Goal: Transaction & Acquisition: Purchase product/service

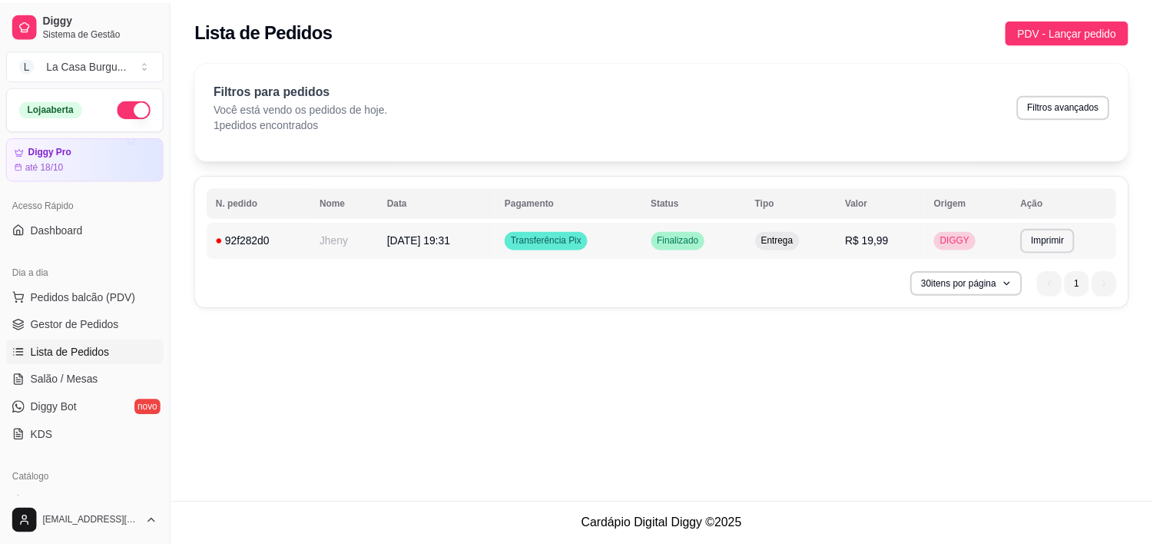
scroll to position [34, 0]
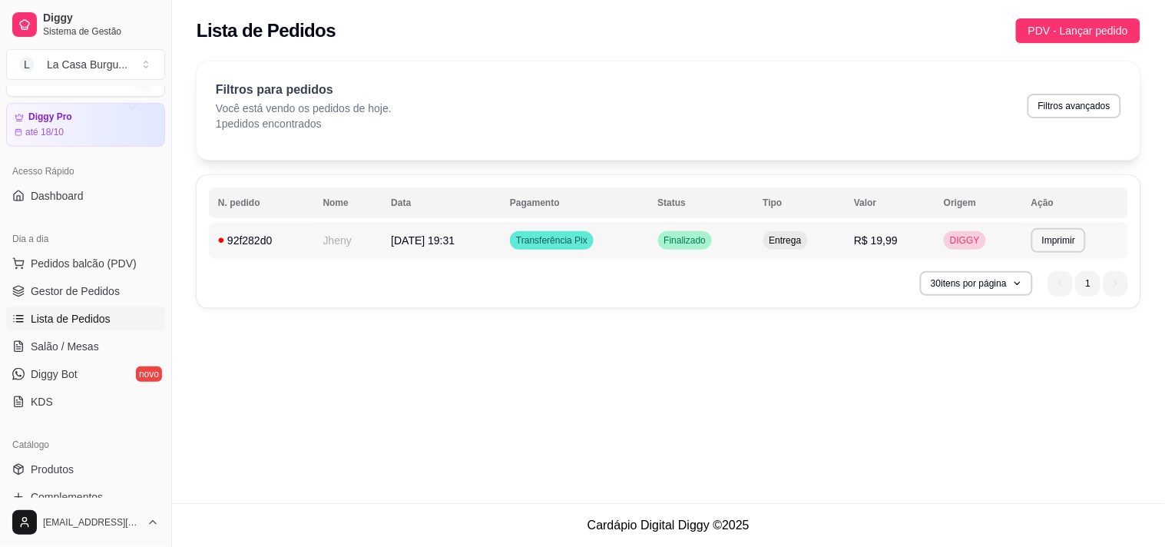
click at [302, 234] on div "92f282d0" at bounding box center [261, 240] width 87 height 15
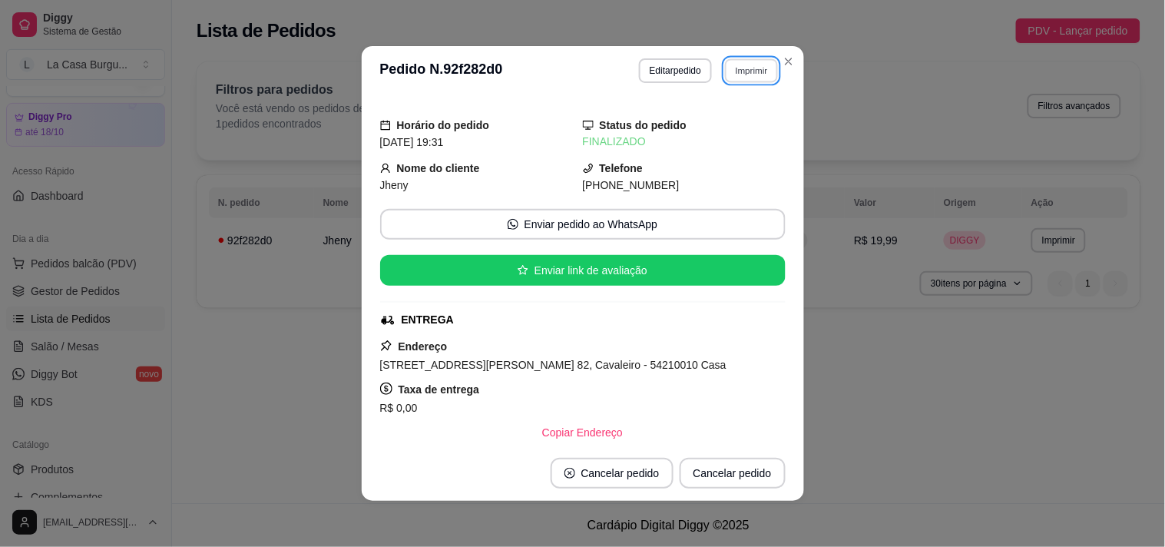
click at [725, 60] on button "Imprimir" at bounding box center [751, 70] width 53 height 24
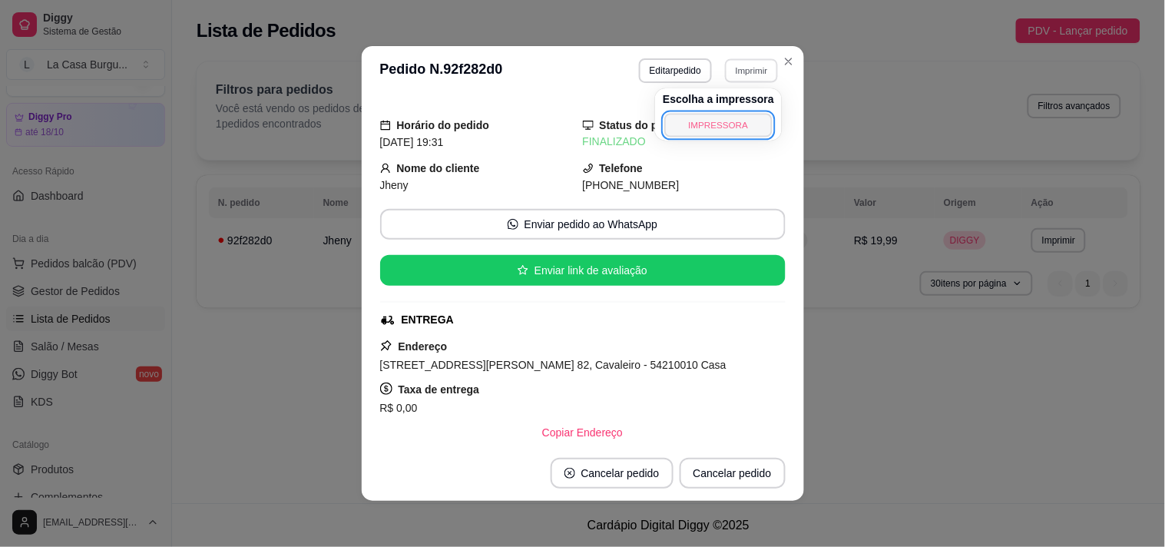
click at [685, 134] on button "IMPRESSORA" at bounding box center [718, 125] width 108 height 24
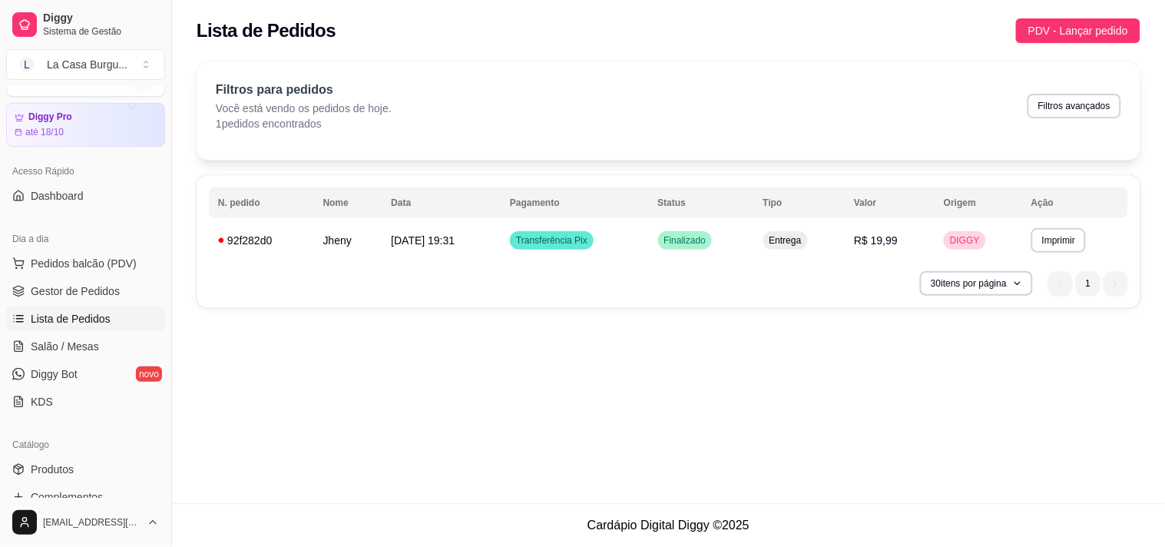
click at [157, 376] on div "Dia a dia Pedidos balcão (PDV) Gestor de Pedidos Lista de Pedidos Salão / Mesas…" at bounding box center [85, 320] width 171 height 200
click at [101, 495] on span "Complementos" at bounding box center [67, 496] width 72 height 15
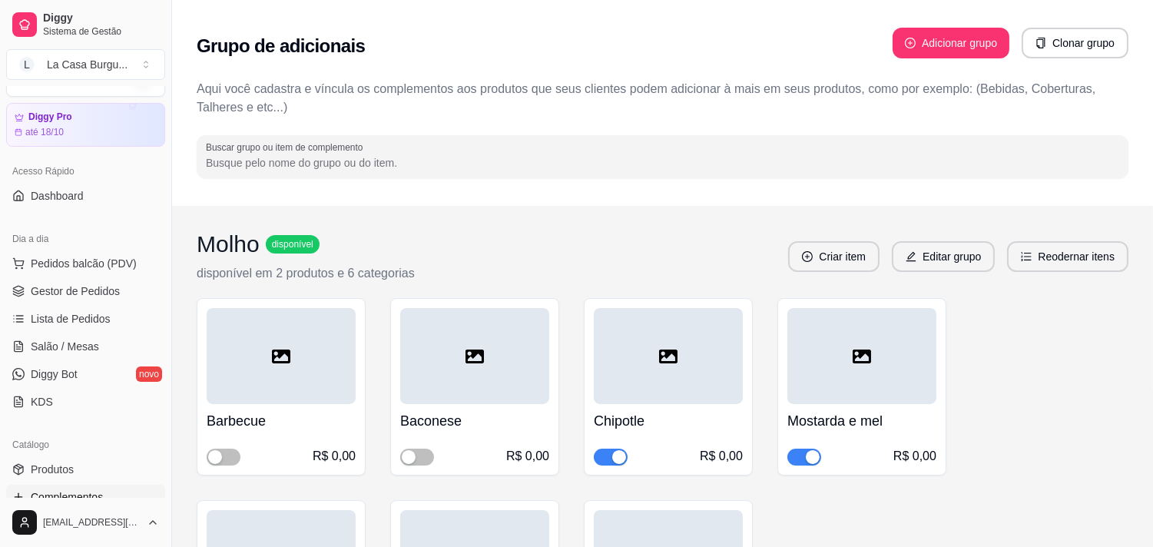
scroll to position [478, 0]
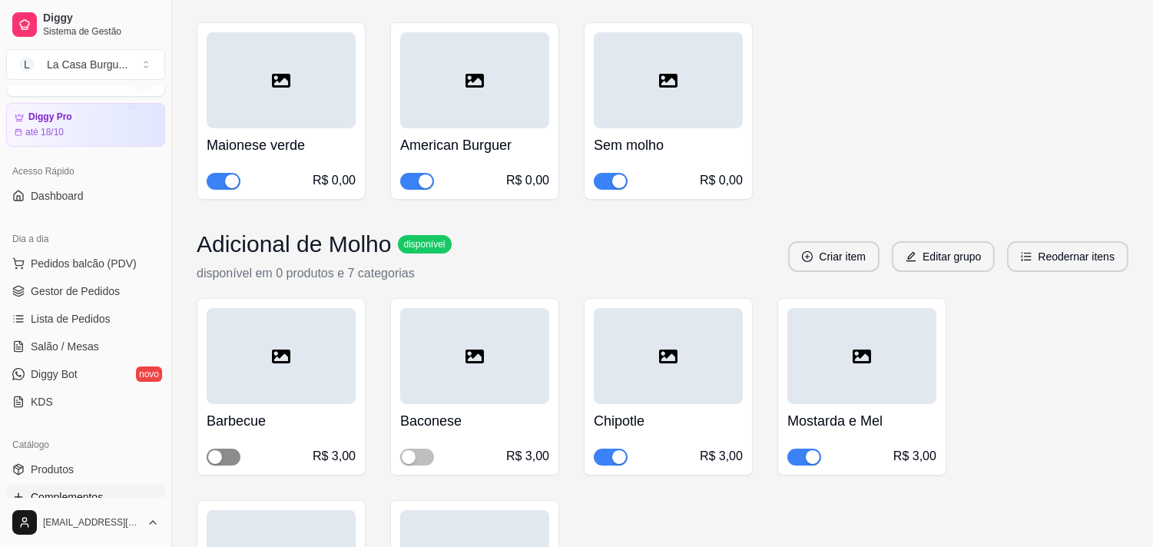
click at [212, 458] on div "button" at bounding box center [215, 457] width 14 height 14
click at [416, 456] on button "button" at bounding box center [417, 457] width 34 height 17
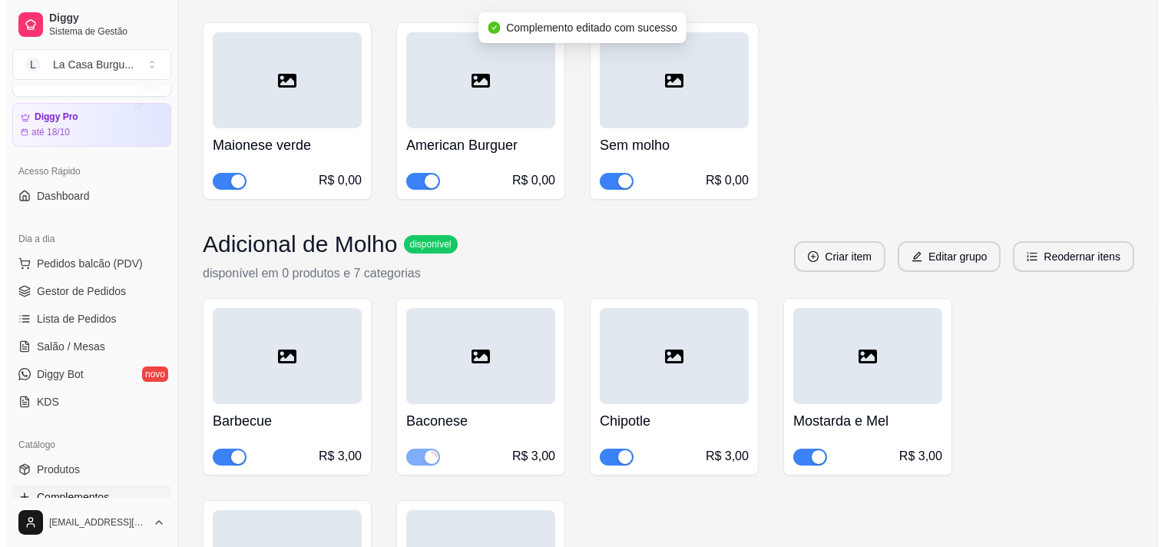
scroll to position [0, 0]
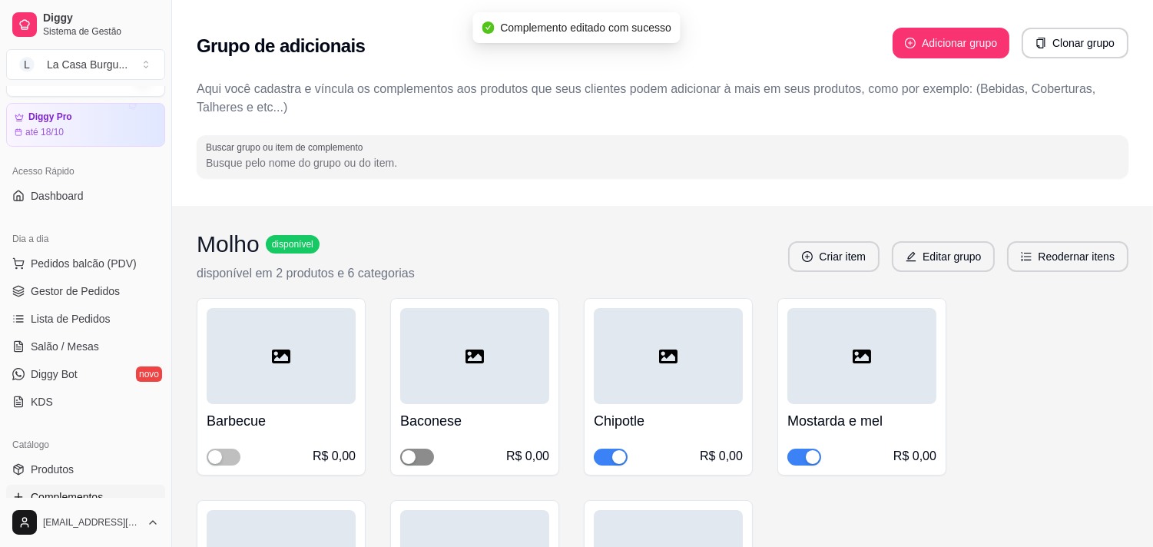
click at [418, 450] on span "button" at bounding box center [417, 457] width 34 height 17
click at [216, 436] on div "Barbecue R$ 0,00" at bounding box center [281, 434] width 149 height 61
click at [217, 454] on div "button" at bounding box center [215, 457] width 14 height 14
click at [104, 323] on span "Lista de Pedidos" at bounding box center [71, 318] width 80 height 15
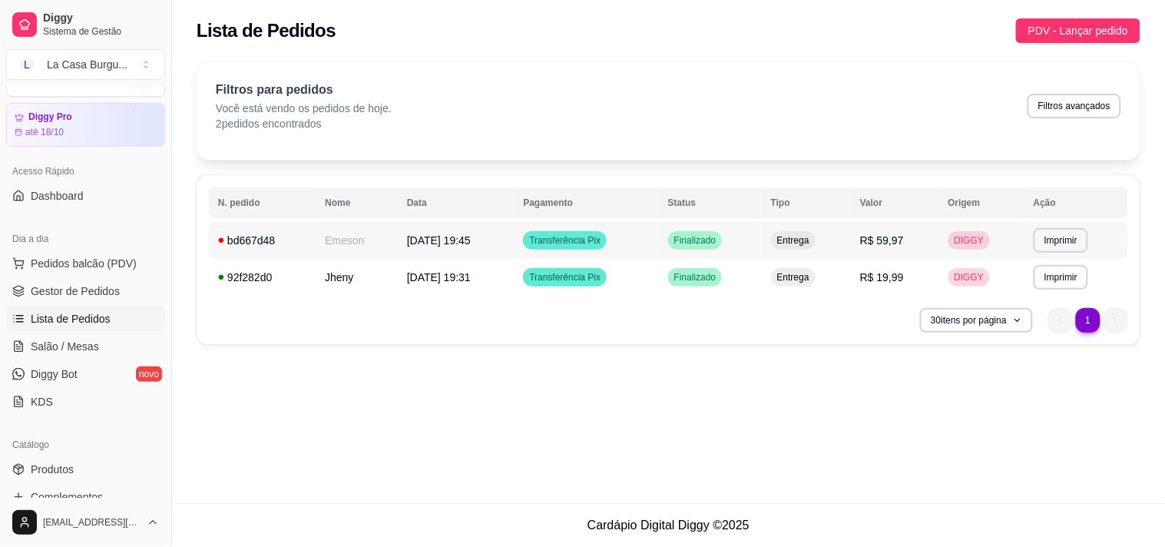
click at [318, 229] on td "Emeson" at bounding box center [357, 240] width 82 height 37
click at [1051, 244] on button "Imprimir" at bounding box center [1061, 240] width 53 height 24
click at [1022, 300] on button "IMPRESSORA" at bounding box center [1036, 294] width 108 height 24
click at [1022, 300] on div "**********" at bounding box center [669, 260] width 944 height 170
drag, startPoint x: 891, startPoint y: 210, endPoint x: 933, endPoint y: 218, distance: 42.2
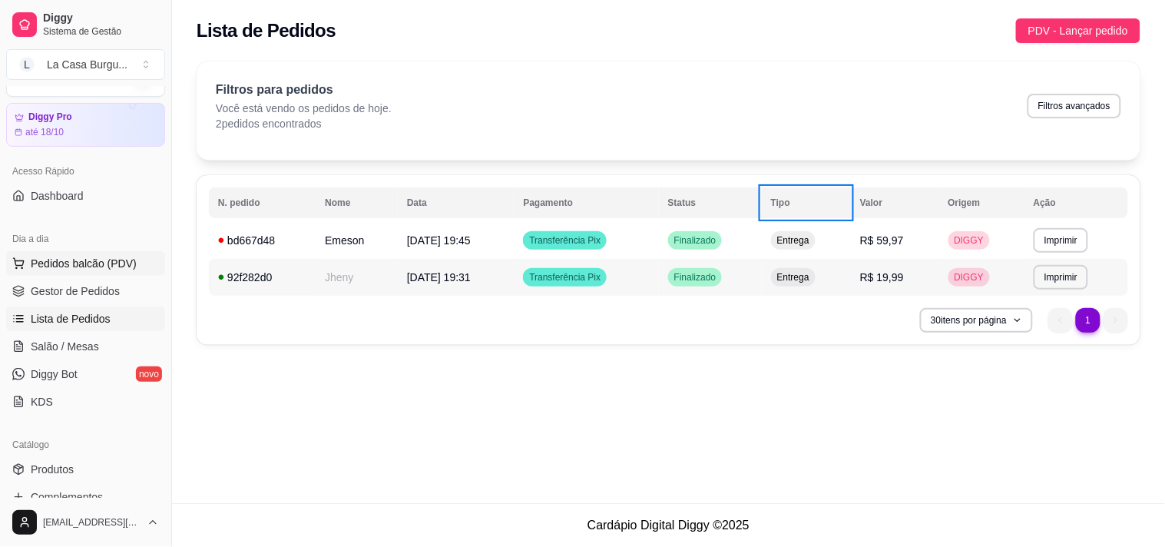
drag, startPoint x: 1095, startPoint y: 275, endPoint x: 28, endPoint y: 270, distance: 1067.0
click at [28, 270] on button "Pedidos balcão (PDV)" at bounding box center [85, 263] width 159 height 25
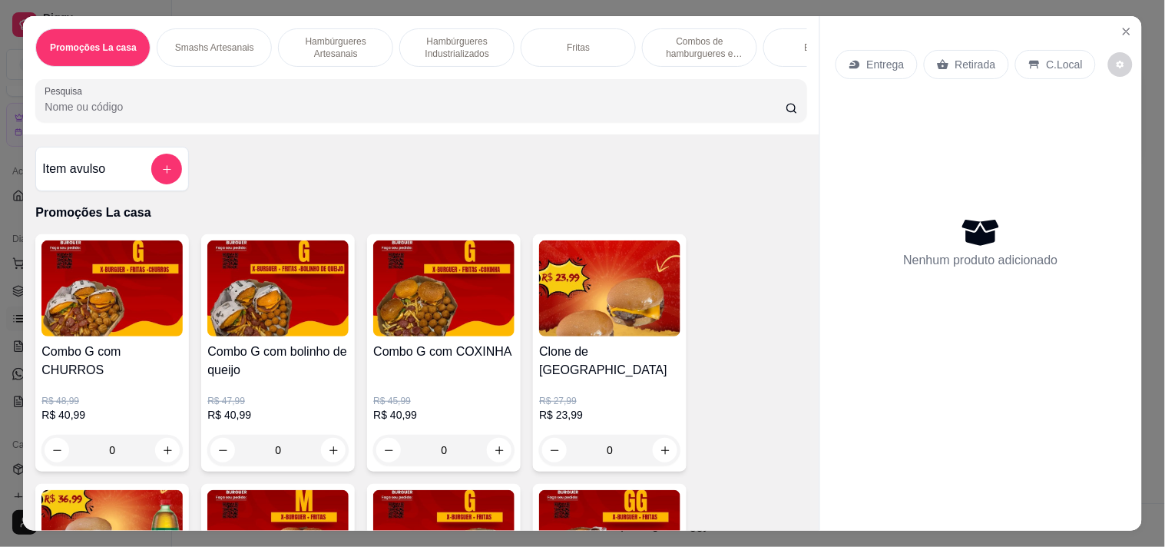
click at [680, 28] on div "Combos de hamburgueres e fritas" at bounding box center [699, 47] width 115 height 38
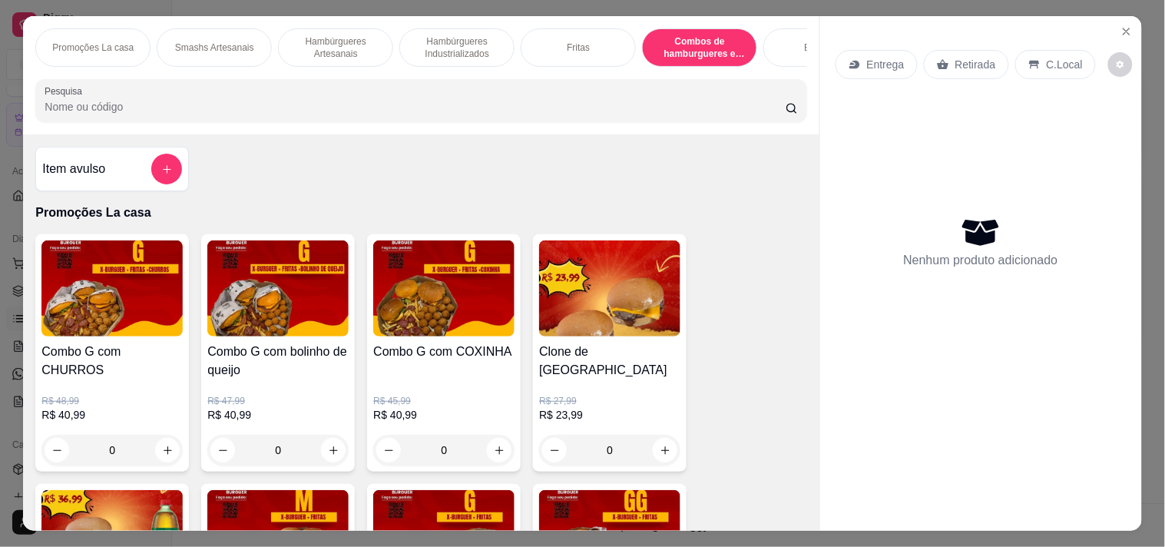
scroll to position [39, 0]
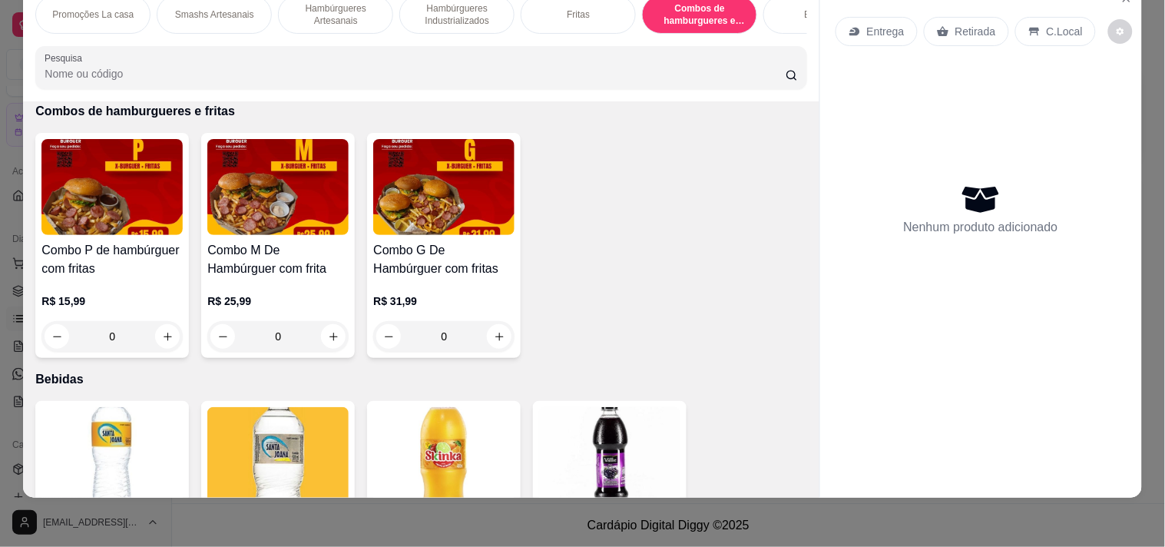
click at [422, 200] on img at bounding box center [443, 187] width 141 height 96
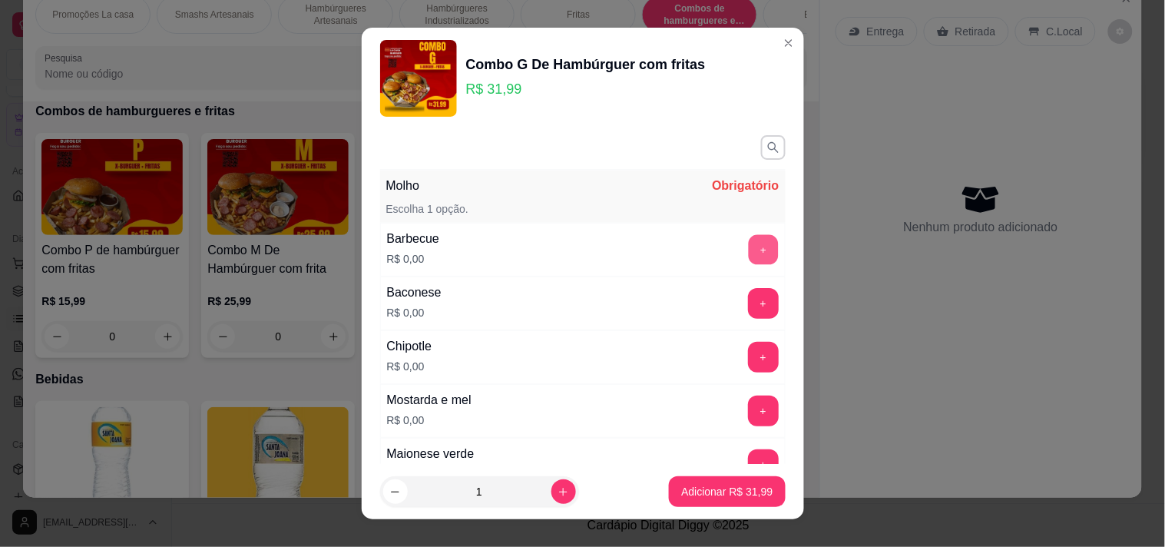
click at [748, 241] on button "+" at bounding box center [763, 249] width 30 height 30
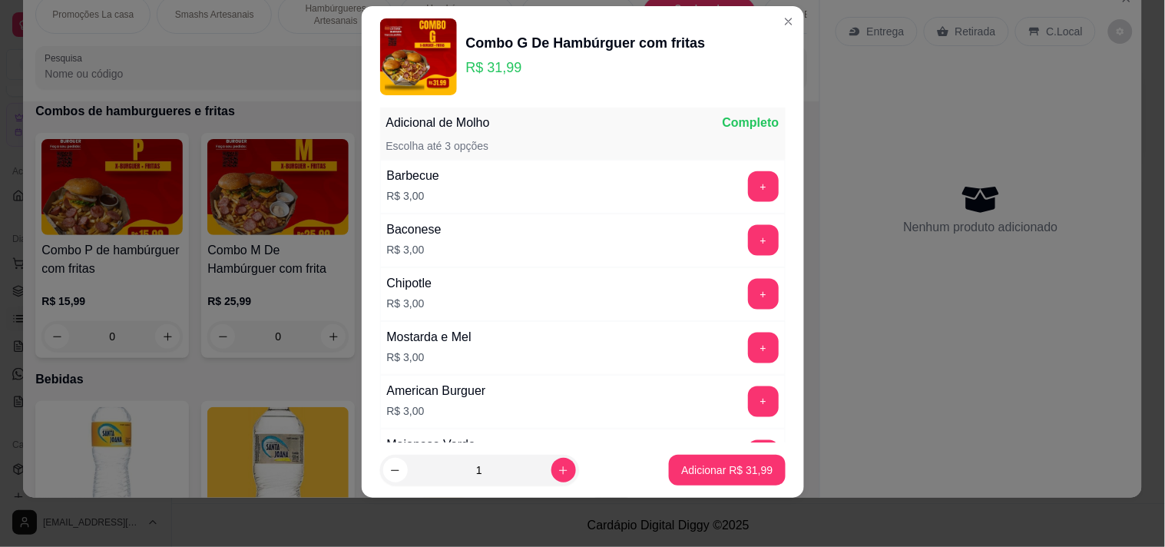
scroll to position [471, 0]
click at [740, 432] on div "Maionese Verde R$ 3,00 +" at bounding box center [583, 455] width 406 height 54
click at [687, 459] on button "Adicionar R$ 31,99" at bounding box center [727, 470] width 116 height 31
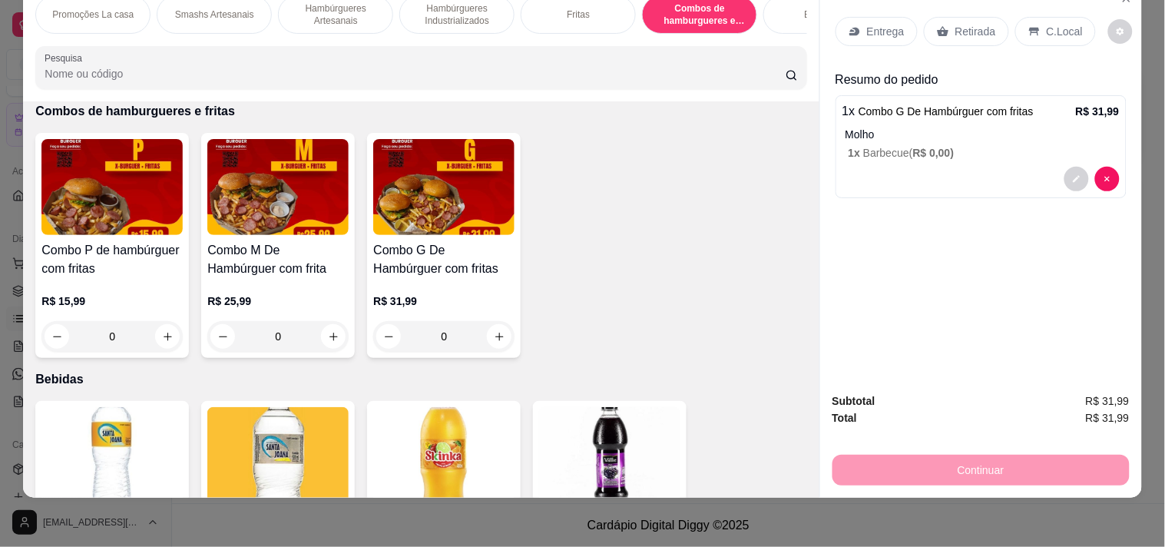
click at [958, 24] on p "Retirada" at bounding box center [976, 31] width 41 height 15
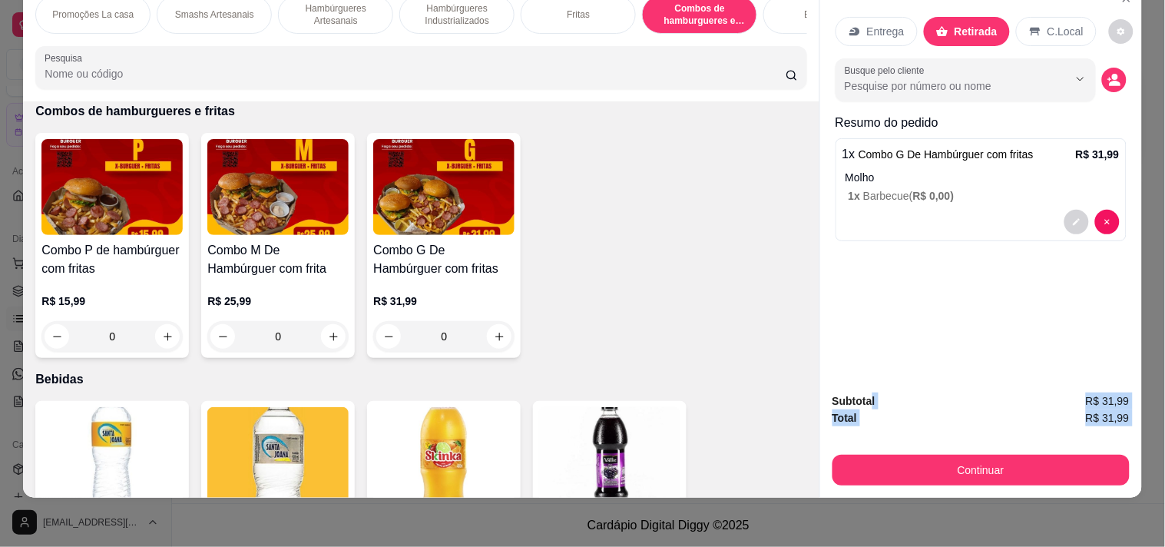
drag, startPoint x: 863, startPoint y: 383, endPoint x: 1007, endPoint y: 450, distance: 159.5
click at [1007, 450] on div "Subtotal R$ 31,99 Total R$ 31,99 Continuar" at bounding box center [981, 439] width 297 height 93
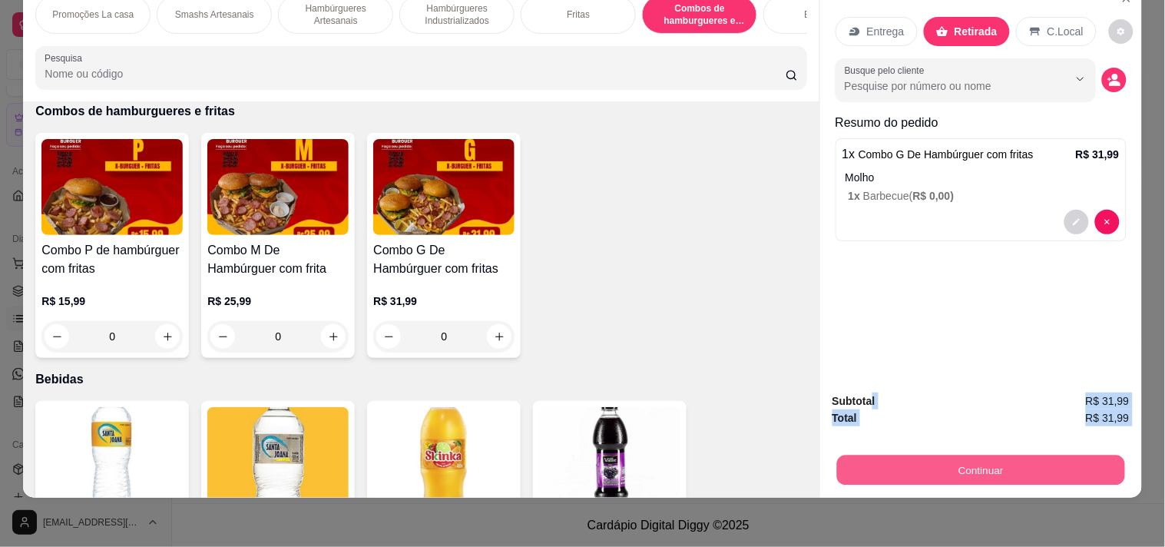
click at [1007, 455] on button "Continuar" at bounding box center [981, 470] width 288 height 30
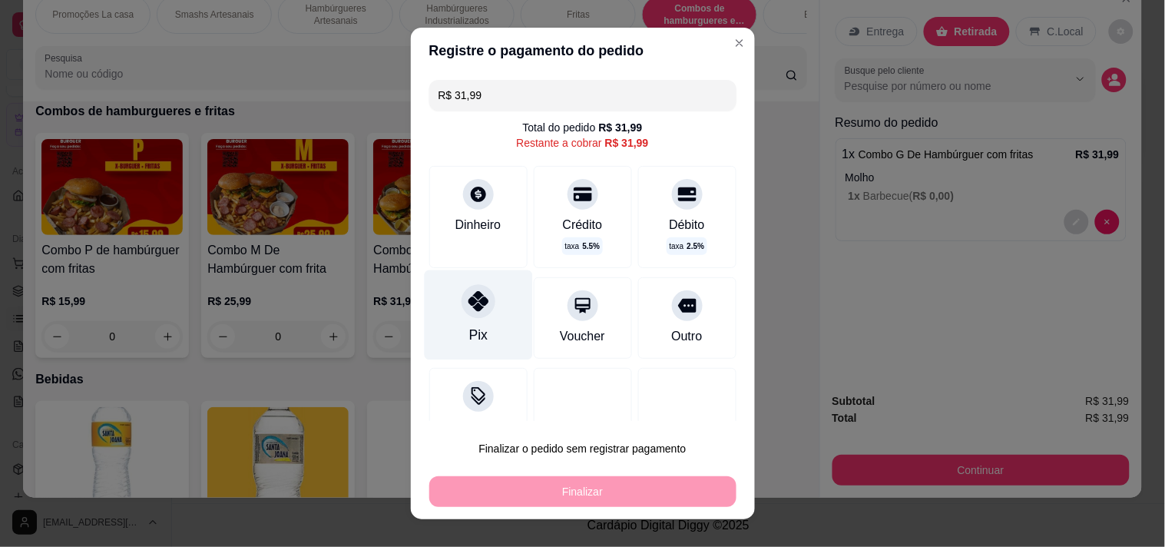
click at [442, 287] on div "Pix" at bounding box center [478, 315] width 108 height 90
type input "R$ 0,00"
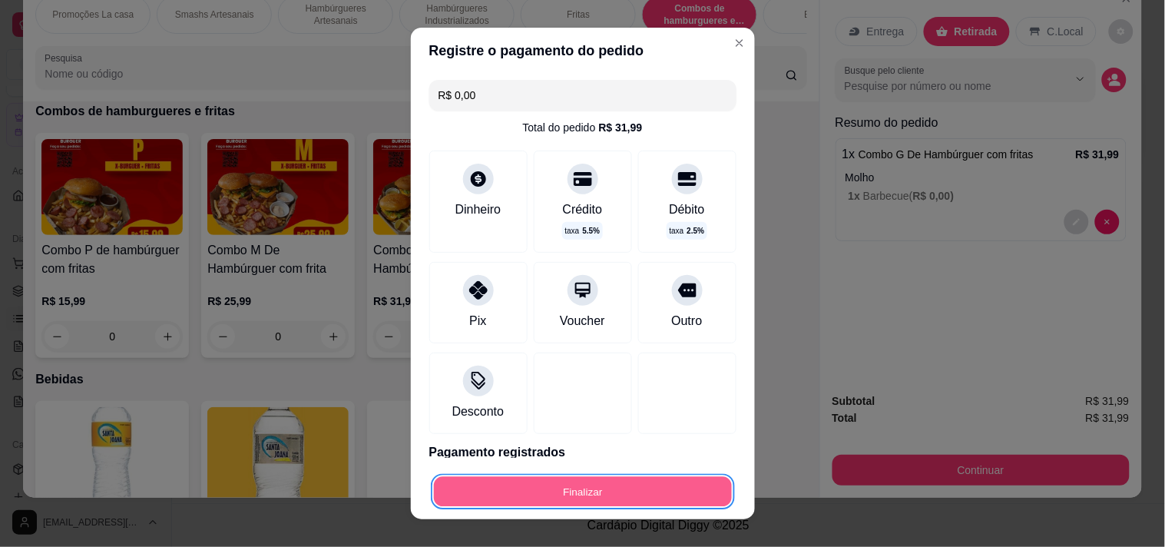
click at [509, 497] on button "Finalizar" at bounding box center [583, 492] width 298 height 30
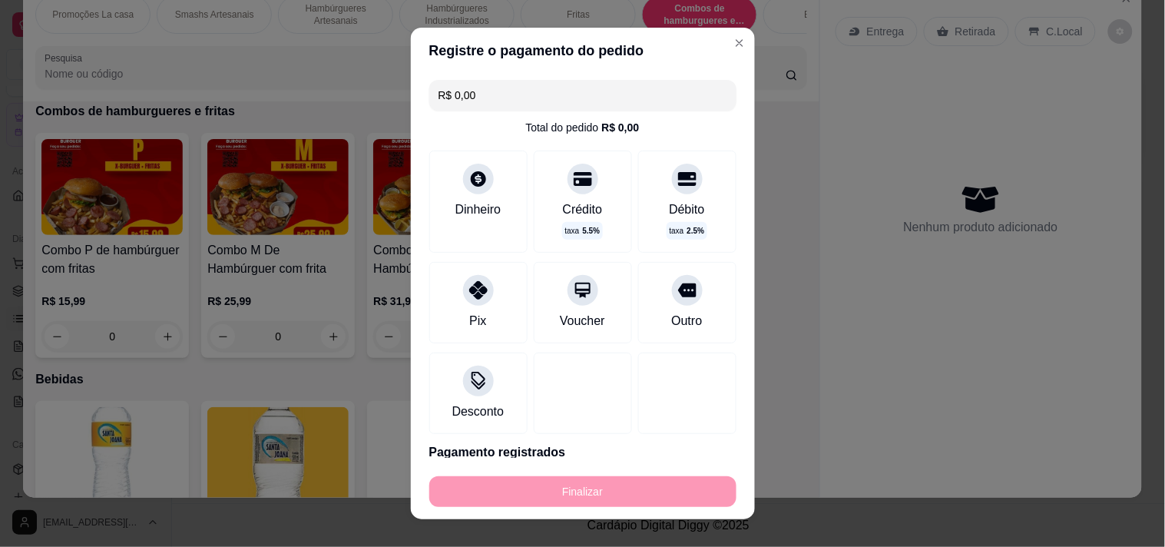
type input "-R$ 31,99"
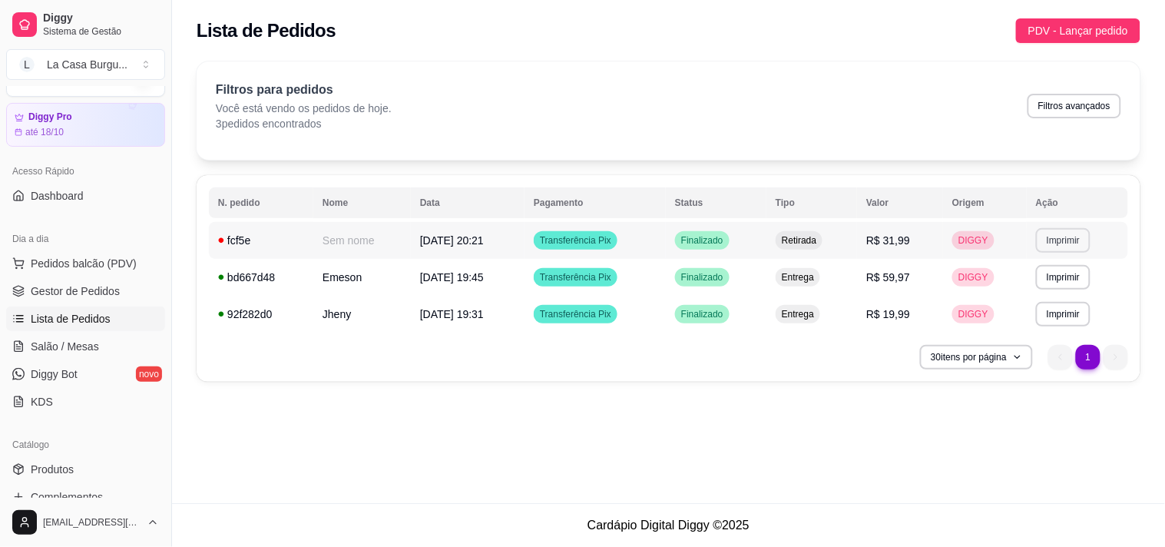
click at [1077, 231] on button "Imprimir" at bounding box center [1063, 240] width 55 height 25
click at [1018, 287] on button "IMPRESSORA" at bounding box center [1038, 294] width 108 height 24
click at [34, 270] on span "Pedidos balcão (PDV)" at bounding box center [84, 263] width 106 height 15
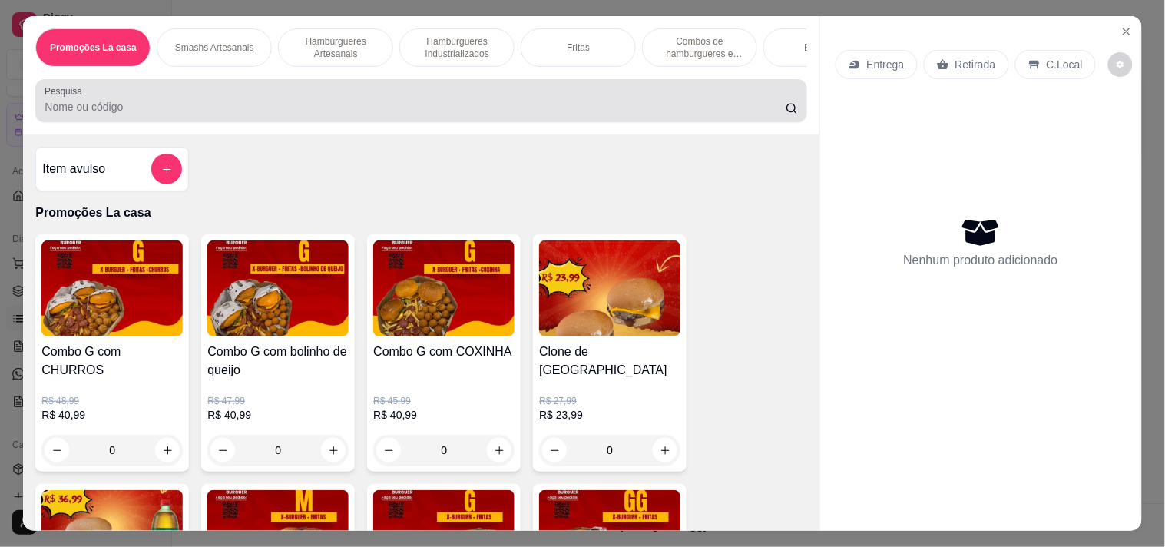
click at [194, 94] on div at bounding box center [421, 100] width 753 height 31
type input "///////////////////////////////////////////////////////////////////////////////…"
click at [310, 35] on p "Hambúrgueres Artesanais" at bounding box center [335, 47] width 89 height 25
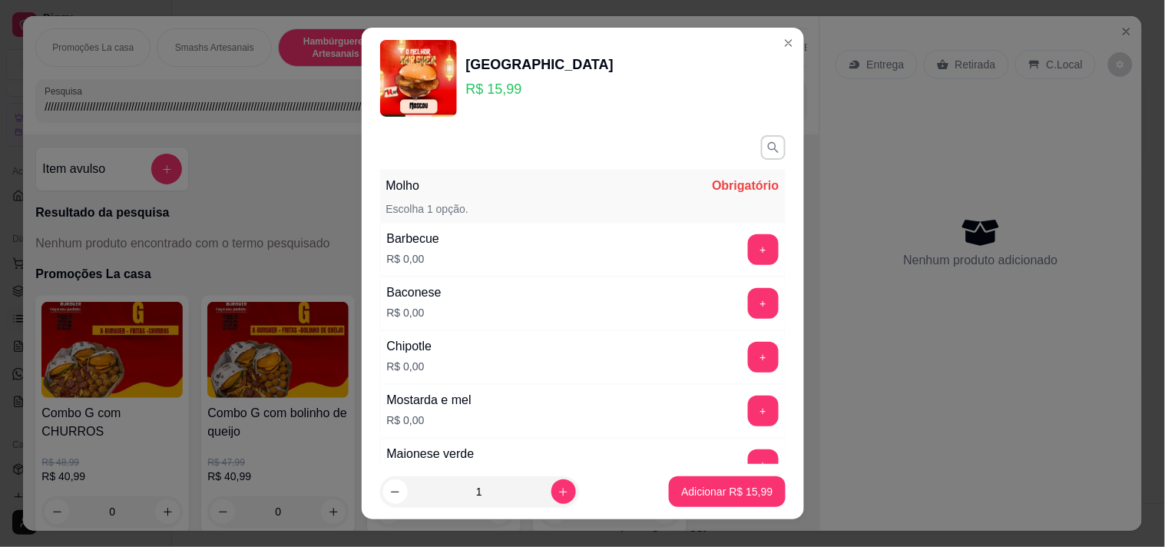
scroll to position [39, 0]
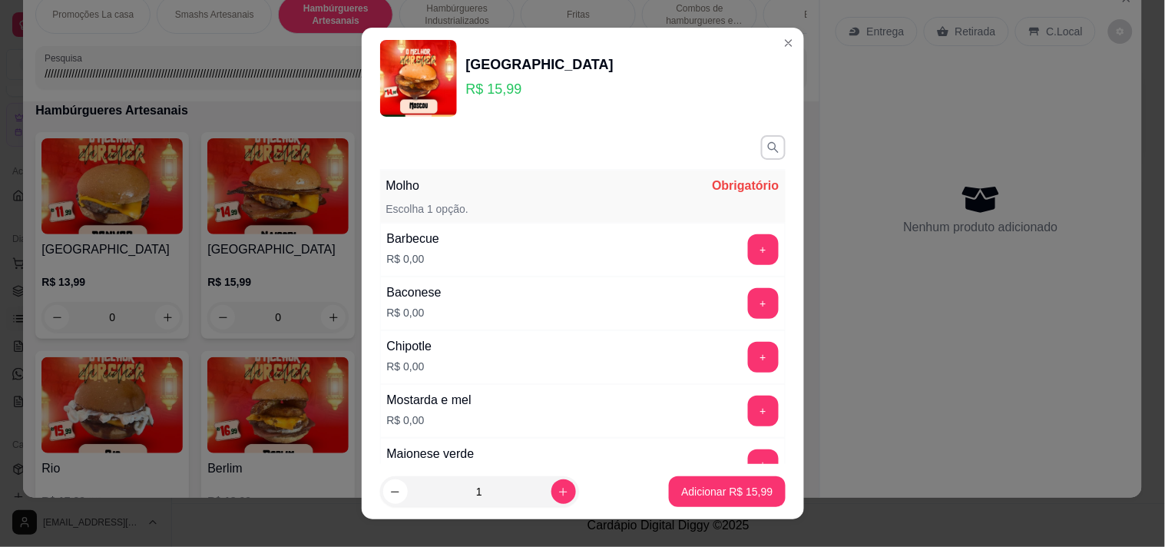
click at [687, 31] on header "Moscou R$ 15,99" at bounding box center [583, 78] width 442 height 101
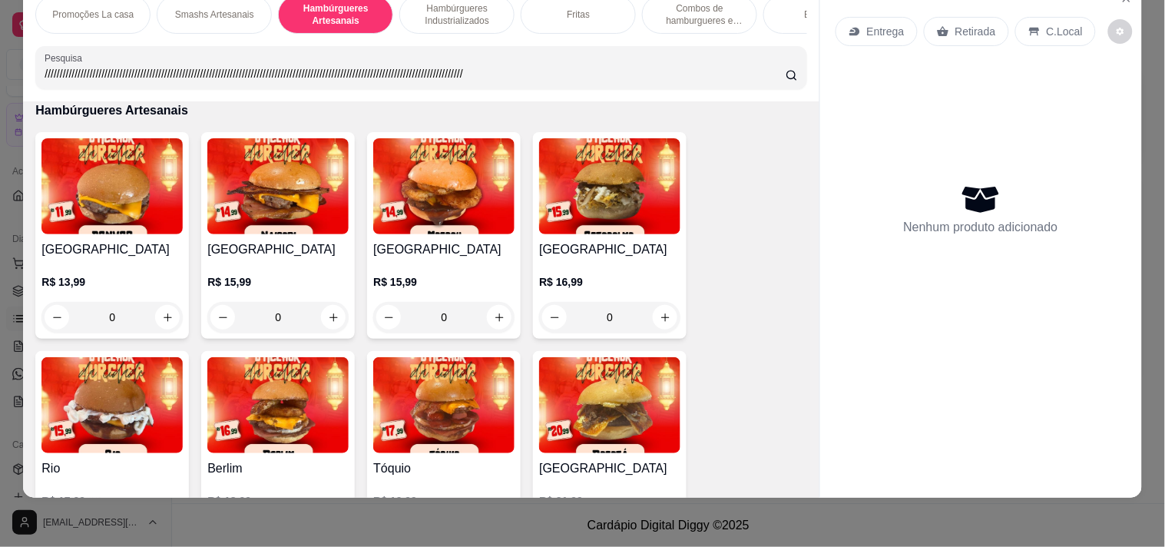
click at [711, 8] on p "Combos de hamburgueres e fritas" at bounding box center [699, 14] width 89 height 25
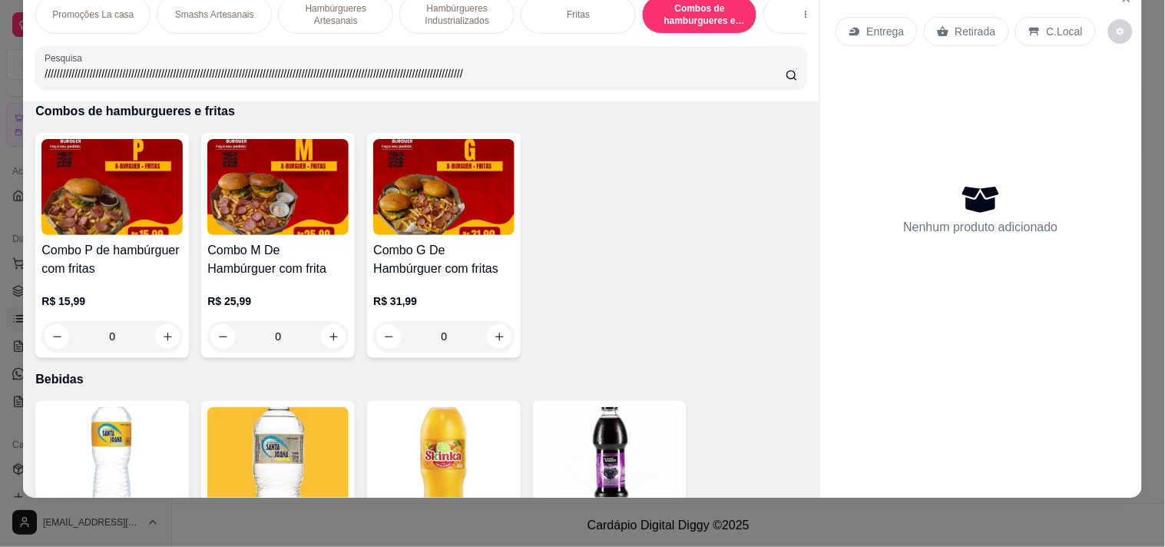
click at [147, 204] on img at bounding box center [111, 187] width 141 height 96
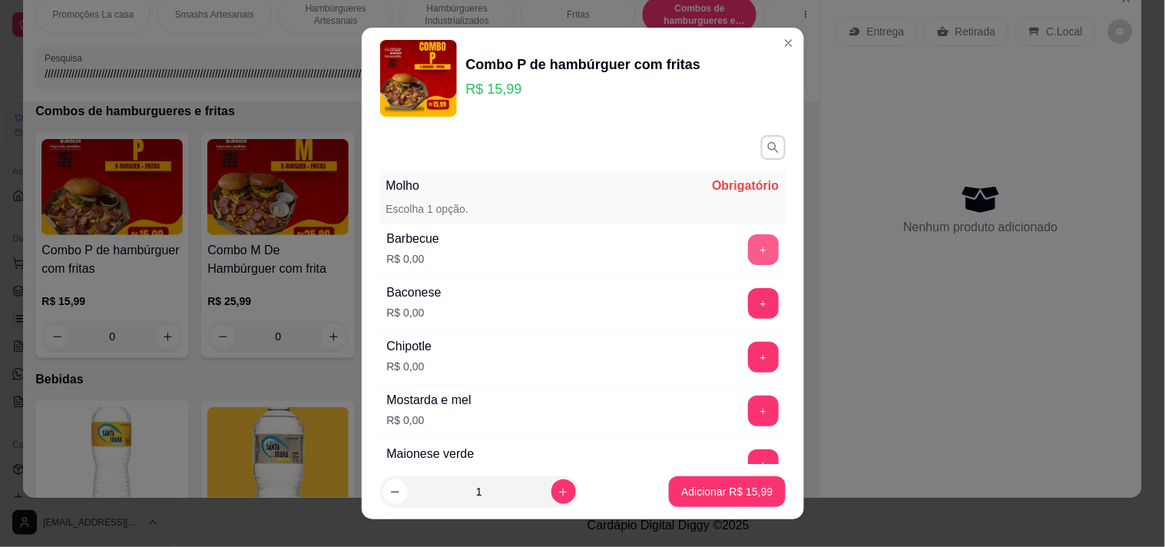
click at [748, 257] on button "+" at bounding box center [763, 249] width 31 height 31
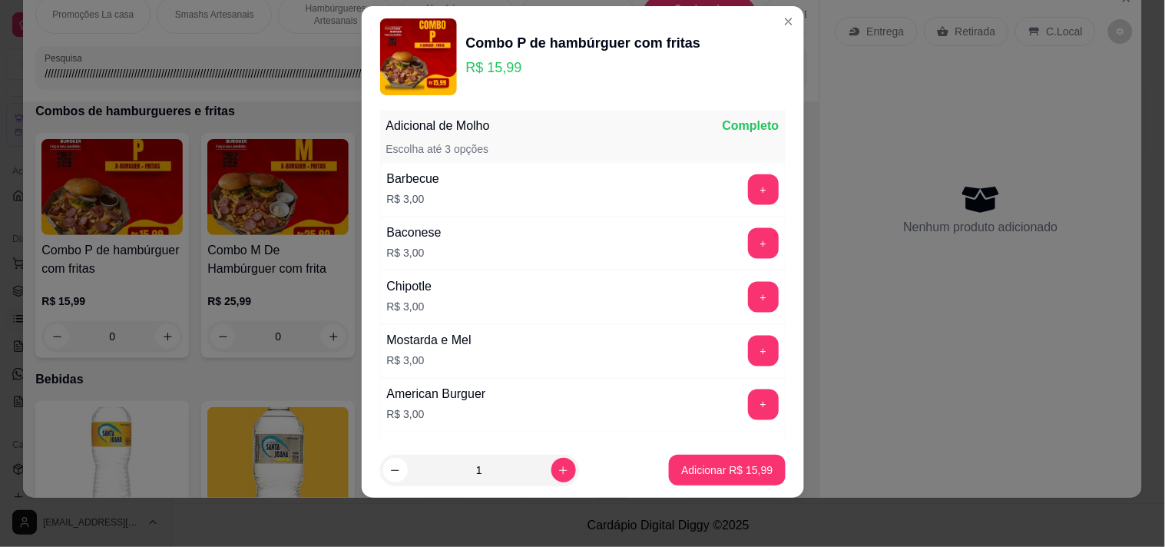
scroll to position [471, 0]
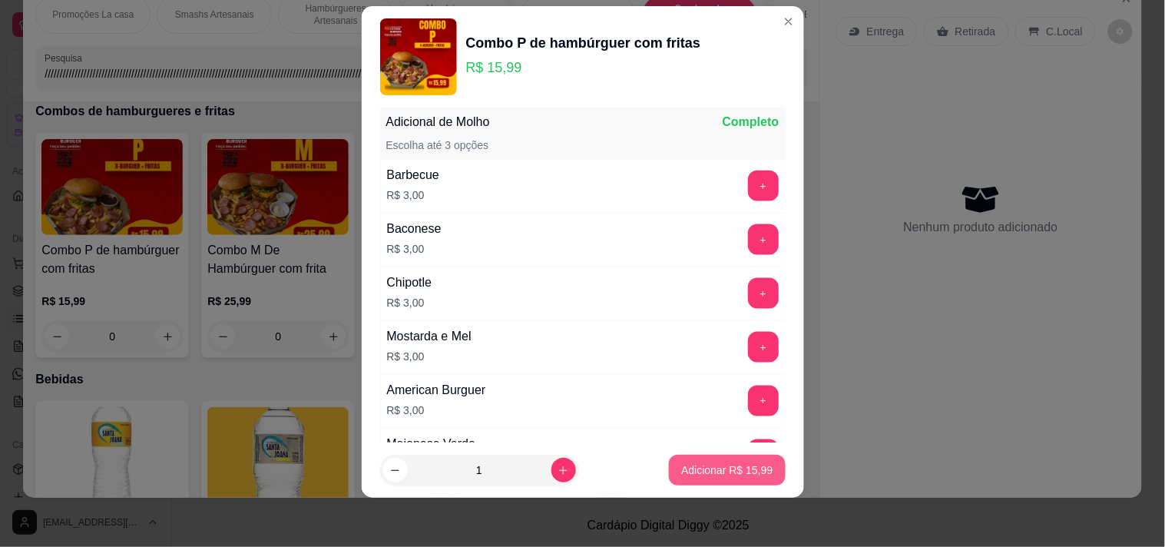
click at [762, 469] on button "Adicionar R$ 15,99" at bounding box center [727, 470] width 116 height 31
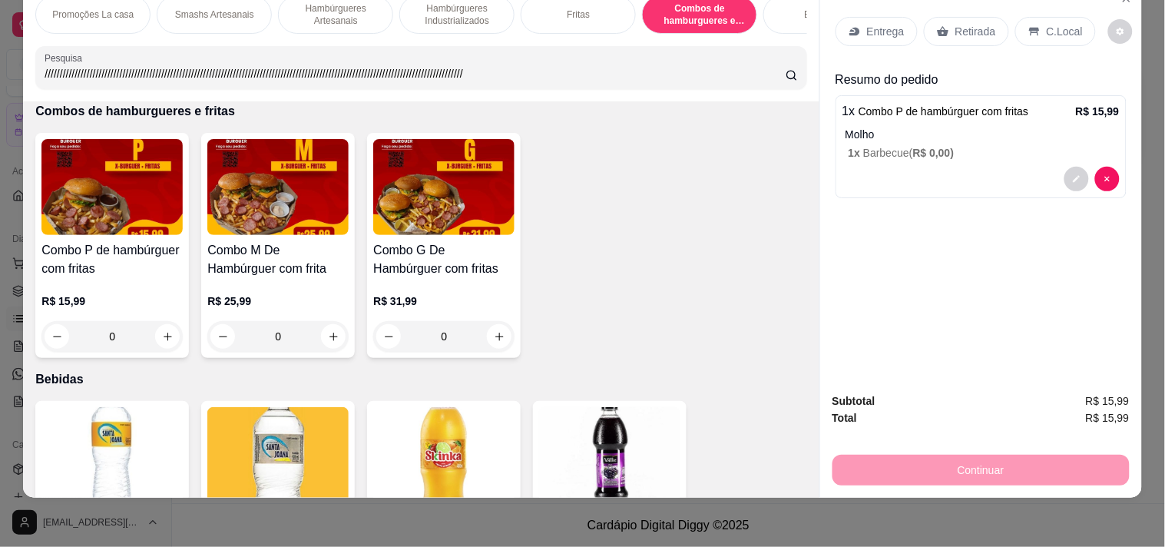
click at [964, 24] on p "Retirada" at bounding box center [976, 31] width 41 height 15
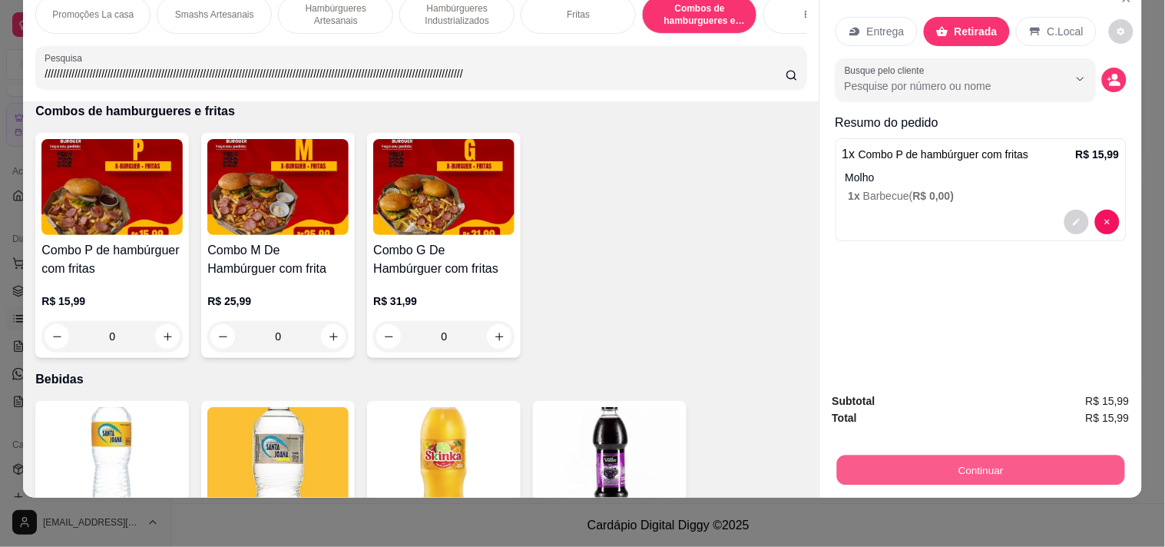
click at [850, 455] on button "Continuar" at bounding box center [981, 470] width 288 height 30
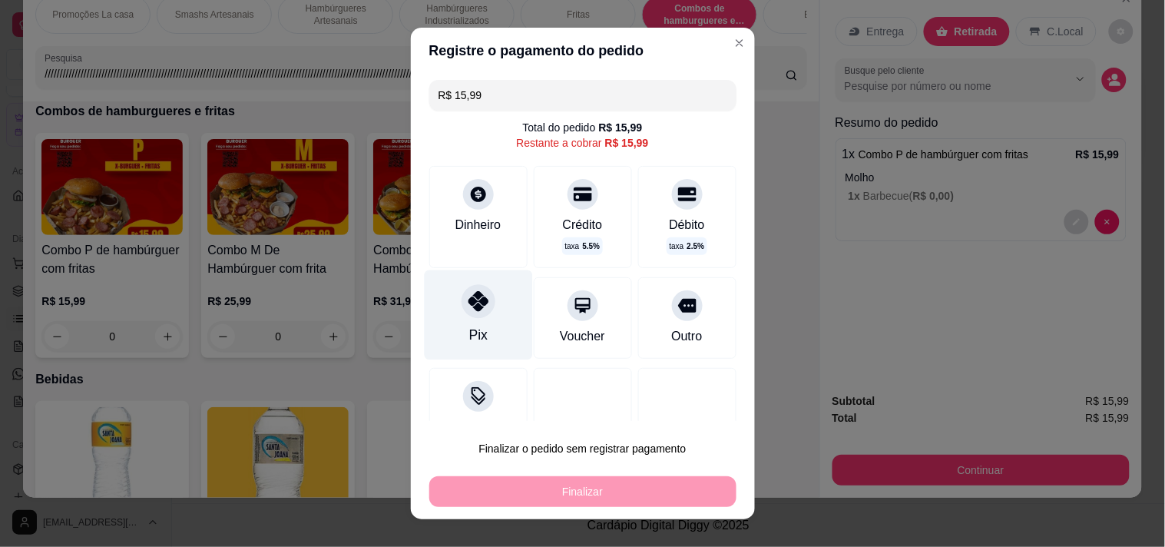
click at [446, 320] on div "Pix" at bounding box center [478, 315] width 108 height 90
type input "R$ 0,00"
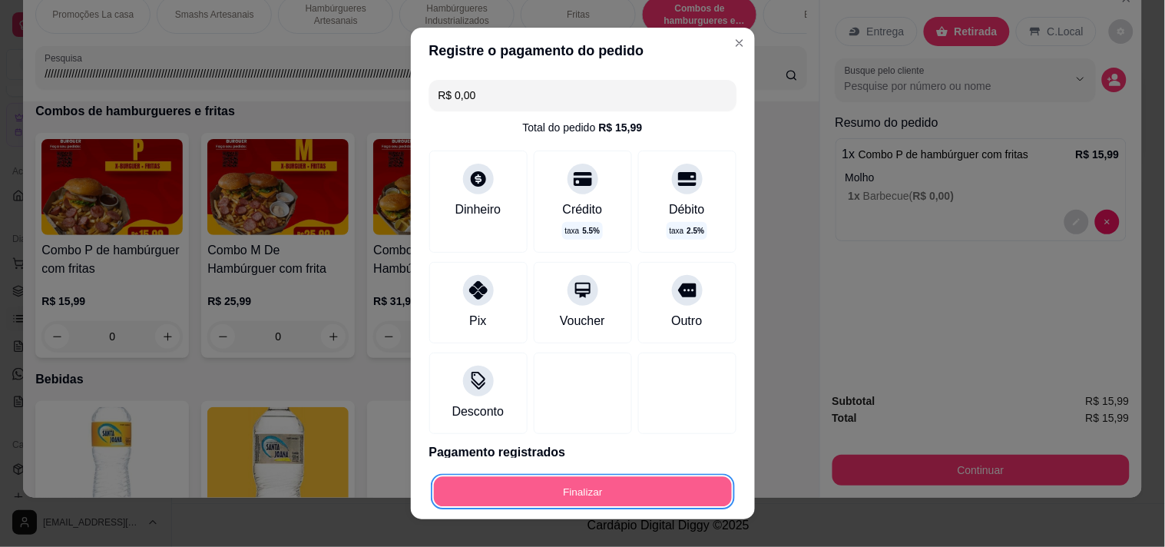
click at [446, 482] on button "Finalizar" at bounding box center [583, 492] width 298 height 30
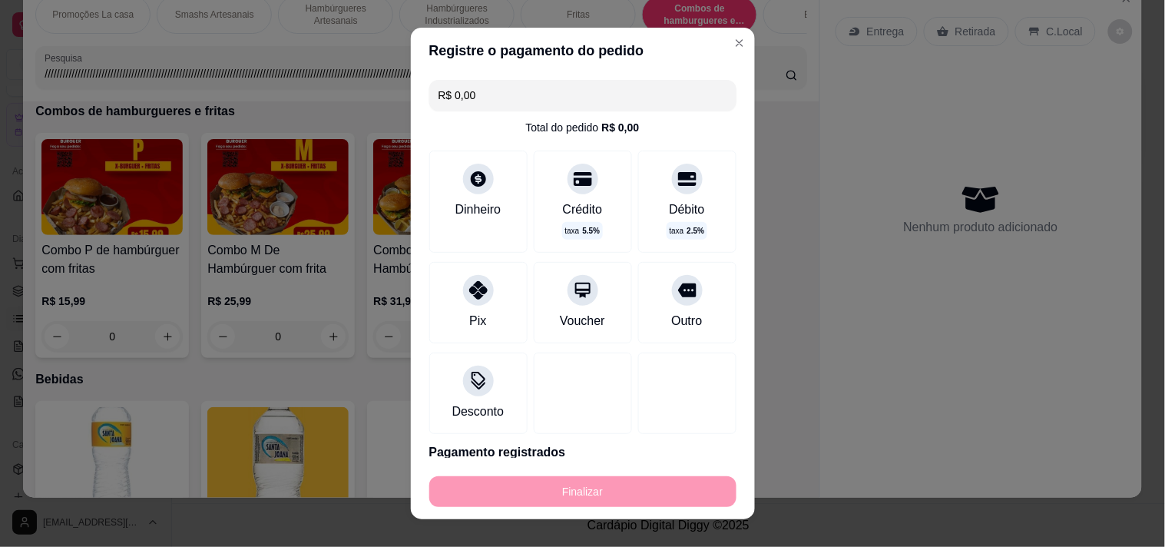
type input "-R$ 15,99"
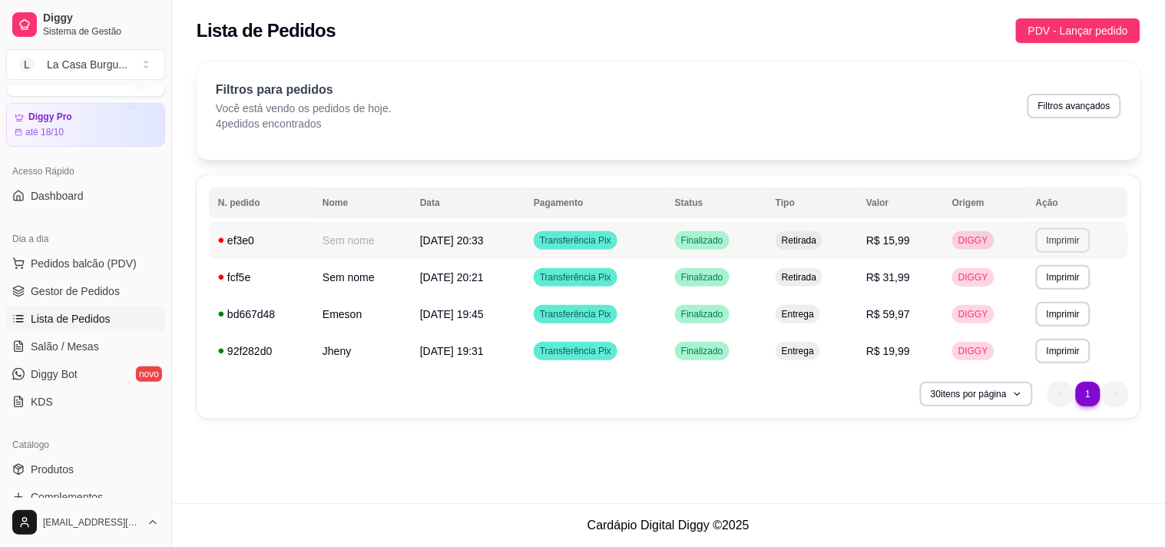
click at [1049, 249] on button "Imprimir" at bounding box center [1063, 240] width 55 height 25
click at [1016, 288] on button "IMPRESSORA" at bounding box center [1038, 294] width 108 height 24
click at [50, 267] on span "Pedidos balcão (PDV)" at bounding box center [84, 263] width 106 height 15
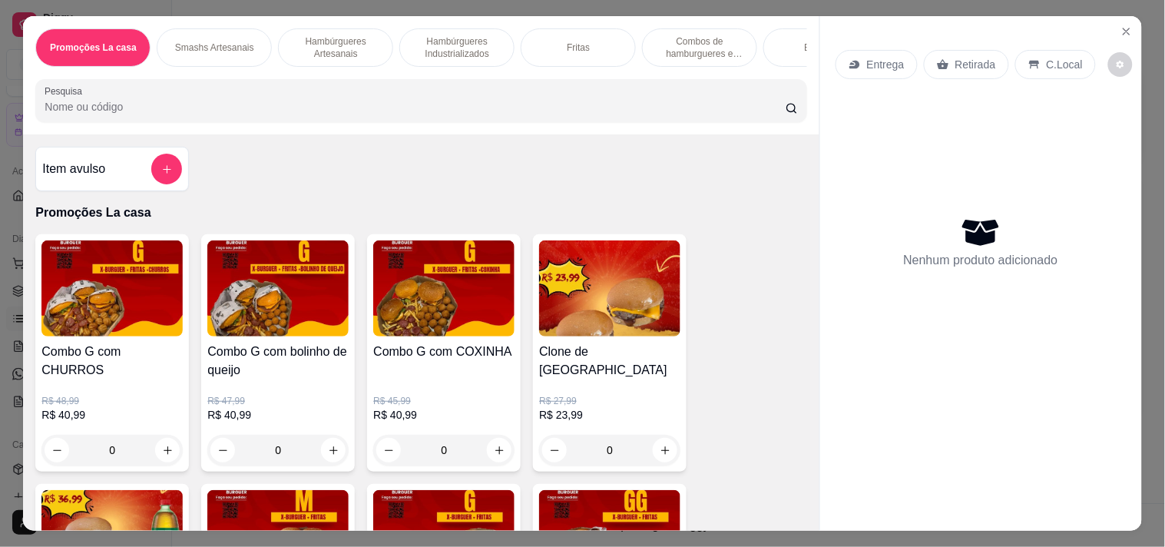
click at [327, 41] on p "Hambúrgueres Artesanais" at bounding box center [335, 47] width 89 height 25
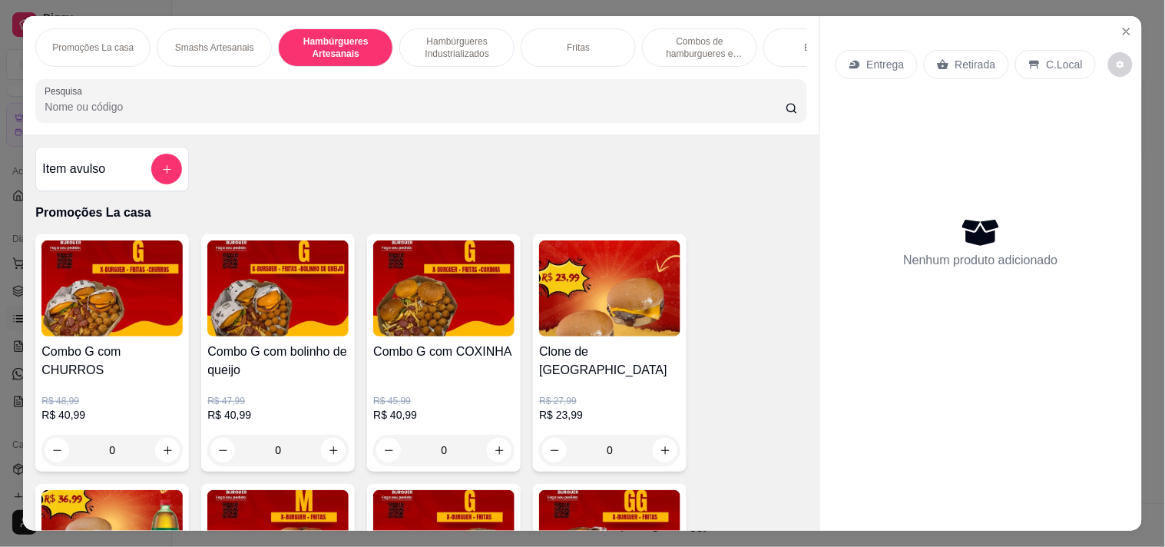
scroll to position [39, 0]
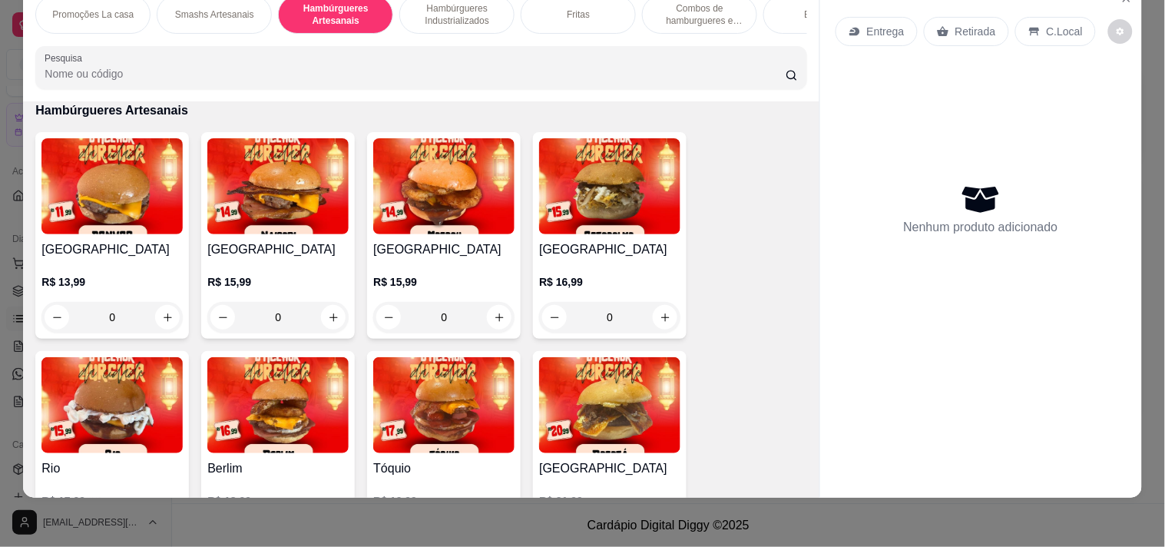
click at [452, 11] on p "Hambúrgueres Industrializados" at bounding box center [456, 14] width 89 height 25
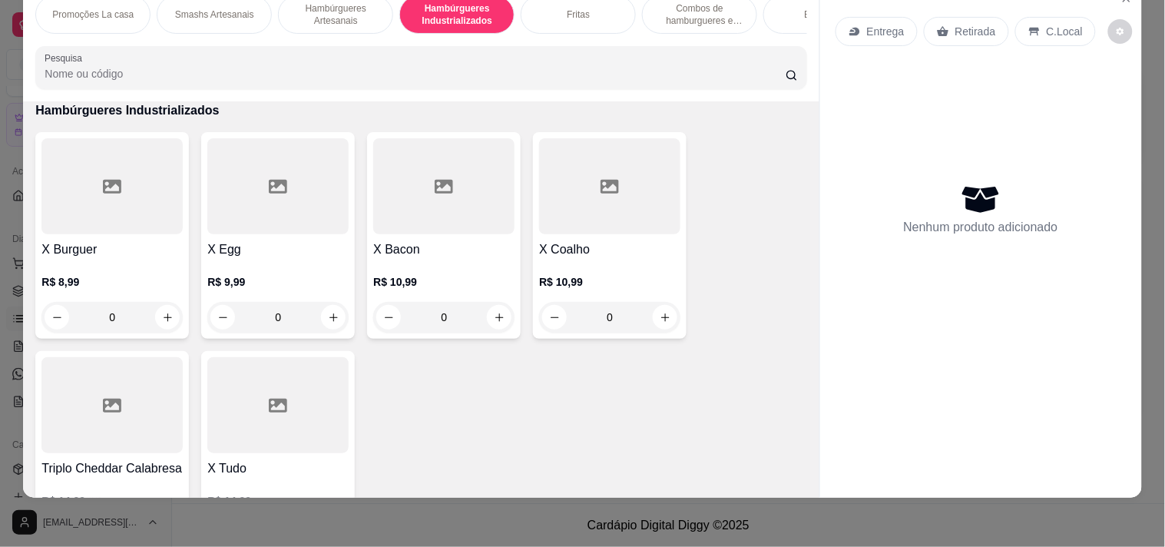
click at [409, 178] on div at bounding box center [443, 186] width 141 height 96
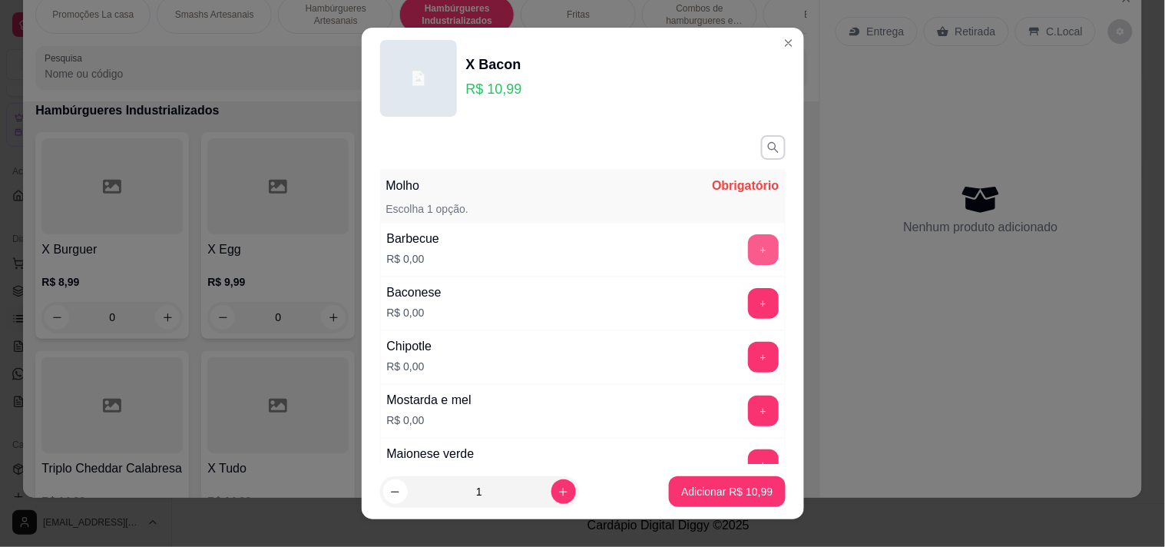
click at [748, 249] on button "+" at bounding box center [763, 249] width 31 height 31
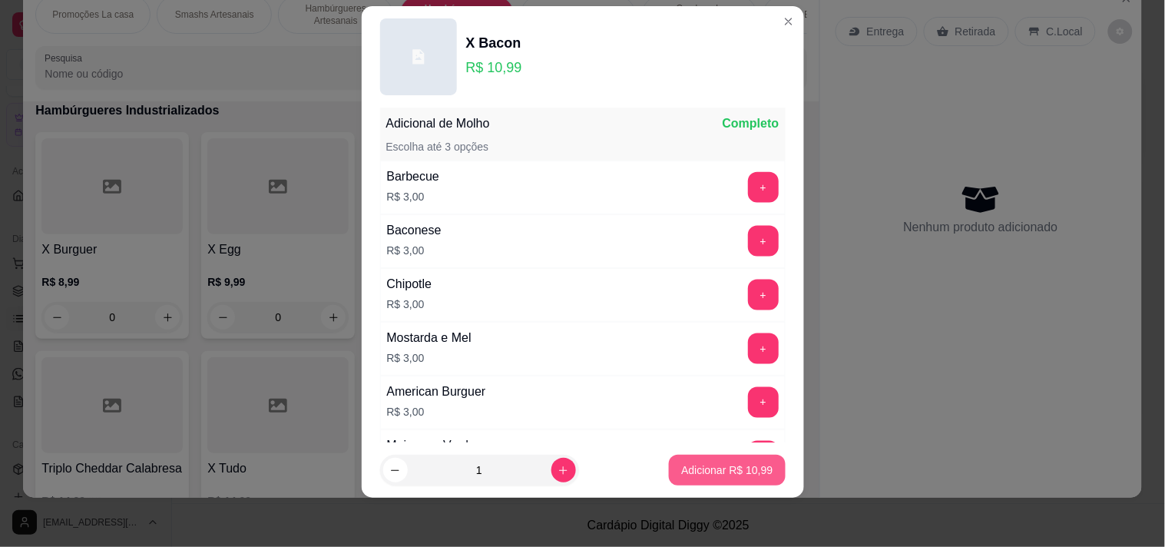
scroll to position [471, 0]
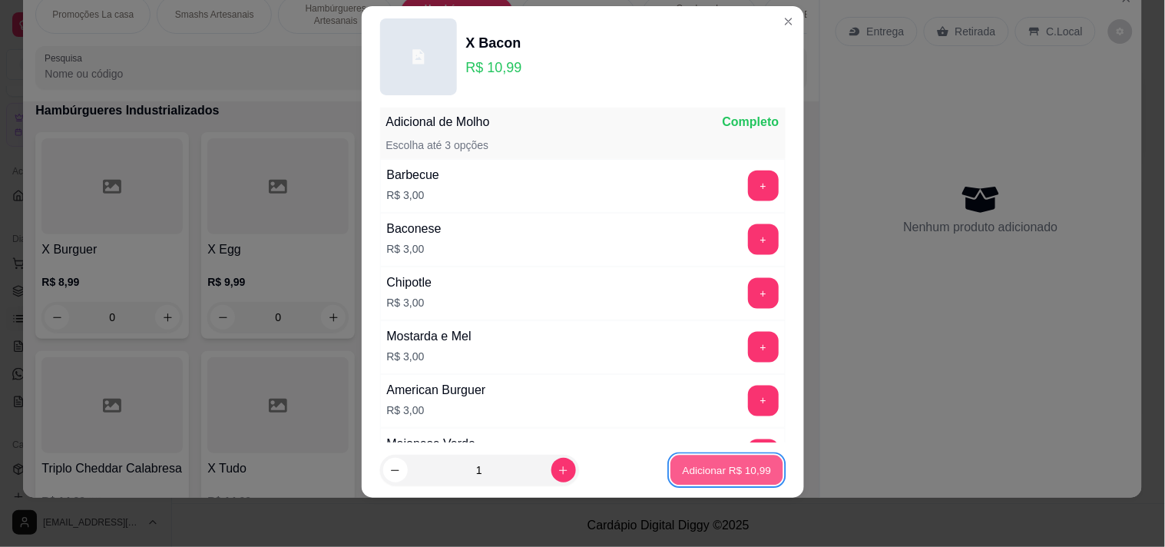
click at [751, 456] on button "Adicionar R$ 10,99" at bounding box center [727, 471] width 113 height 30
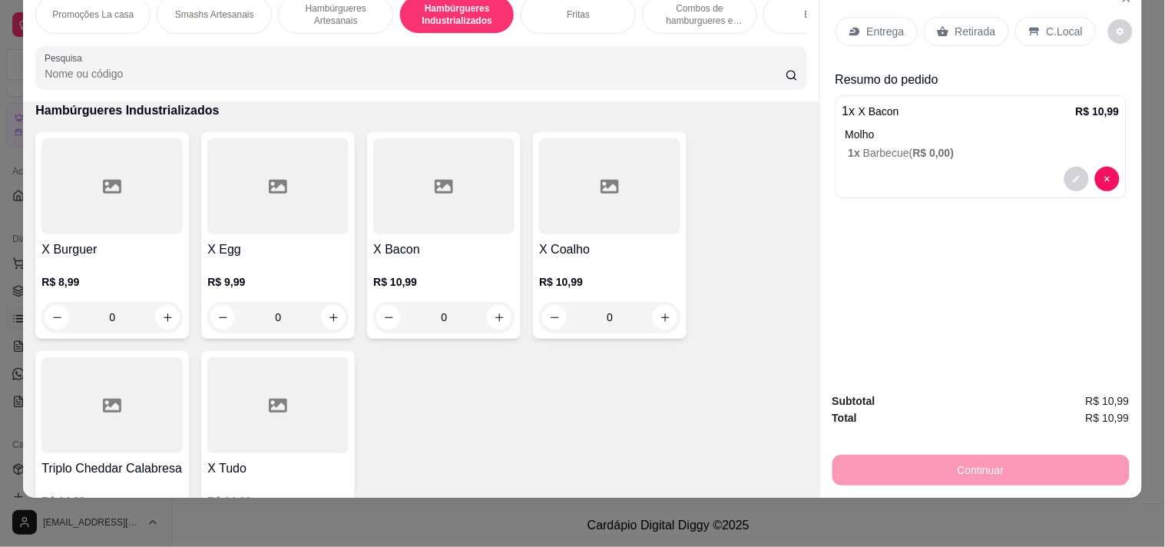
click at [984, 24] on p "Retirada" at bounding box center [976, 31] width 41 height 15
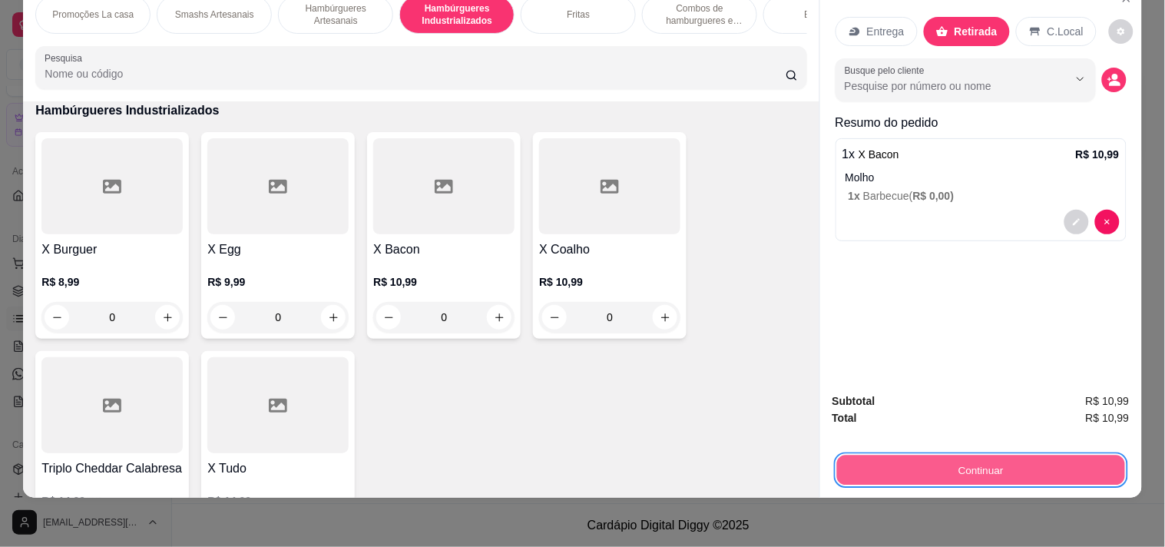
click at [913, 466] on button "Continuar" at bounding box center [981, 470] width 288 height 30
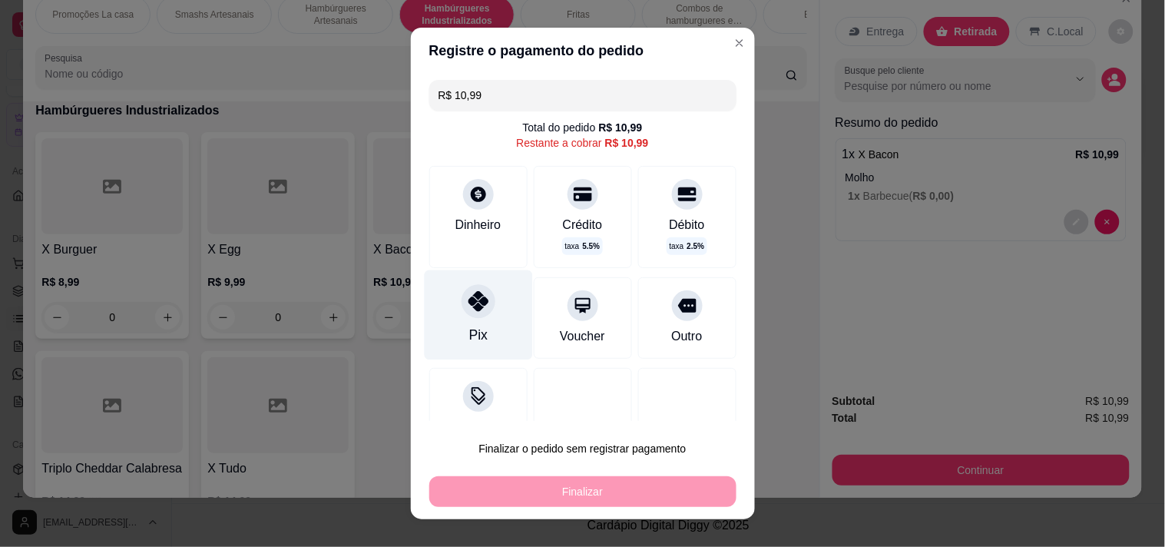
click at [486, 289] on div "Pix" at bounding box center [478, 315] width 108 height 90
type input "R$ 0,00"
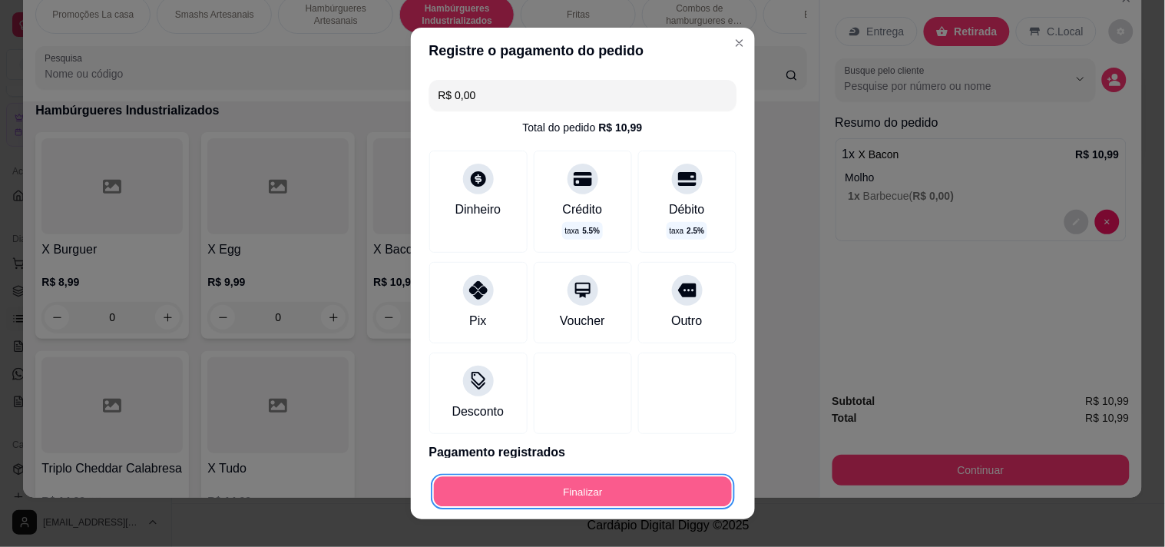
click at [438, 485] on button "Finalizar" at bounding box center [583, 492] width 298 height 30
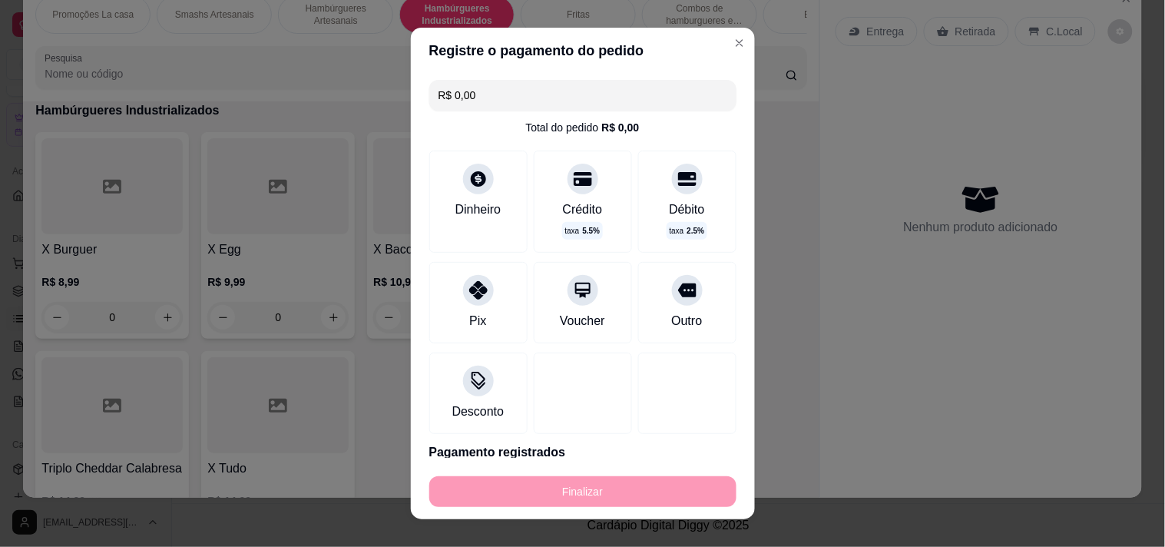
type input "-R$ 10,99"
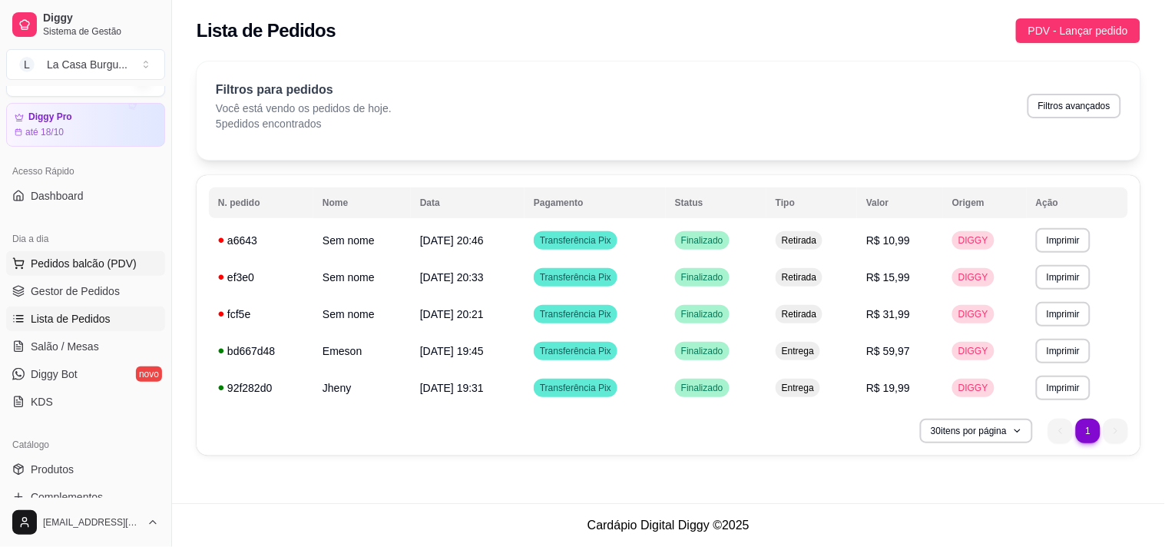
click at [102, 256] on span "Pedidos balcão (PDV)" at bounding box center [84, 263] width 106 height 15
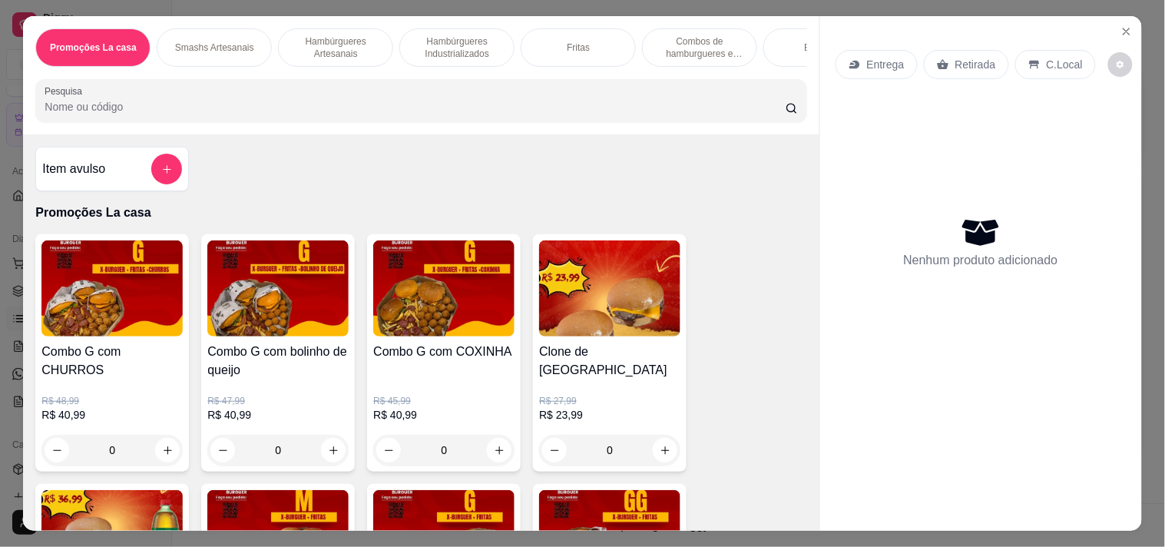
click at [585, 43] on div "Fritas" at bounding box center [578, 47] width 115 height 38
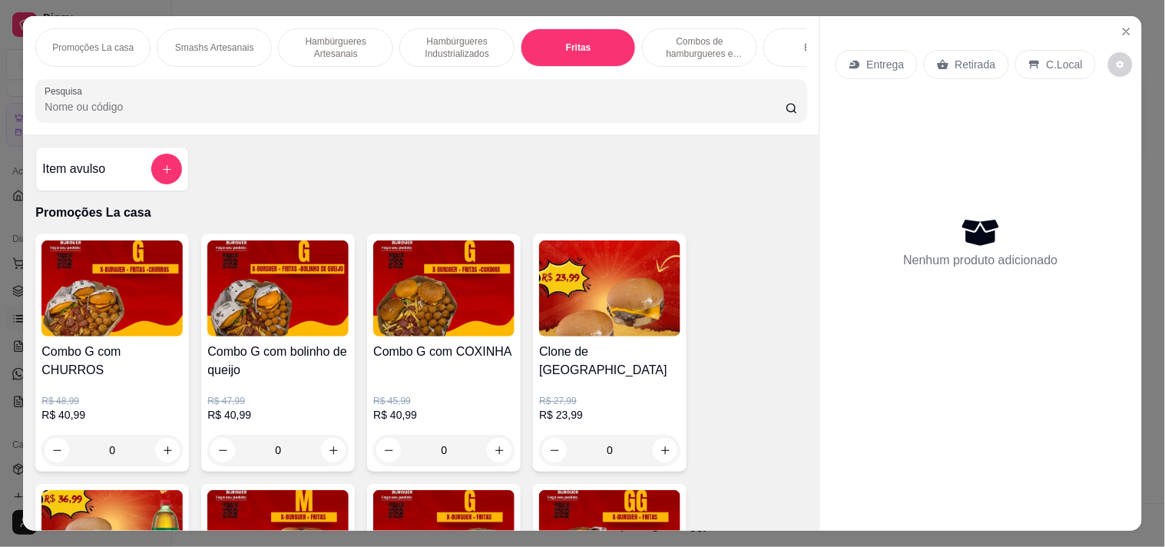
scroll to position [39, 0]
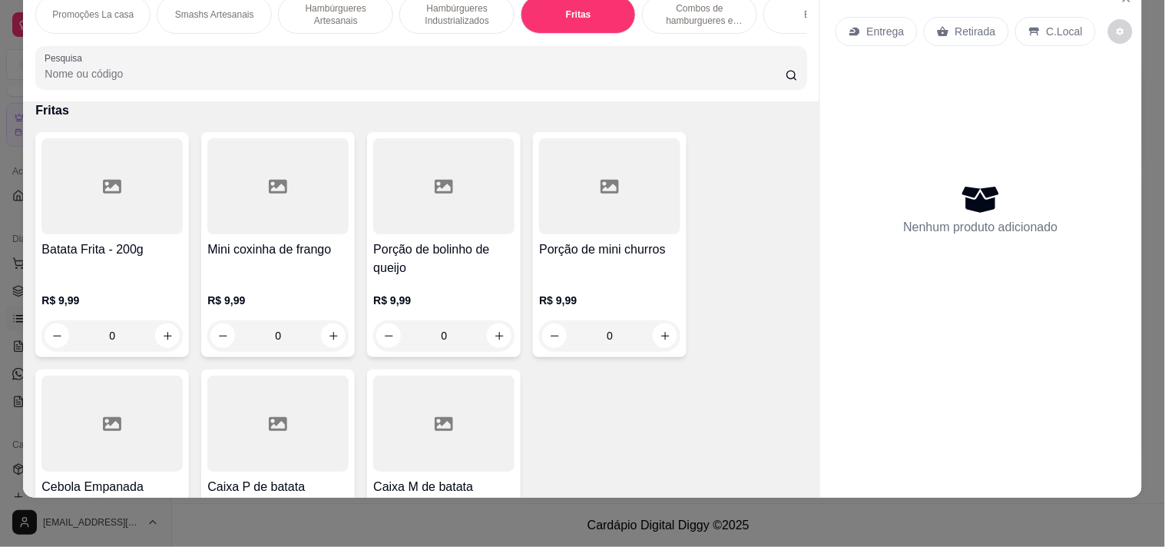
click at [136, 224] on div at bounding box center [111, 186] width 141 height 96
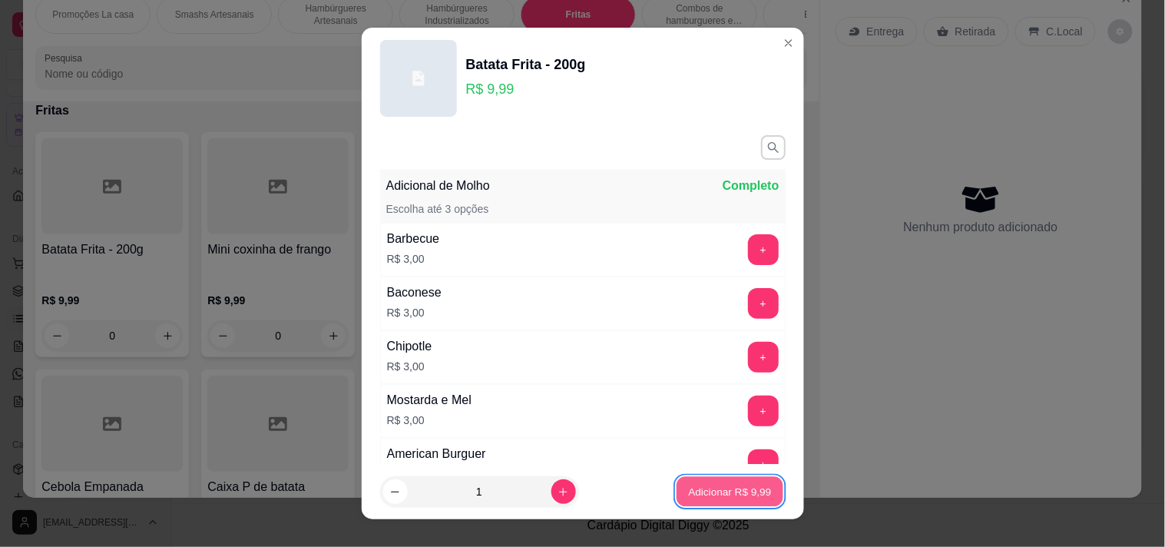
click at [746, 485] on p "Adicionar R$ 9,99" at bounding box center [730, 492] width 83 height 15
type input "1"
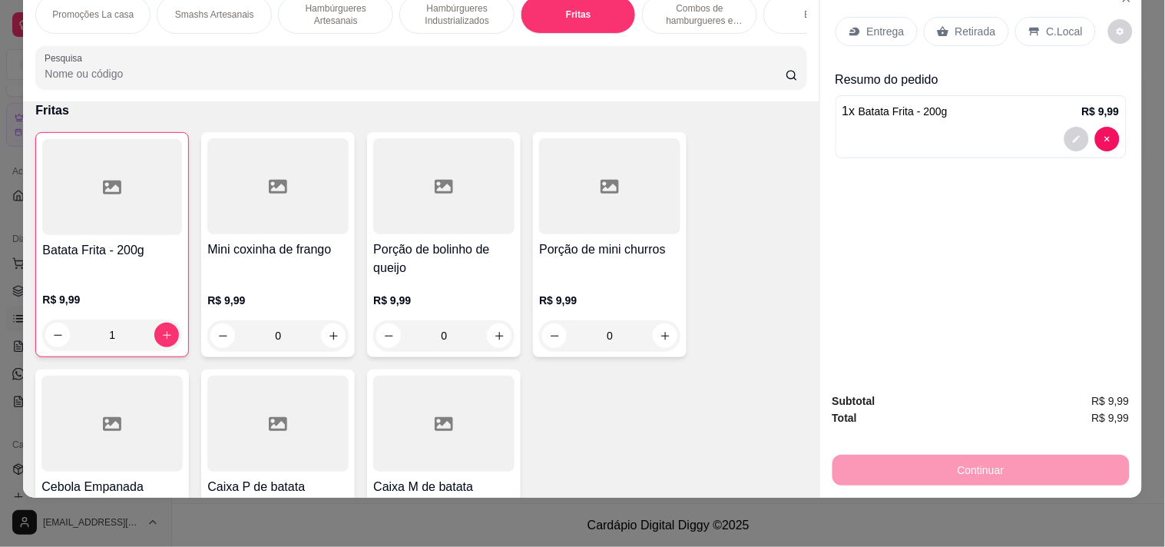
click at [976, 24] on p "Retirada" at bounding box center [976, 31] width 41 height 15
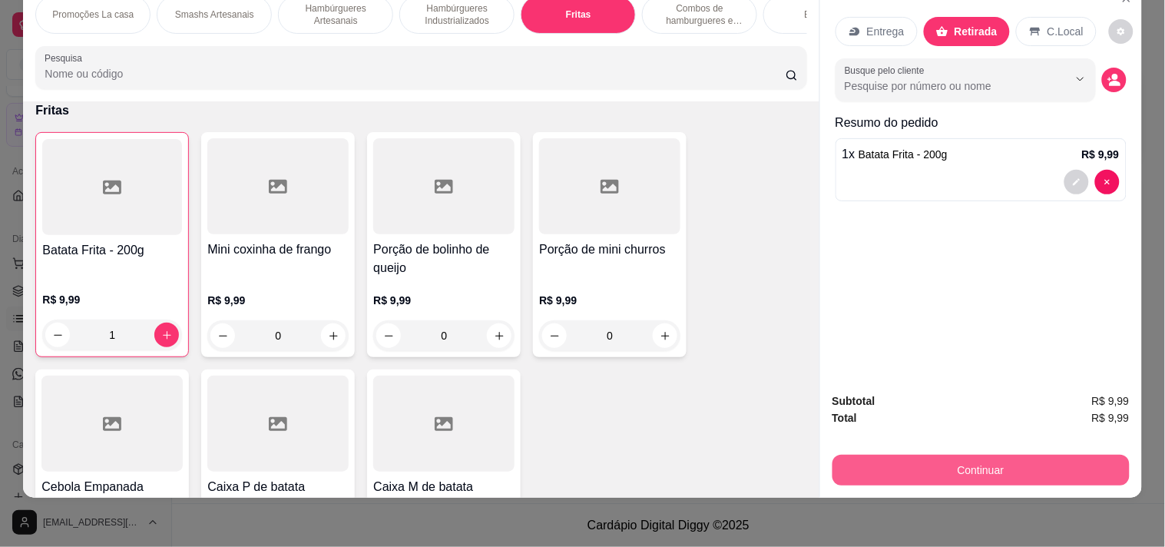
click at [929, 455] on button "Continuar" at bounding box center [981, 470] width 297 height 31
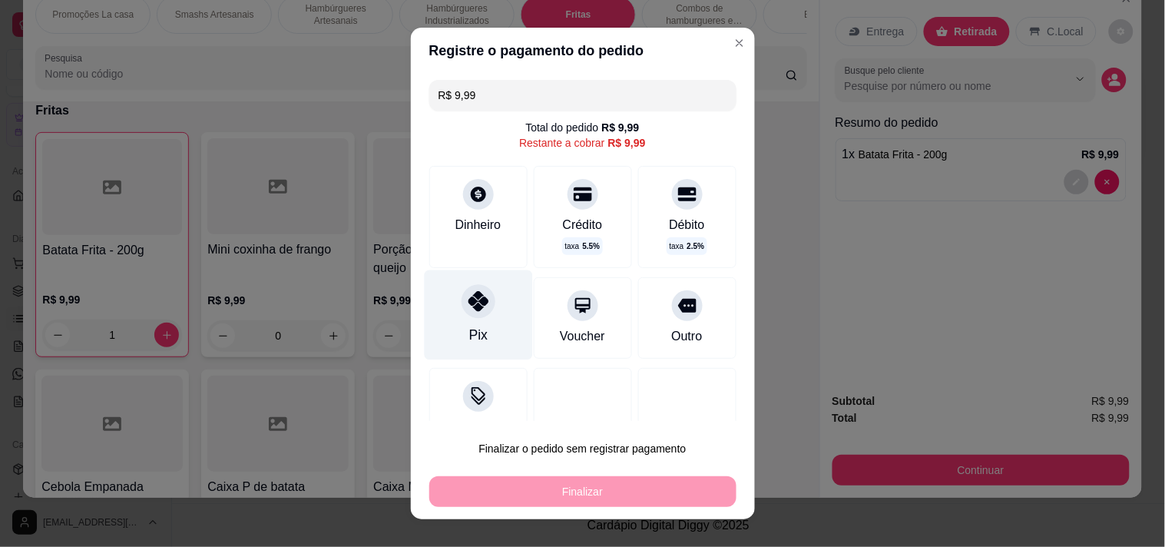
click at [463, 320] on div "Pix" at bounding box center [478, 315] width 108 height 90
type input "R$ 0,00"
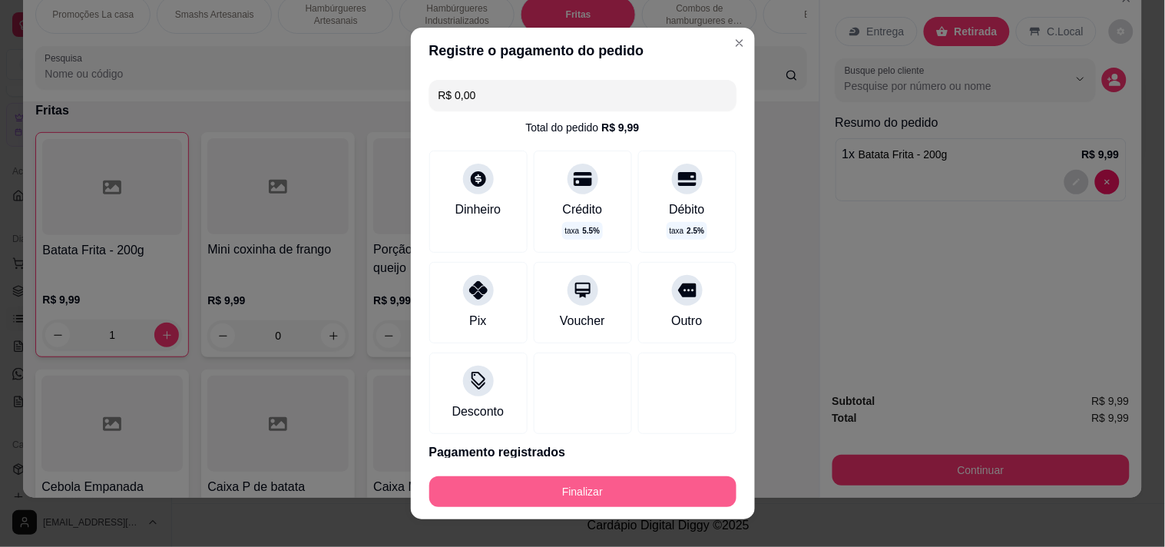
click at [441, 479] on button "Finalizar" at bounding box center [582, 491] width 307 height 31
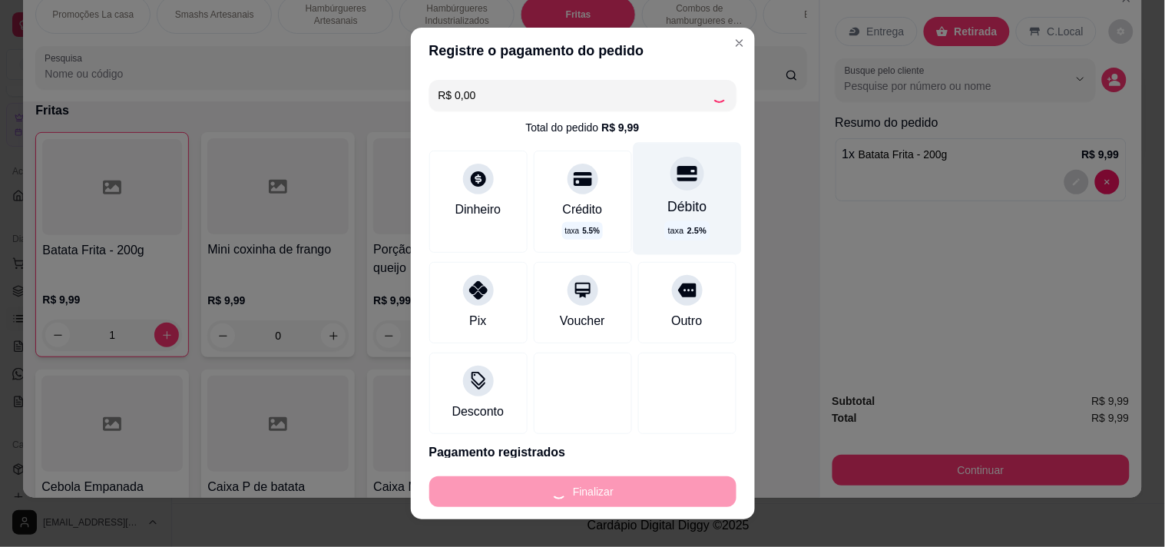
type input "0"
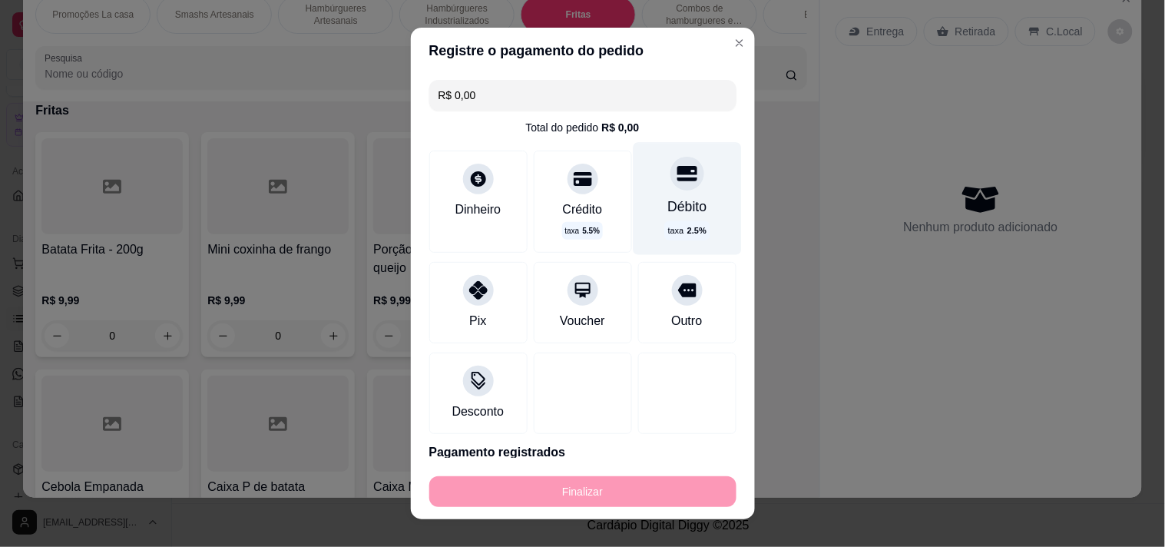
type input "-R$ 9,99"
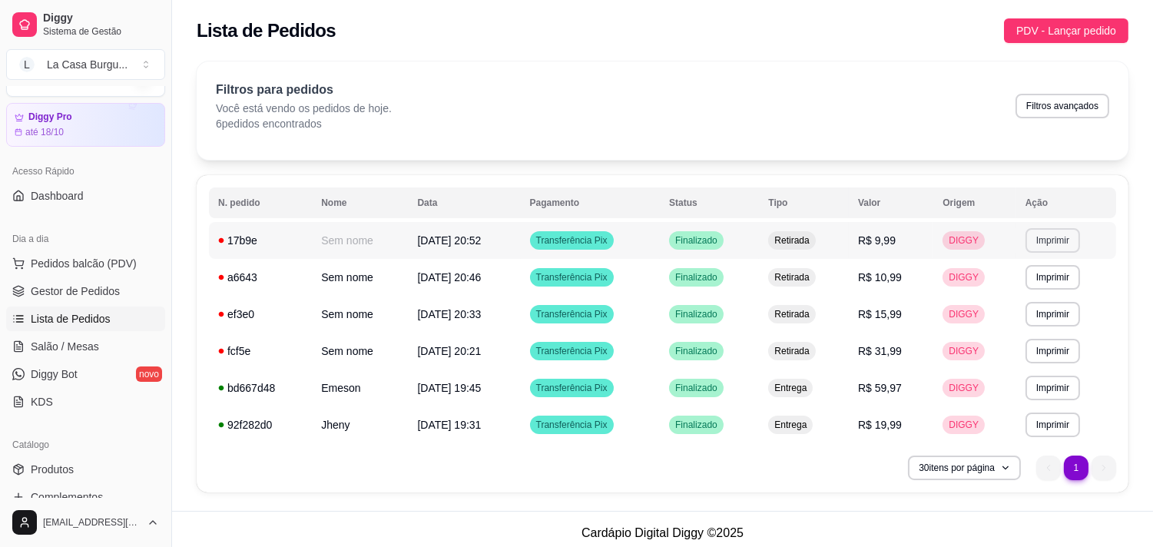
click at [1045, 234] on button "Imprimir" at bounding box center [1052, 240] width 55 height 25
click at [999, 289] on button "IMPRESSORA" at bounding box center [1026, 294] width 108 height 24
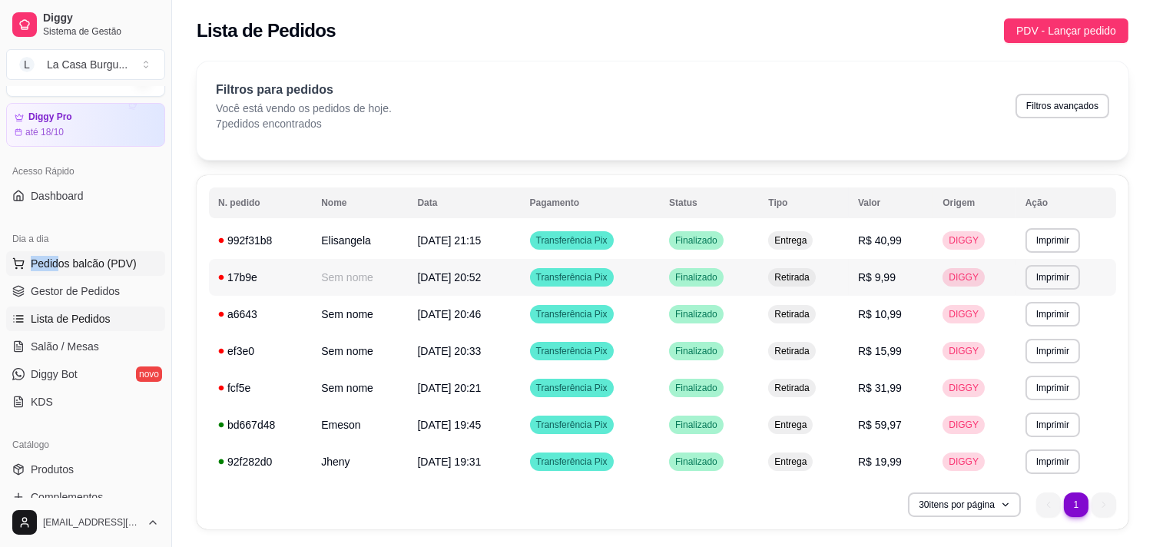
drag, startPoint x: 62, startPoint y: 249, endPoint x: 55, endPoint y: 259, distance: 12.6
click at [55, 259] on div "Dia a dia Pedidos balcão (PDV) Gestor de Pedidos Lista de Pedidos Salão / Mesas…" at bounding box center [85, 320] width 171 height 200
click at [55, 259] on span "Pedidos balcão (PDV)" at bounding box center [84, 263] width 106 height 15
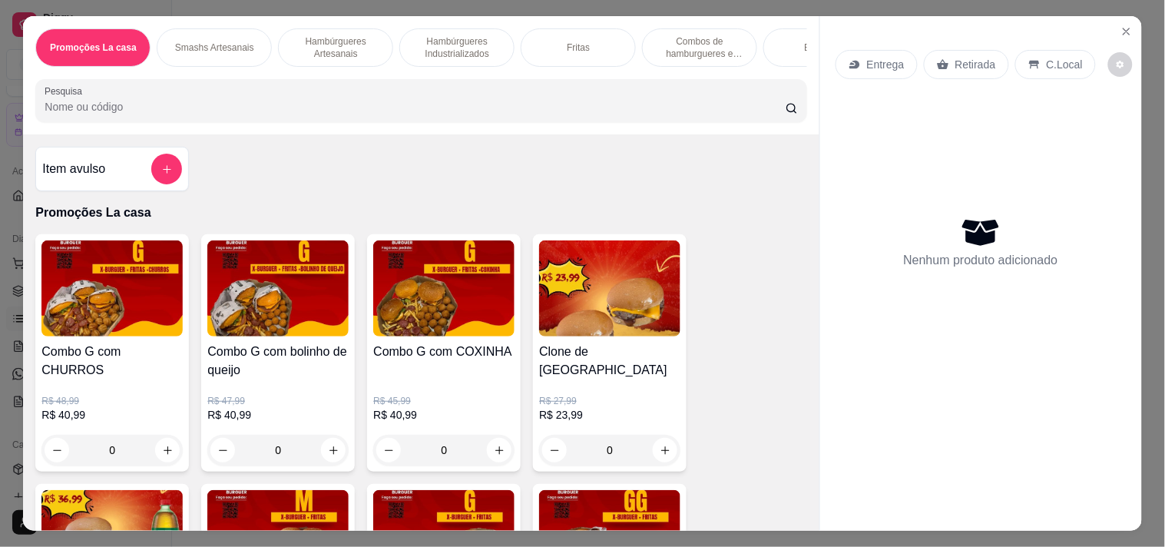
click at [671, 37] on p "Combos de hamburgueres e fritas" at bounding box center [699, 47] width 89 height 25
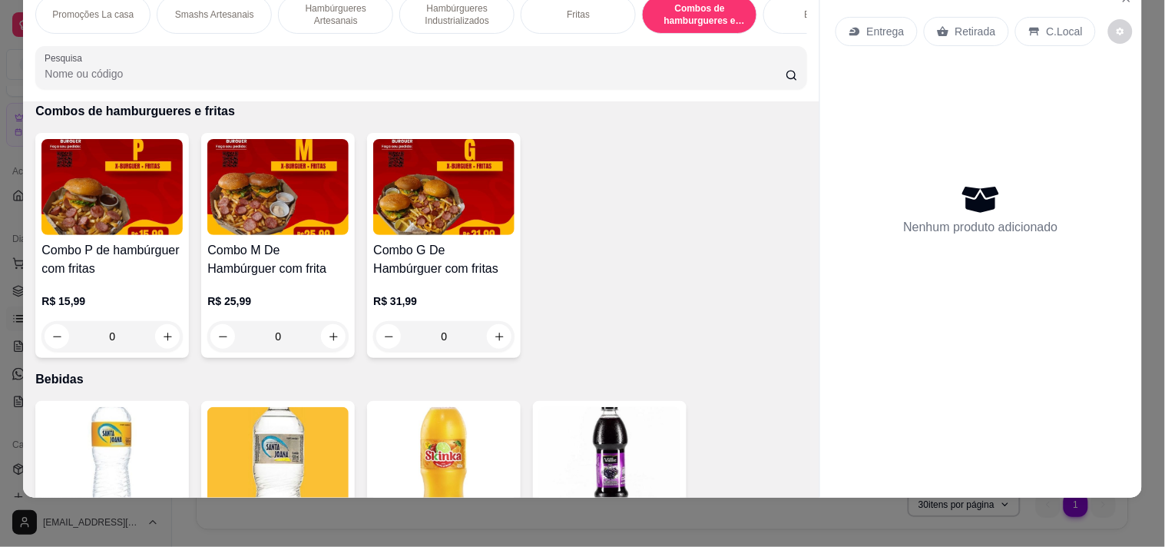
click at [542, 13] on div "Fritas" at bounding box center [578, 14] width 115 height 38
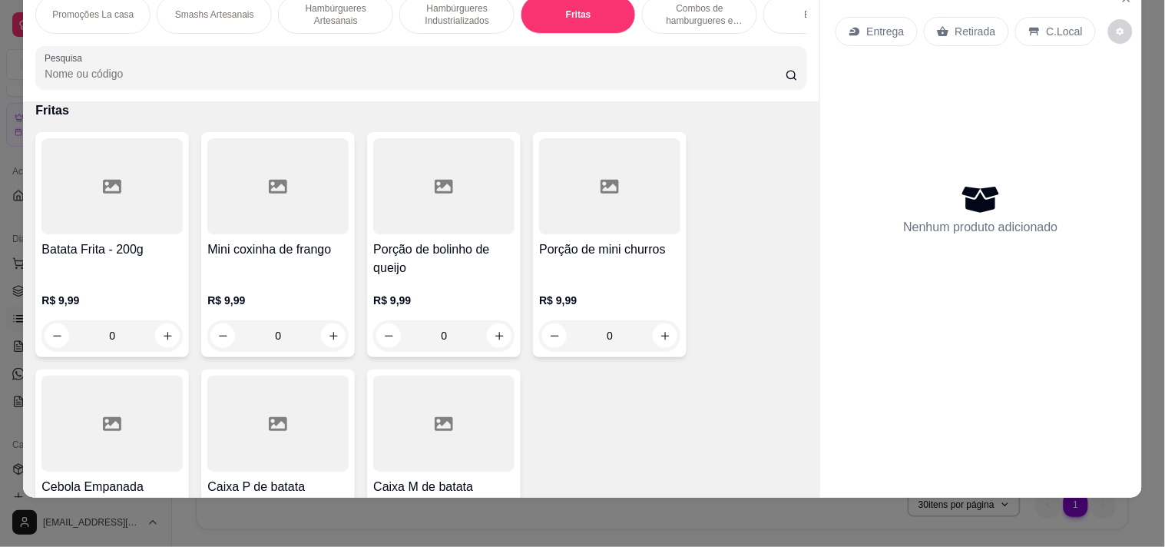
click at [281, 240] on div "Mini coxinha de frango R$ 9,99 0" at bounding box center [278, 244] width 154 height 225
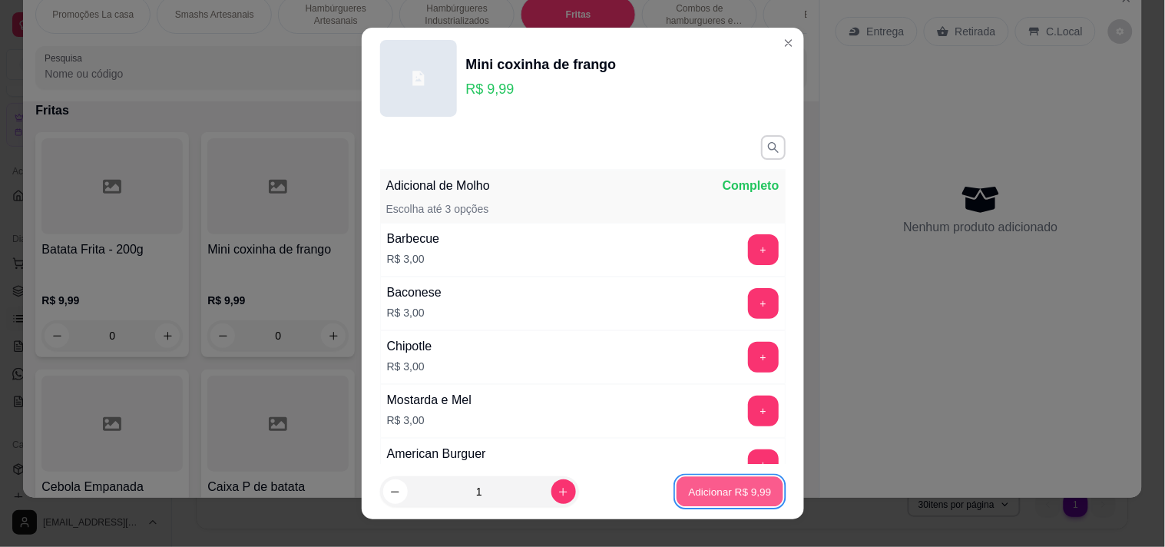
click at [757, 492] on button "Adicionar R$ 9,99" at bounding box center [730, 492] width 107 height 30
type input "1"
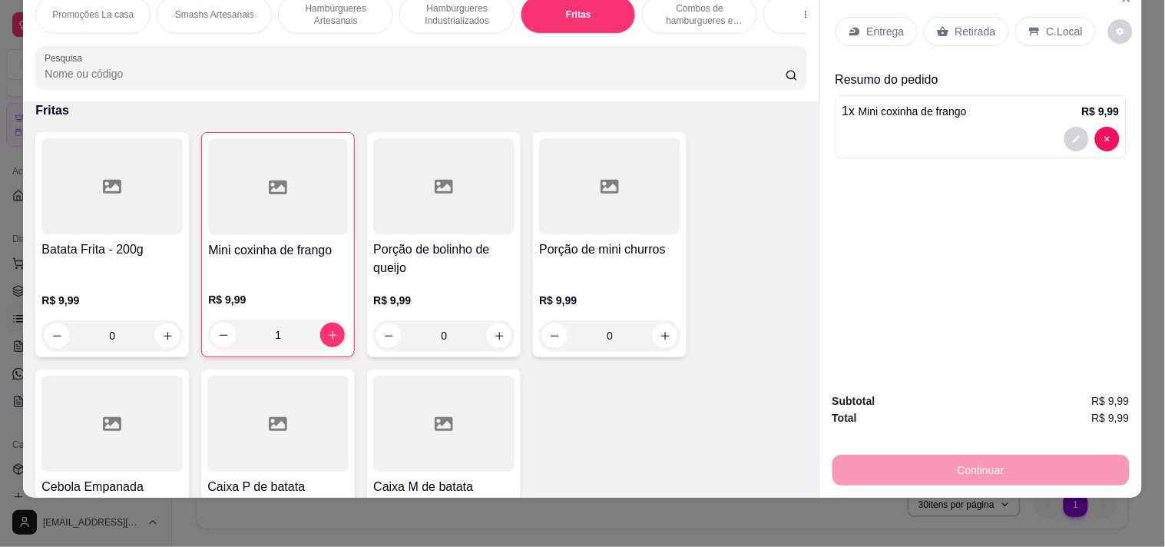
click at [976, 24] on p "Retirada" at bounding box center [976, 31] width 41 height 15
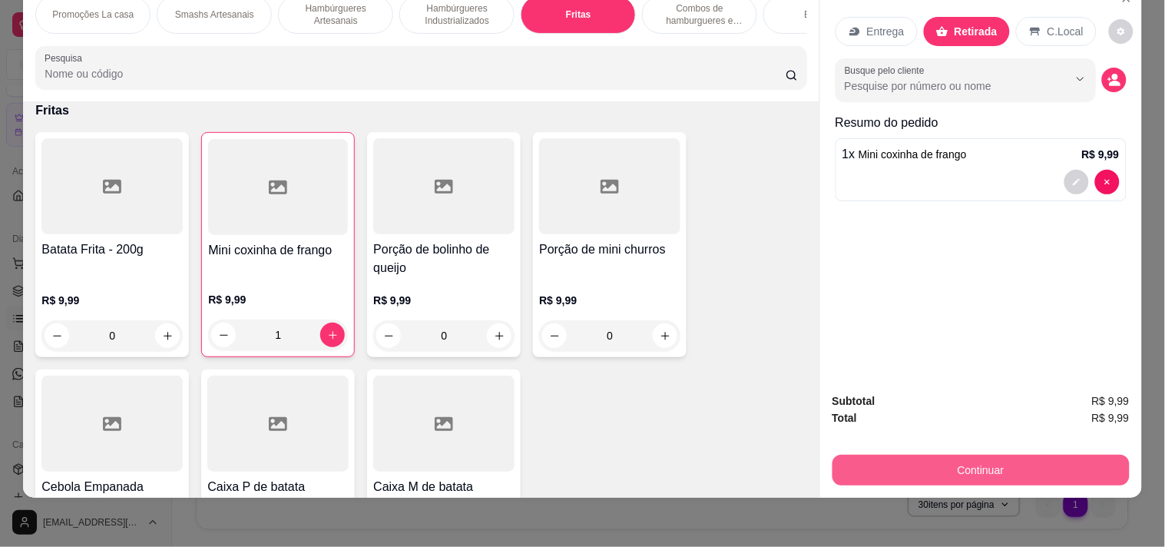
click at [976, 455] on button "Continuar" at bounding box center [981, 470] width 297 height 31
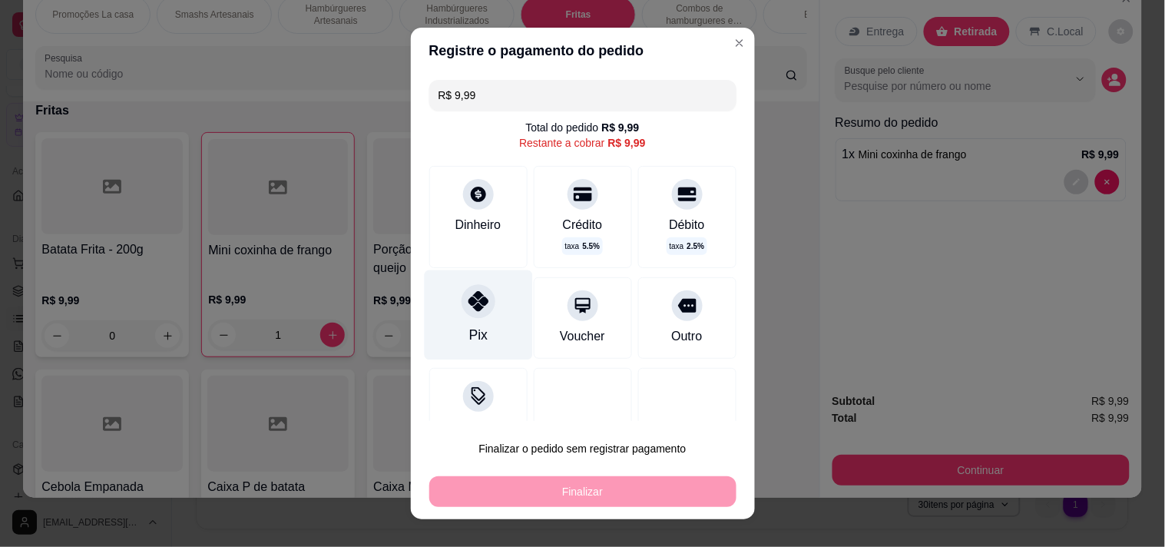
click at [470, 294] on icon at bounding box center [478, 301] width 20 height 20
type input "R$ 0,00"
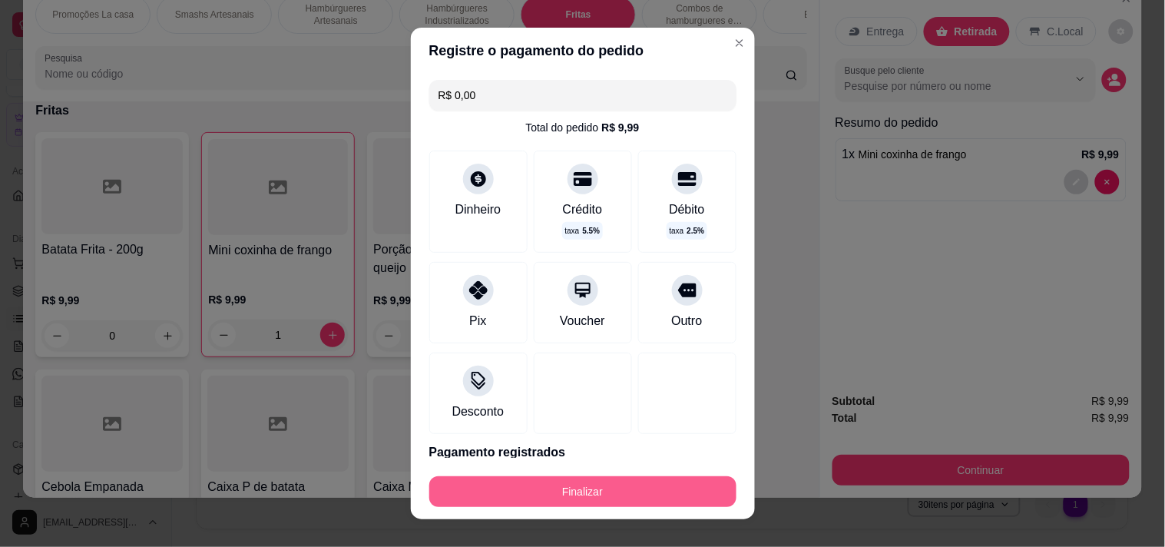
click at [469, 484] on button "Finalizar" at bounding box center [582, 491] width 307 height 31
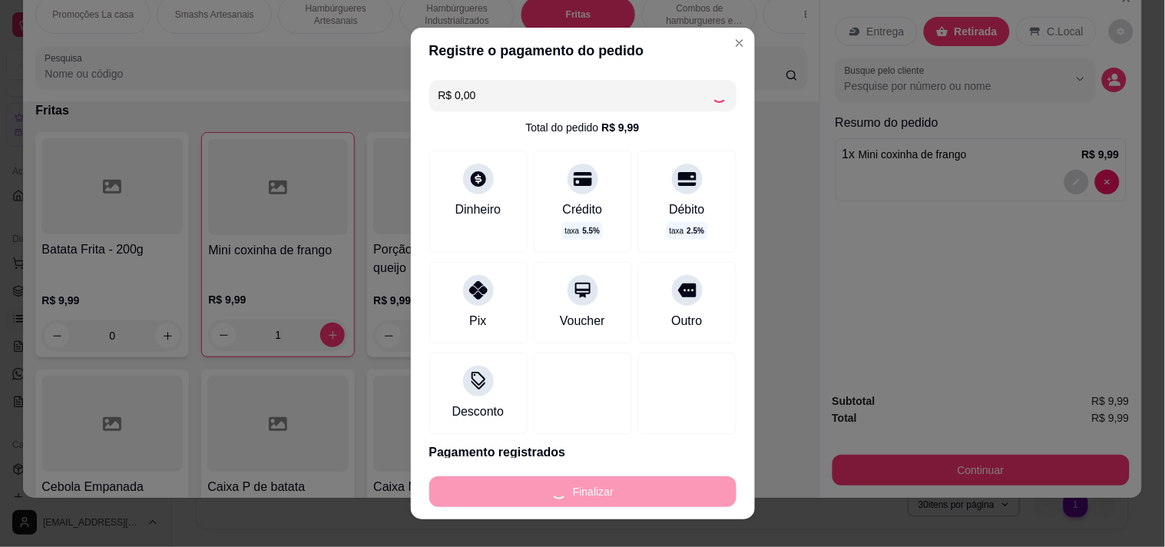
type input "0"
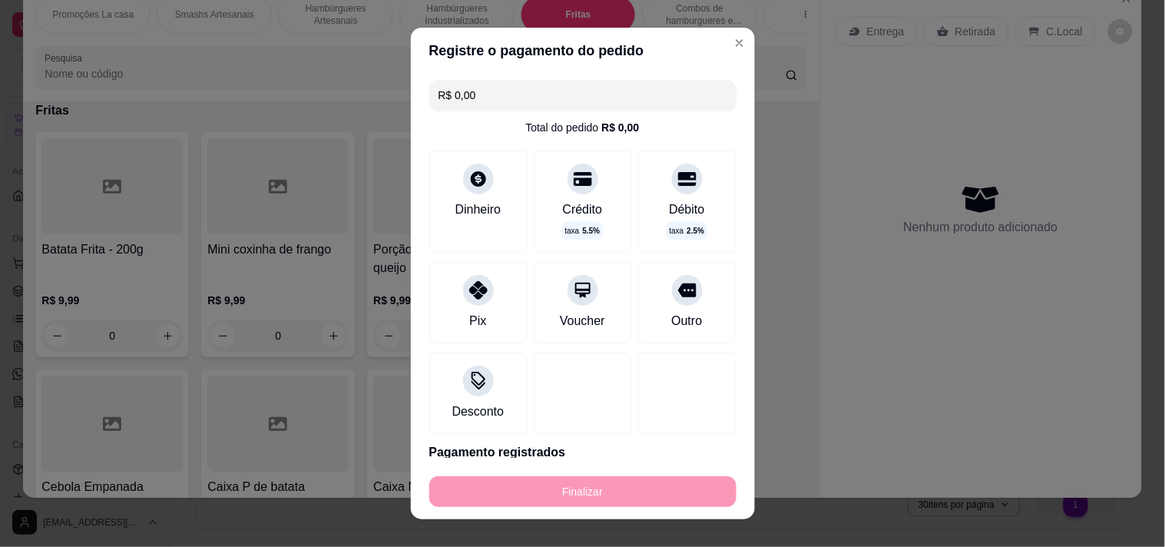
type input "-R$ 9,99"
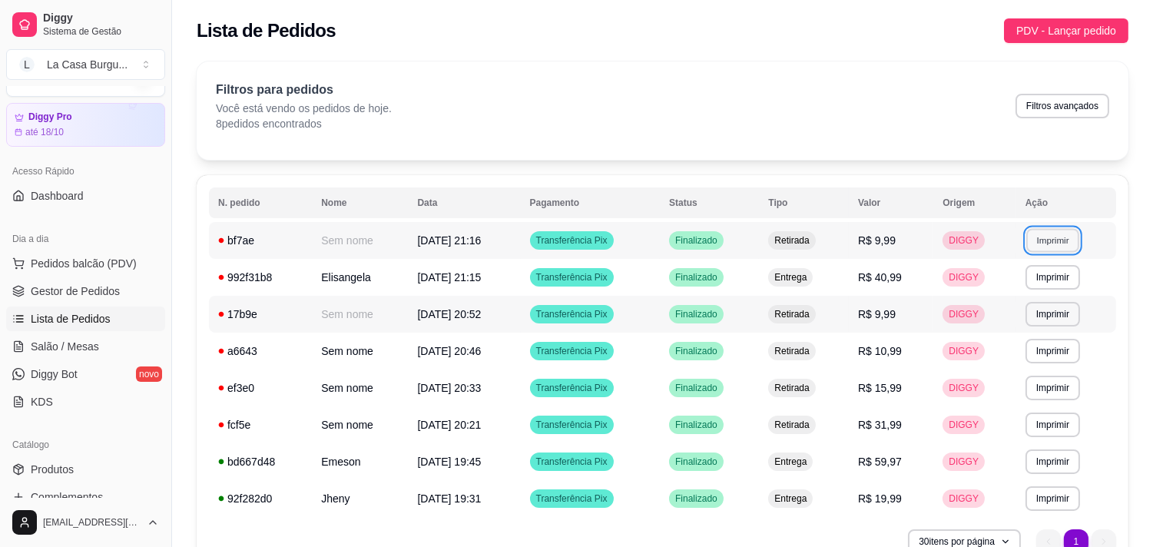
click at [1069, 233] on button "Imprimir" at bounding box center [1052, 240] width 53 height 24
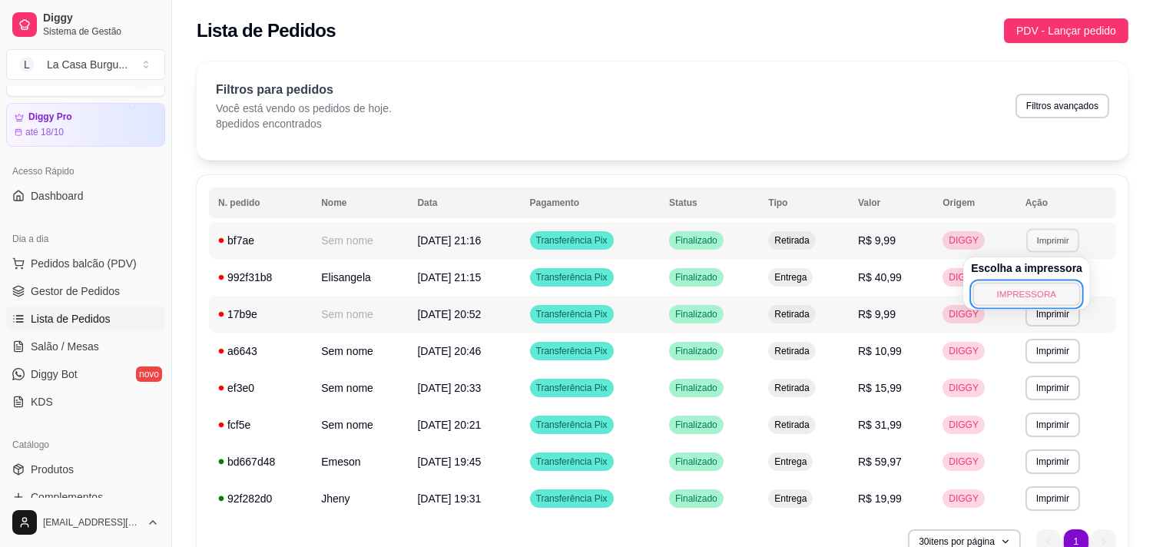
click at [1000, 290] on button "IMPRESSORA" at bounding box center [1026, 294] width 108 height 24
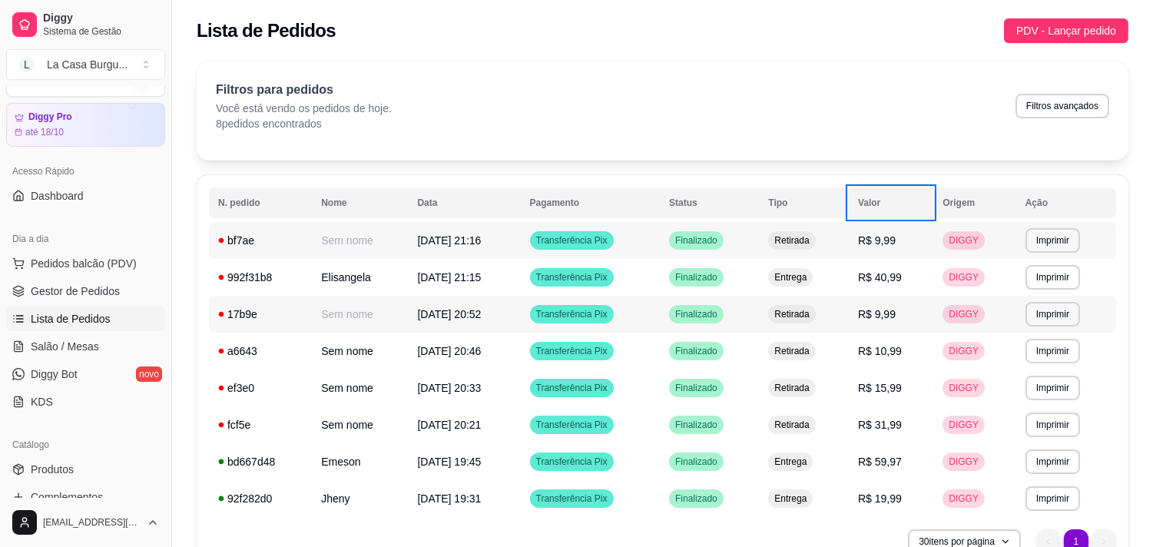
click at [824, 251] on table "**********" at bounding box center [662, 352] width 907 height 330
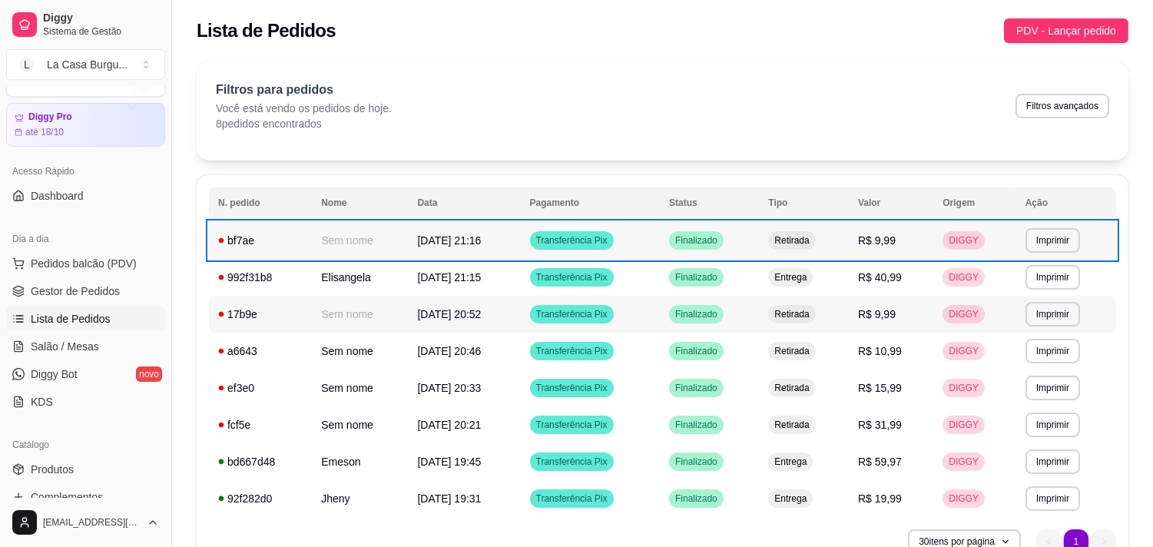
click at [824, 251] on td "Retirada" at bounding box center [804, 240] width 90 height 37
click at [436, 249] on td "[DATE] 21:16" at bounding box center [464, 240] width 112 height 37
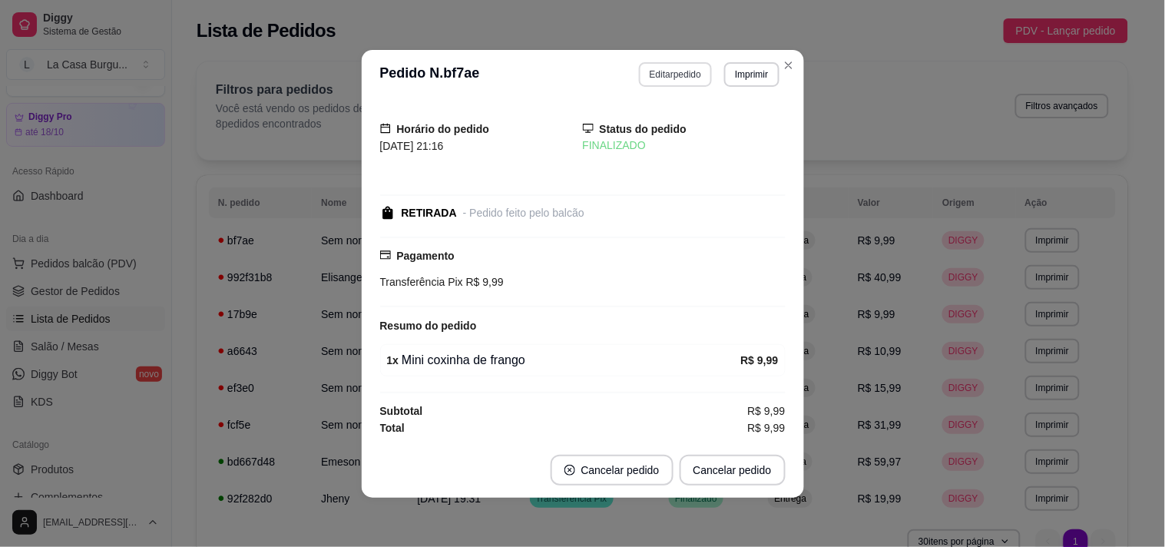
click at [650, 78] on button "Editar pedido" at bounding box center [675, 74] width 73 height 25
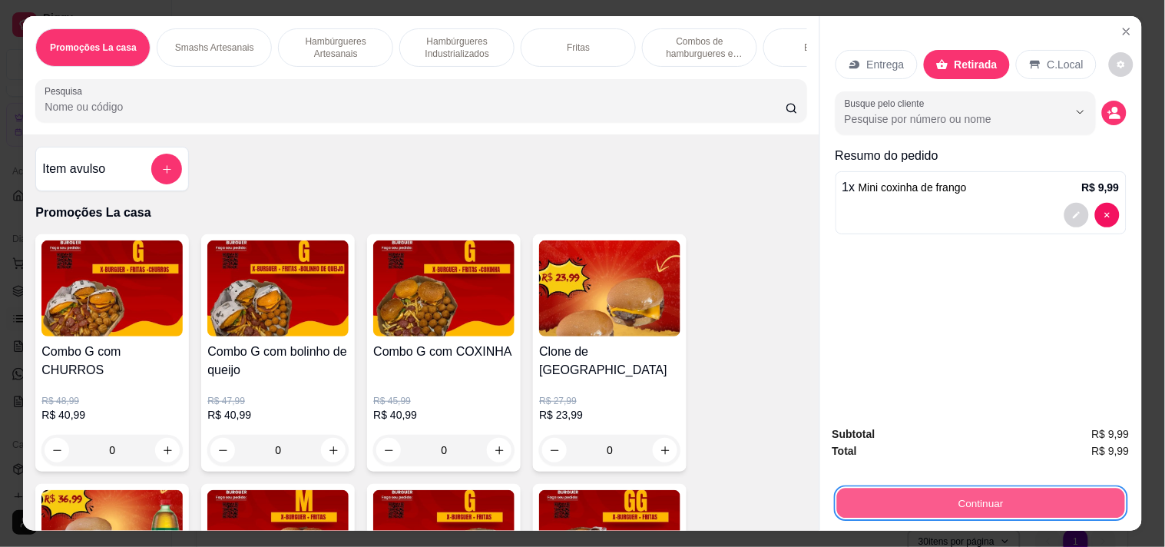
click at [863, 500] on button "Continuar" at bounding box center [981, 503] width 288 height 30
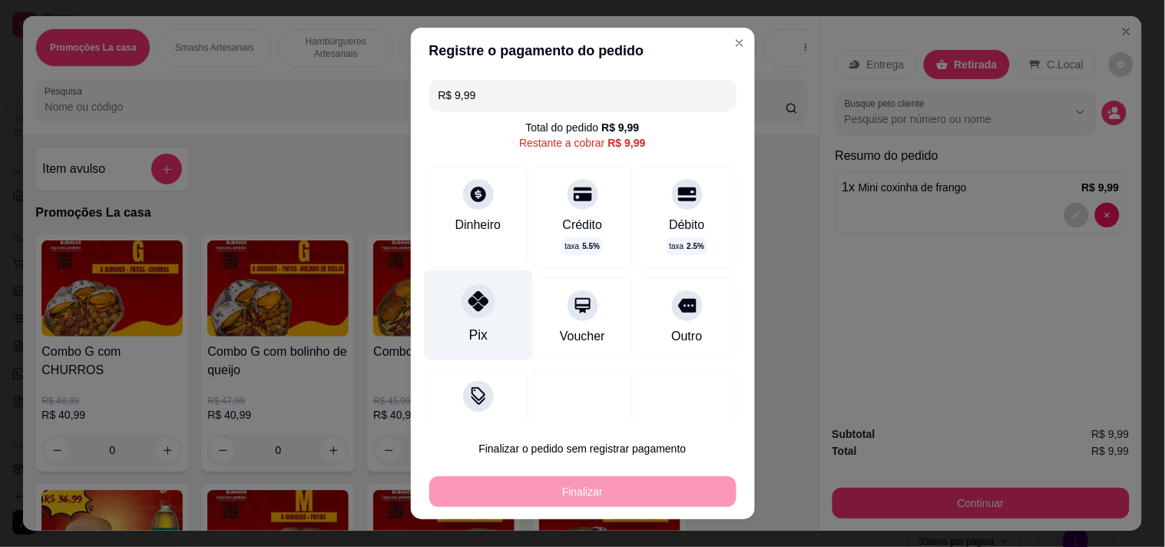
click at [468, 306] on icon at bounding box center [478, 301] width 20 height 20
type input "R$ 0,00"
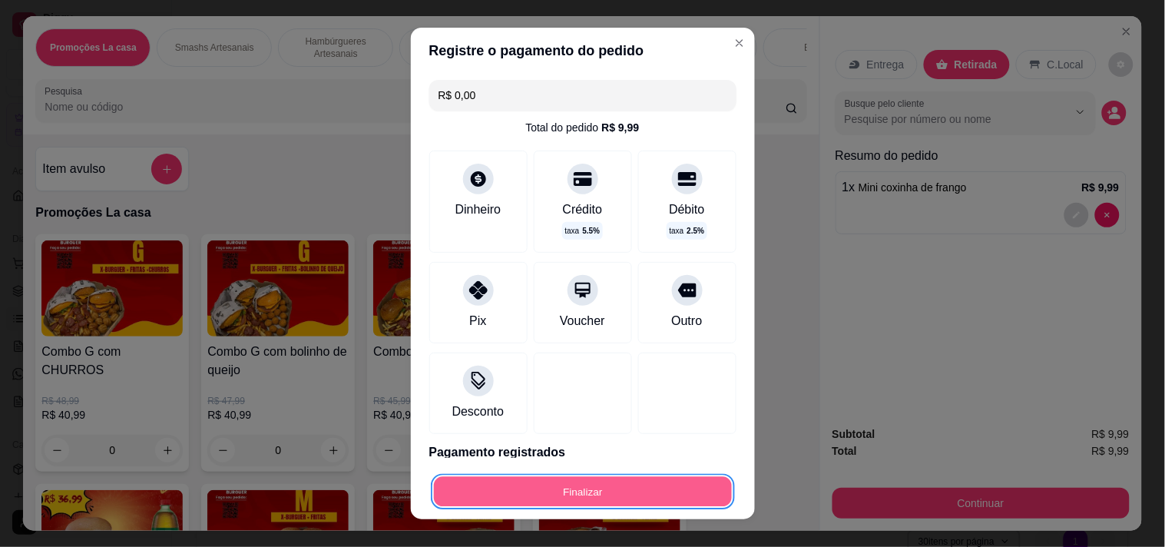
click at [509, 495] on button "Finalizar" at bounding box center [583, 492] width 298 height 30
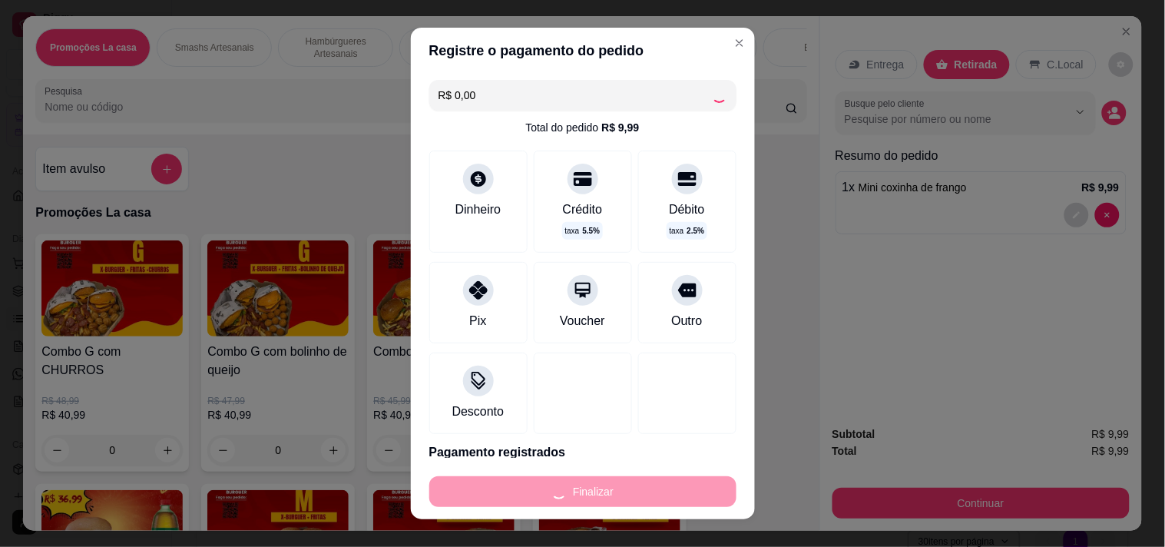
type input "0"
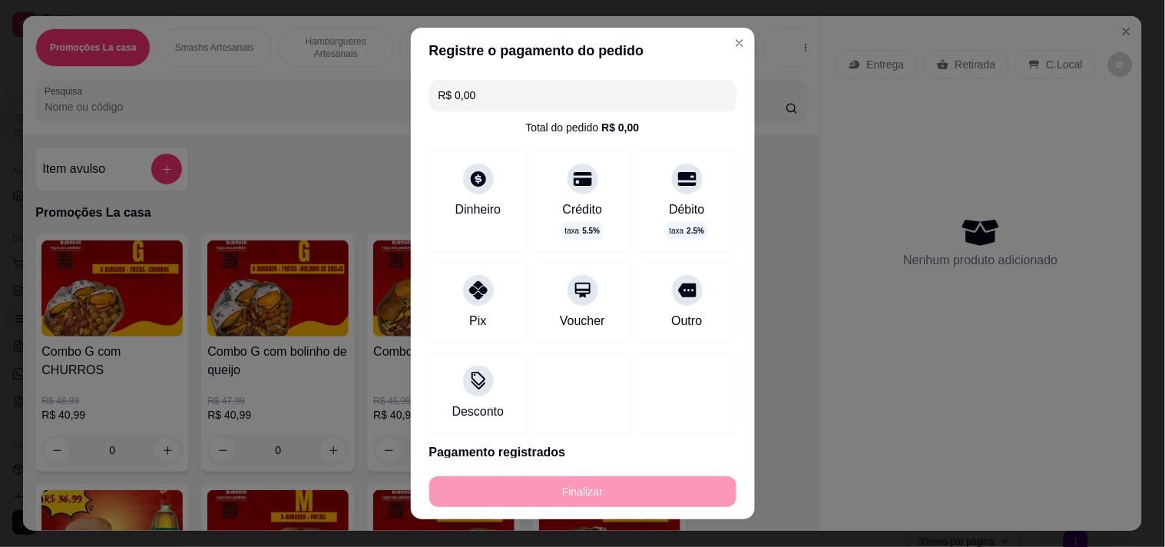
type input "-R$ 9,99"
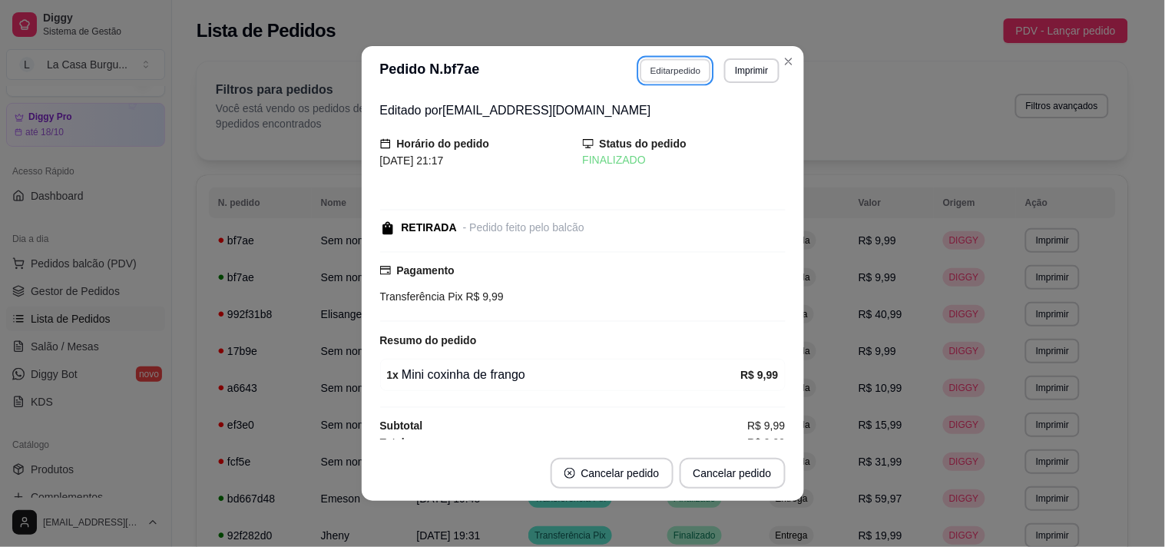
click at [691, 62] on button "Editar pedido" at bounding box center [675, 70] width 71 height 24
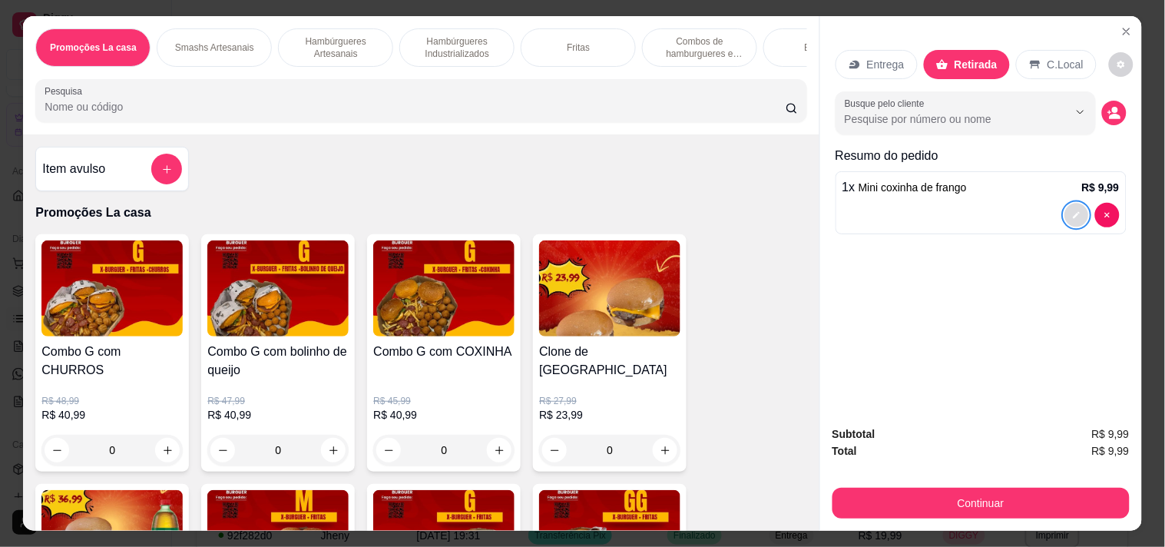
click at [1072, 211] on icon "decrease-product-quantity" at bounding box center [1076, 215] width 9 height 9
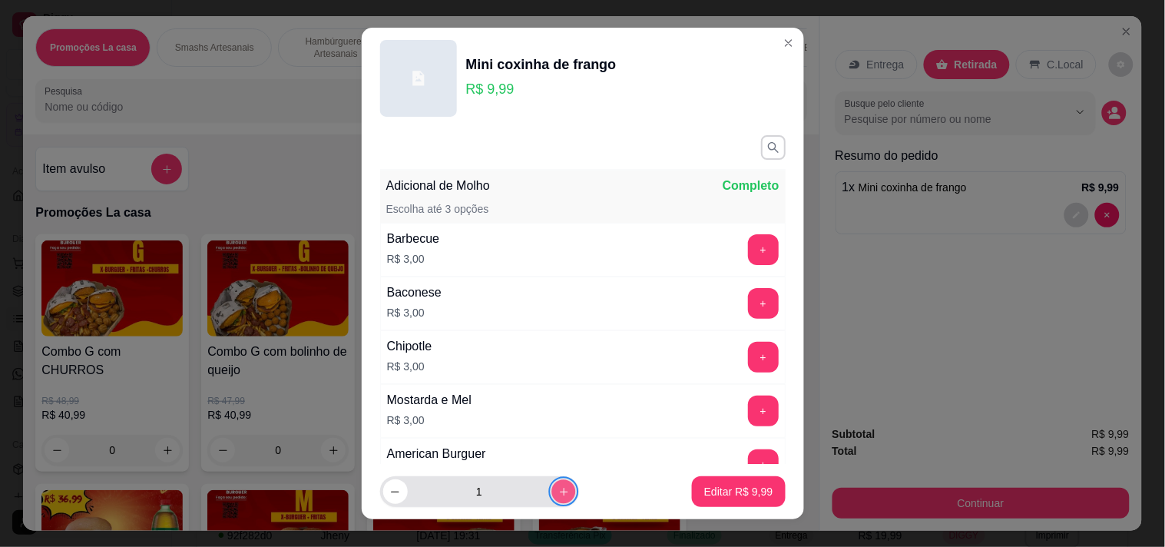
click at [552, 501] on button "increase-product-quantity" at bounding box center [564, 492] width 24 height 24
type input "2"
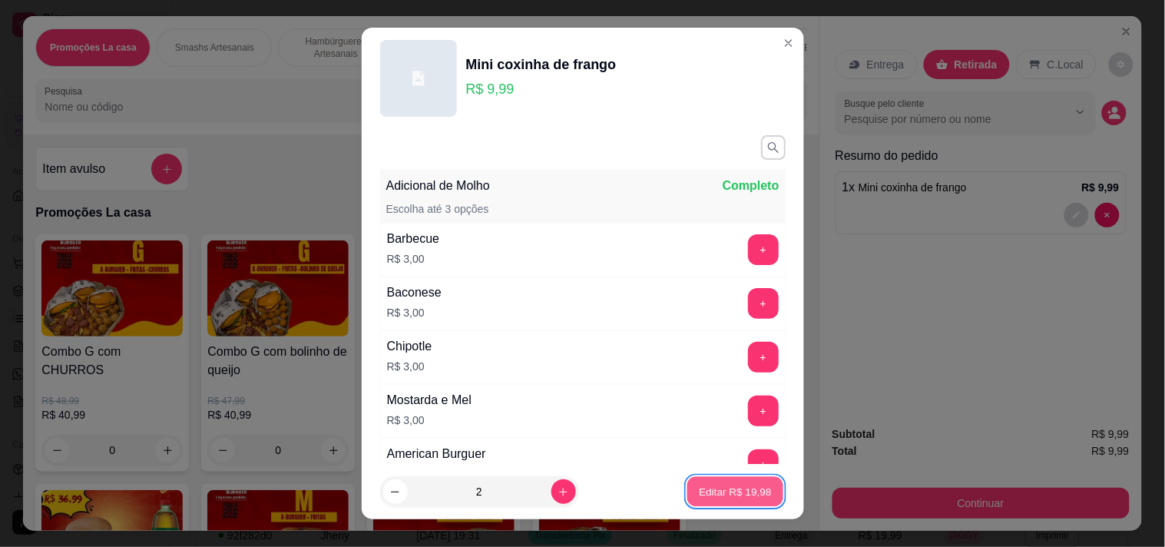
click at [700, 489] on p "Editar R$ 19,98" at bounding box center [736, 492] width 72 height 15
type input "2"
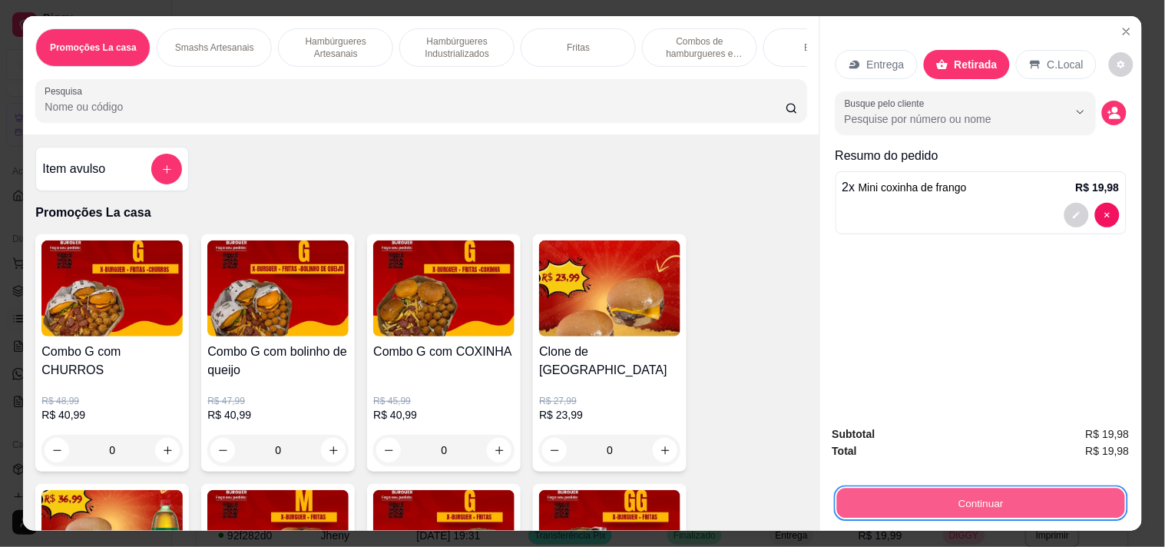
click at [902, 493] on button "Continuar" at bounding box center [981, 503] width 288 height 30
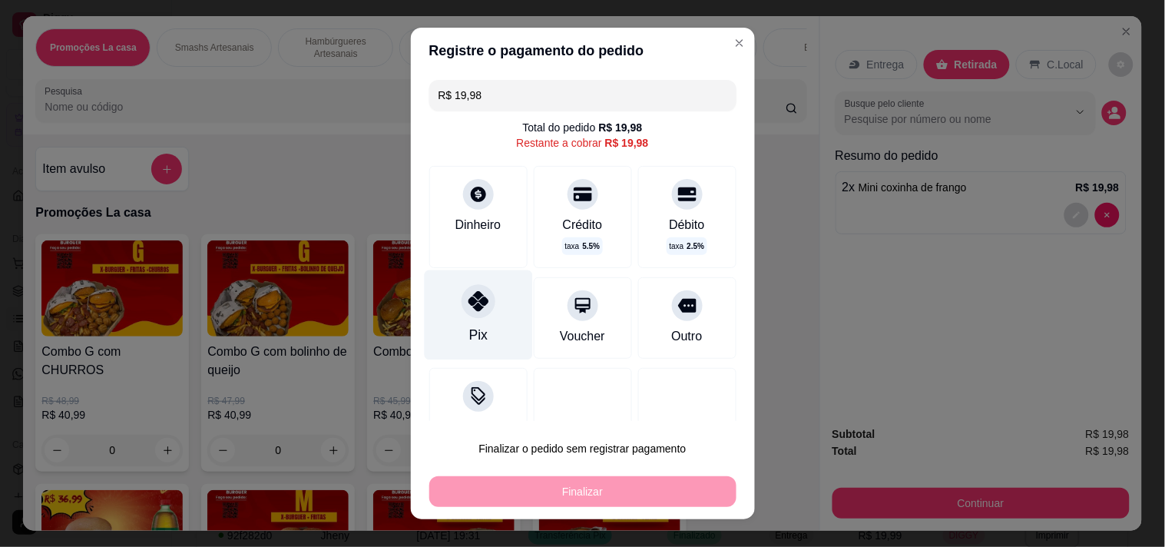
click at [484, 327] on div "Pix" at bounding box center [478, 315] width 108 height 90
type input "R$ 0,00"
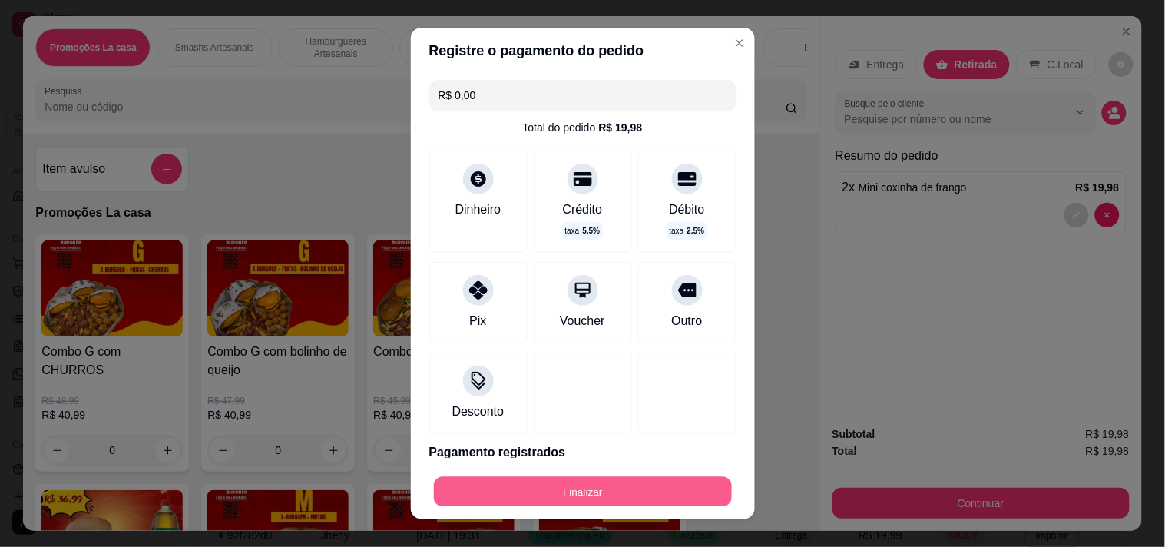
click at [504, 495] on button "Finalizar" at bounding box center [583, 492] width 298 height 30
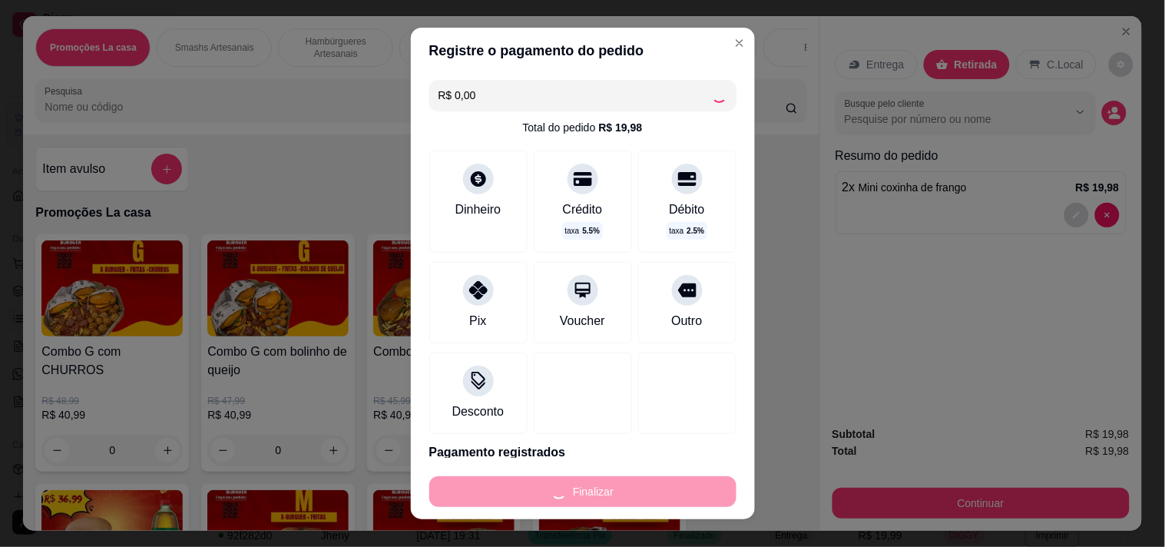
type input "0"
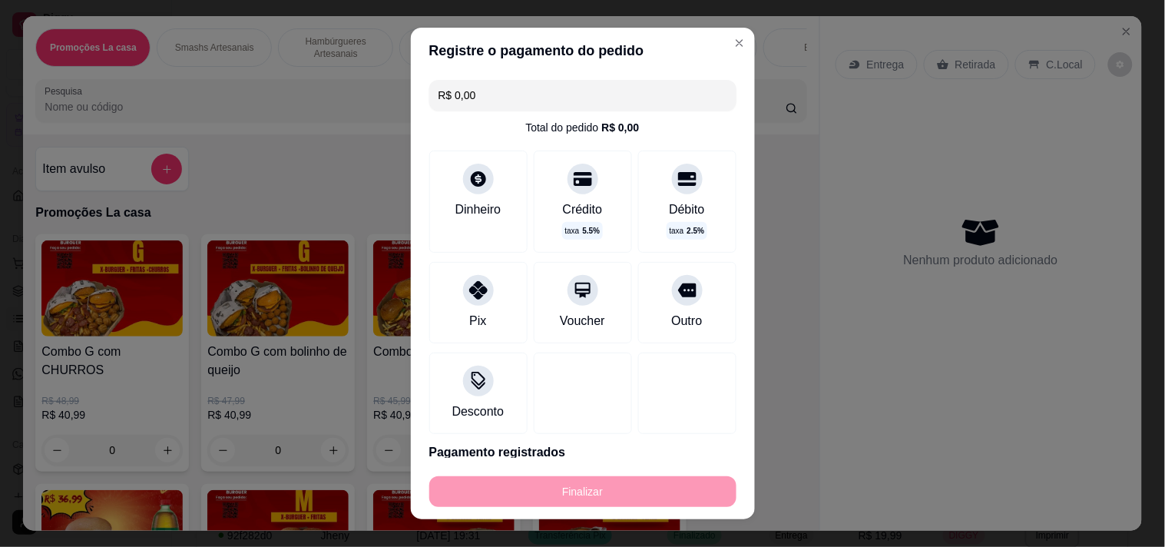
type input "-R$ 19,98"
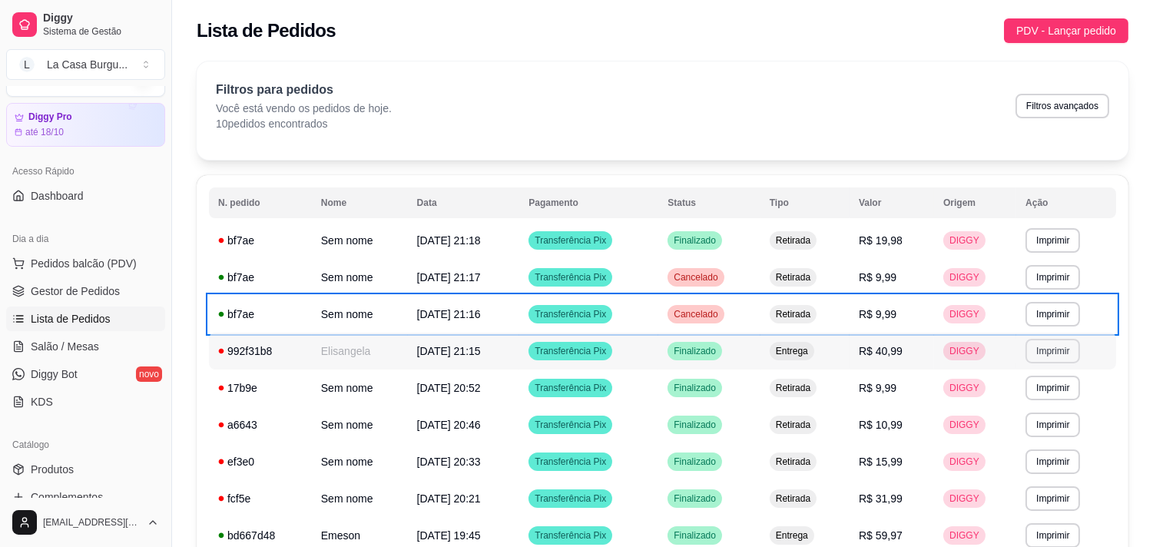
click at [1064, 348] on button "Imprimir" at bounding box center [1052, 351] width 55 height 25
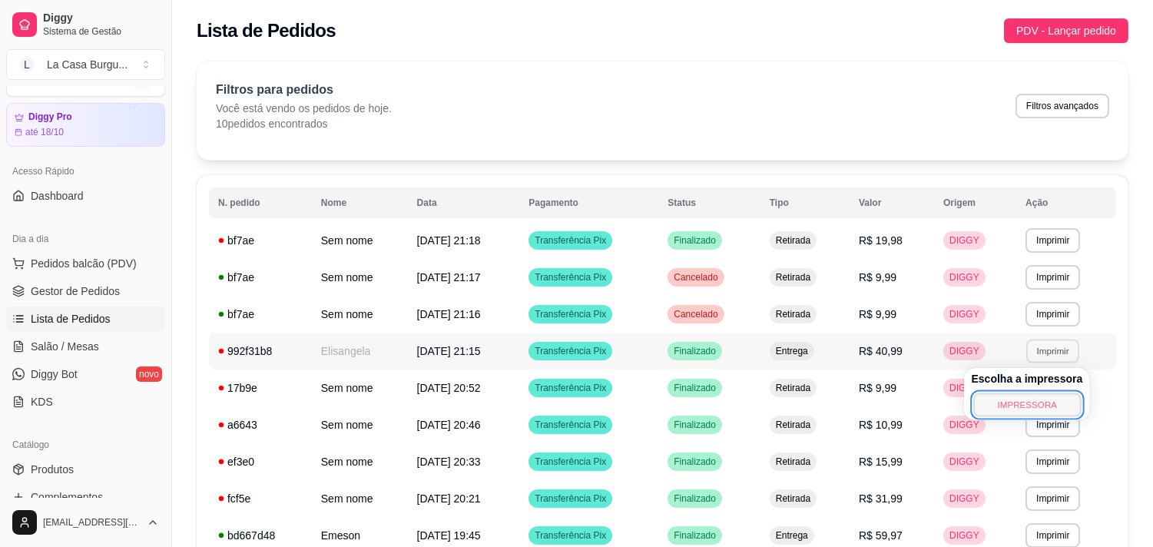
click at [986, 406] on button "IMPRESSORA" at bounding box center [1027, 405] width 108 height 24
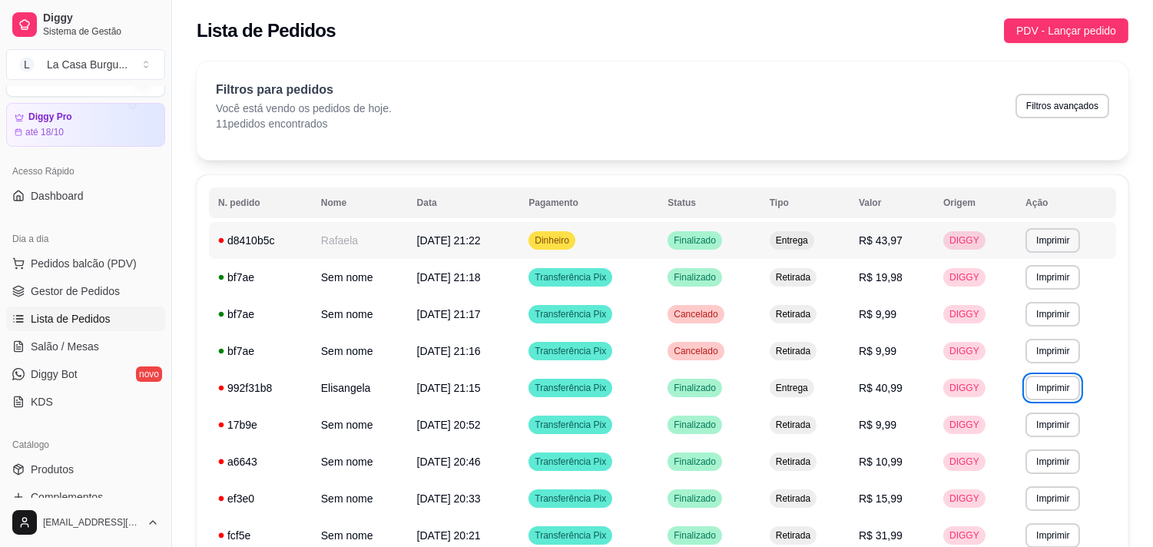
click at [680, 237] on td "Finalizado" at bounding box center [709, 240] width 102 height 37
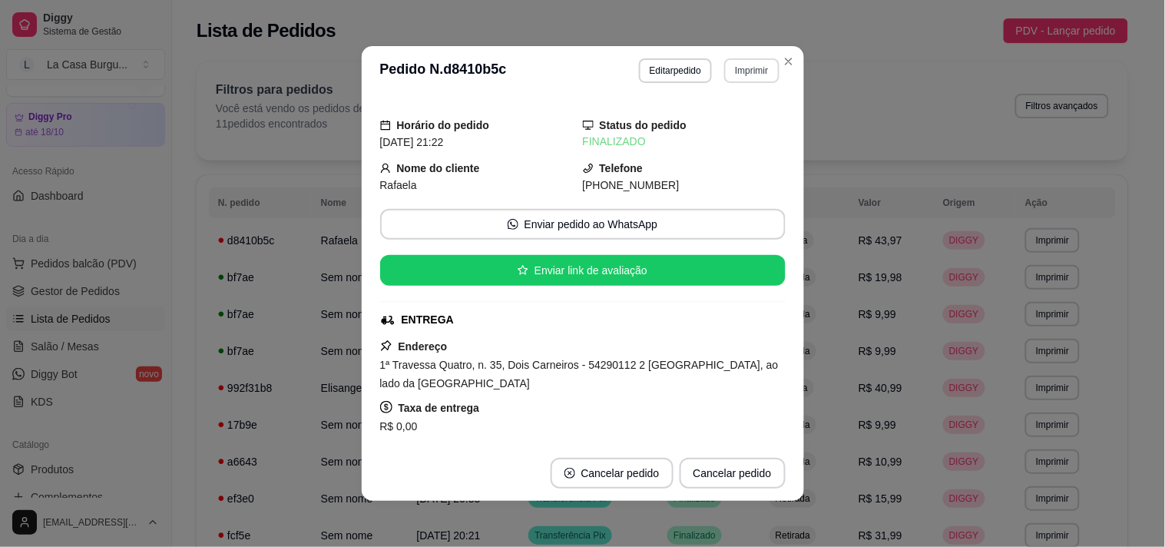
click at [754, 65] on button "Imprimir" at bounding box center [751, 70] width 55 height 25
click at [704, 118] on button "IMPRESSORA" at bounding box center [718, 125] width 108 height 24
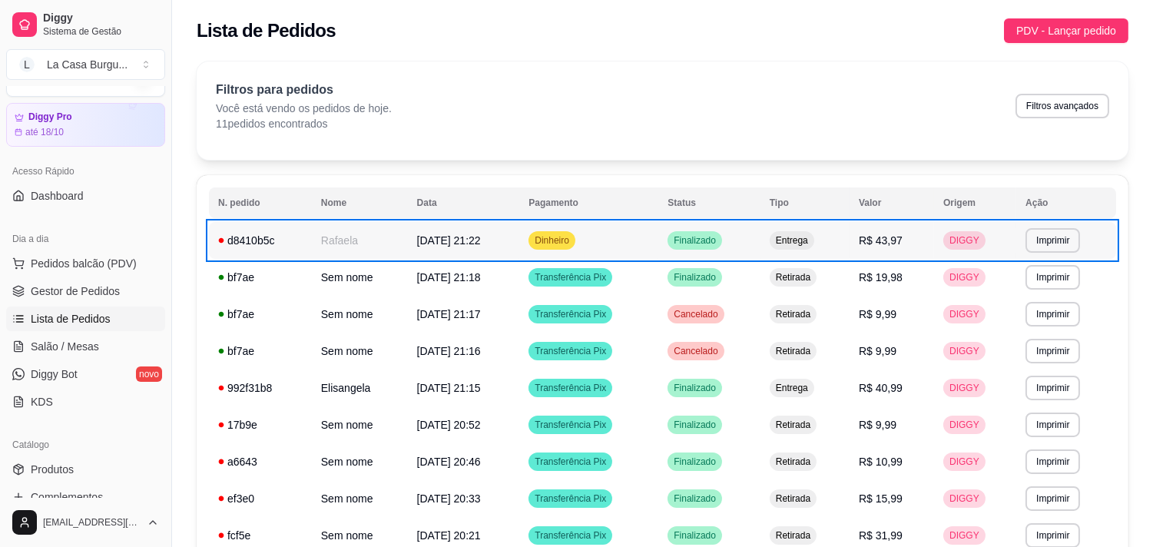
click at [840, 240] on td "Entrega" at bounding box center [804, 240] width 89 height 37
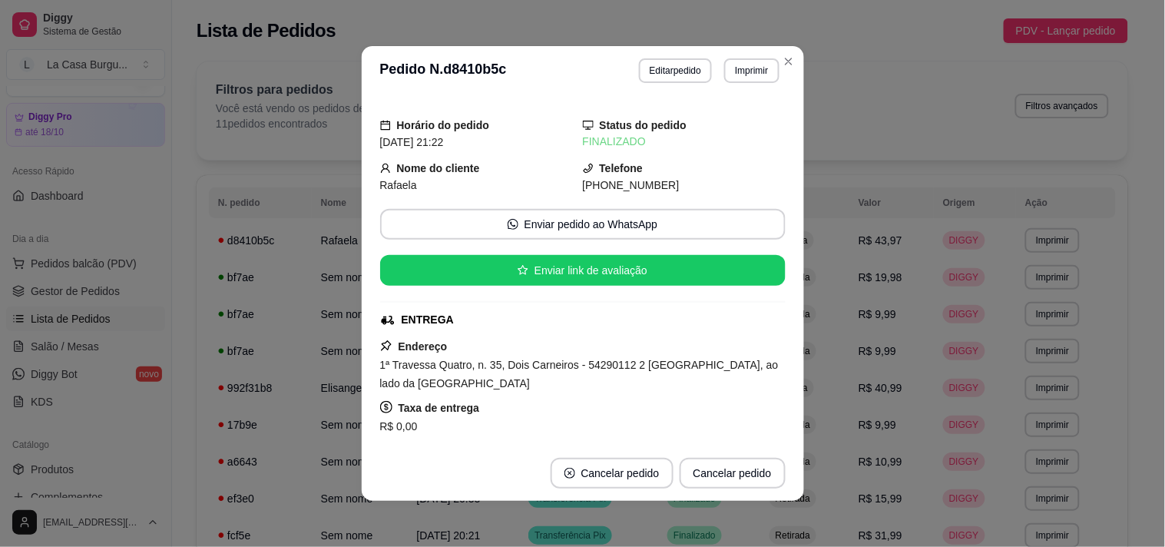
click at [794, 403] on div "Horário do pedido [DATE] 21:22 Status do pedido FINALIZADO Nome do cliente Rafa…" at bounding box center [583, 270] width 442 height 350
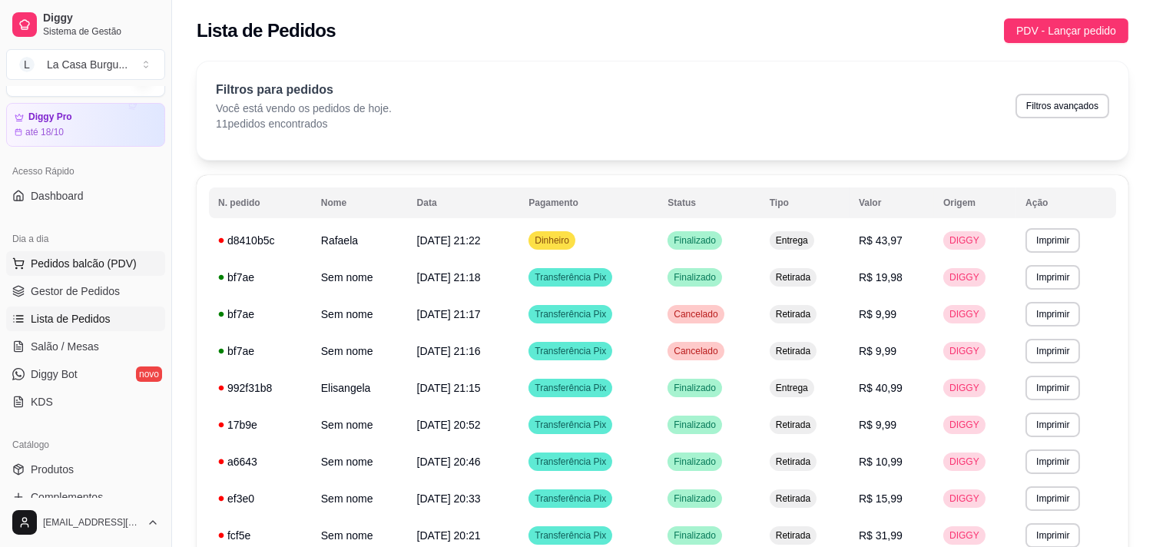
click at [67, 273] on button "Pedidos balcão (PDV)" at bounding box center [85, 263] width 159 height 25
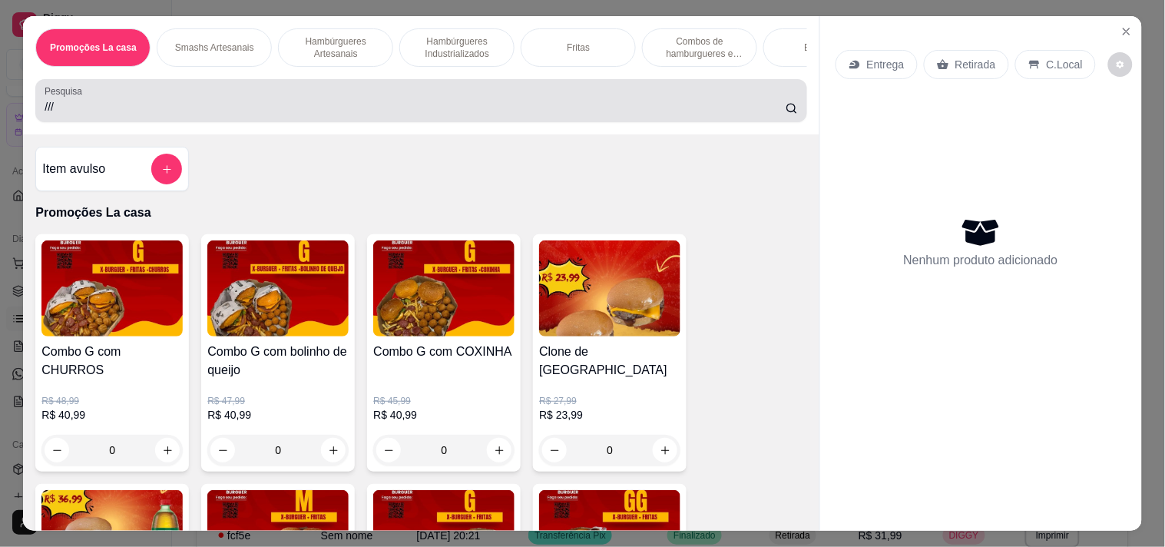
click at [251, 109] on input "///" at bounding box center [415, 106] width 741 height 15
click at [355, 204] on div "Item avulso Promoções La casa Combo G com CHURROS R$ 48,99 R$ 40,99 0 Combo G c…" at bounding box center [421, 332] width 796 height 396
click at [440, 49] on p "Hambúrgueres Industrializados" at bounding box center [456, 47] width 89 height 25
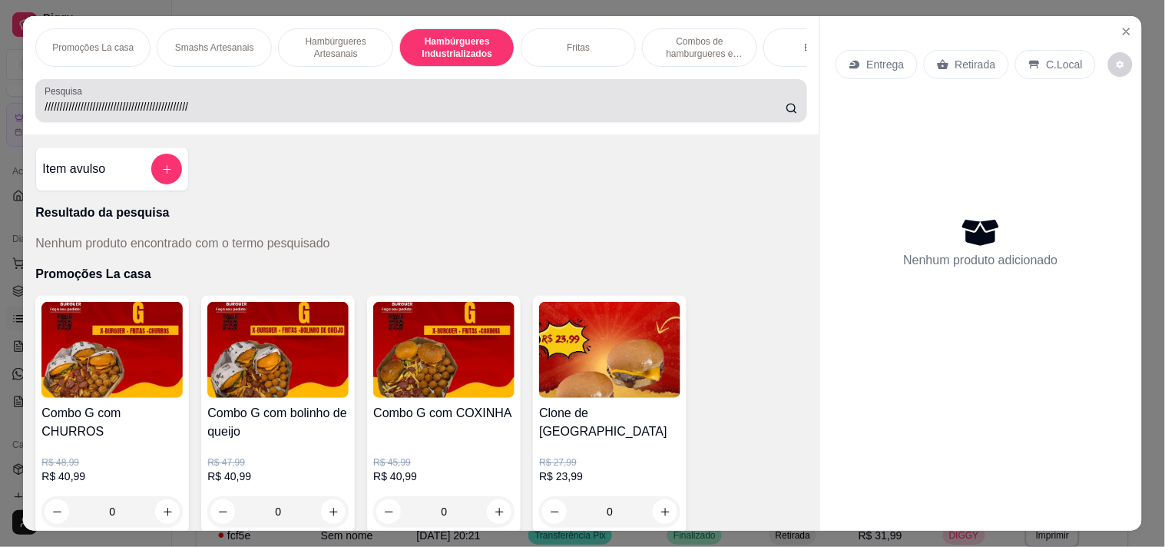
click at [580, 79] on div "Pesquisa ////////////////////////////////////////////////" at bounding box center [420, 100] width 771 height 43
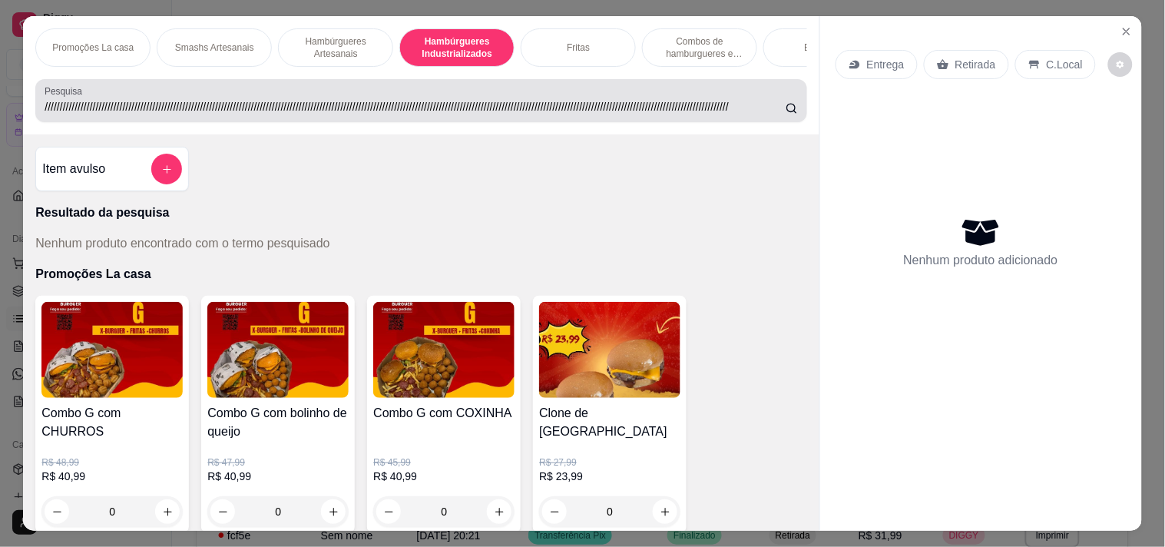
type input "///////////////////////////////////////////////////////////////////////////////…"
click at [582, 28] on div "Fritas" at bounding box center [578, 47] width 115 height 38
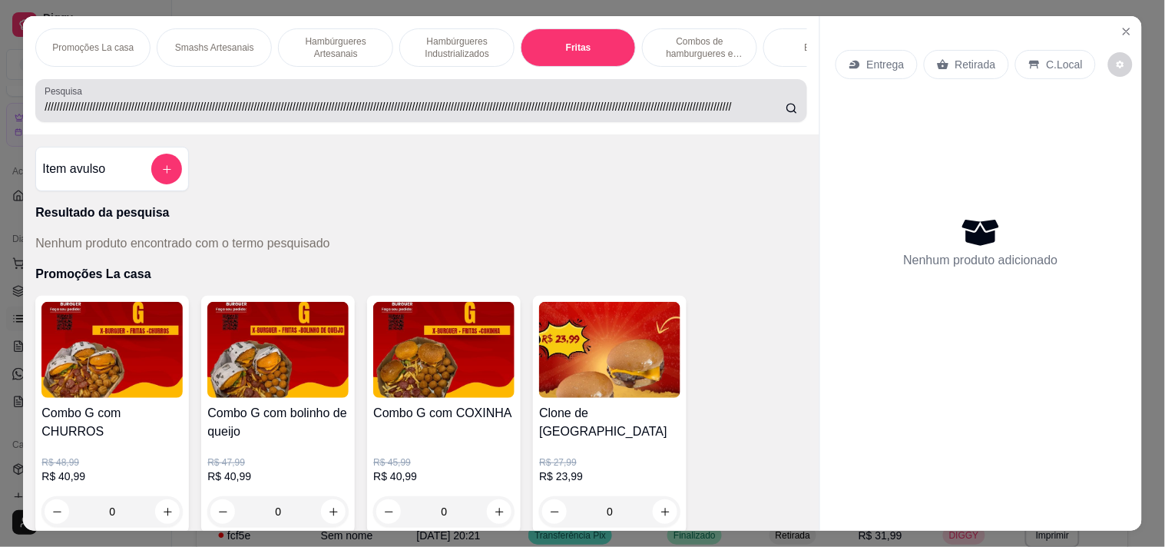
click at [582, 28] on div "Fritas" at bounding box center [578, 47] width 115 height 38
drag, startPoint x: 582, startPoint y: 17, endPoint x: 654, endPoint y: 8, distance: 72.8
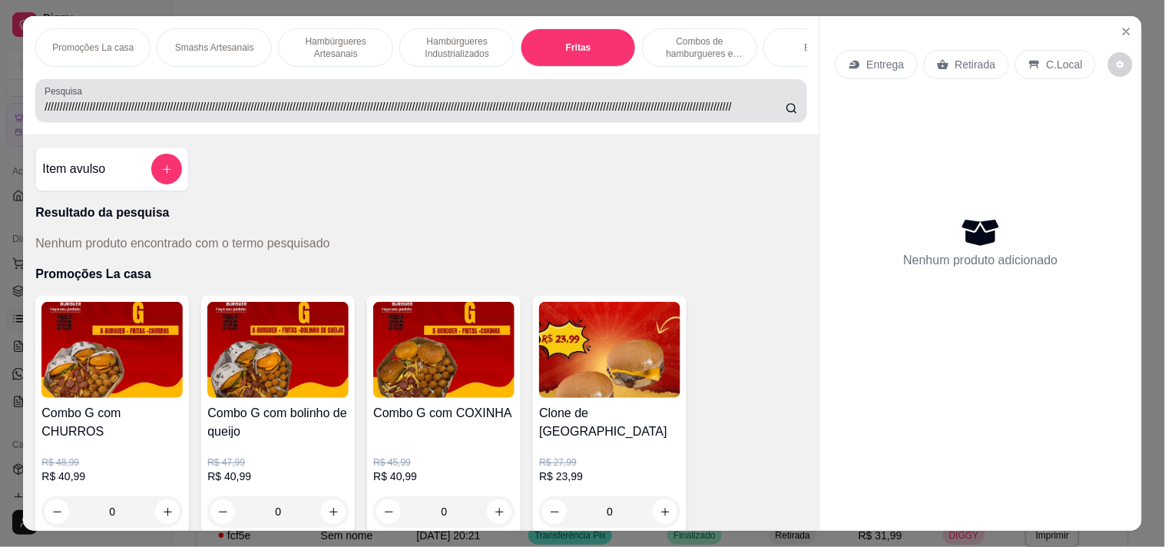
click at [582, 28] on div "Fritas" at bounding box center [578, 47] width 115 height 38
click at [587, 28] on div "Fritas" at bounding box center [578, 47] width 115 height 38
click at [701, 35] on p "Combos de hamburgueres e fritas" at bounding box center [699, 47] width 89 height 25
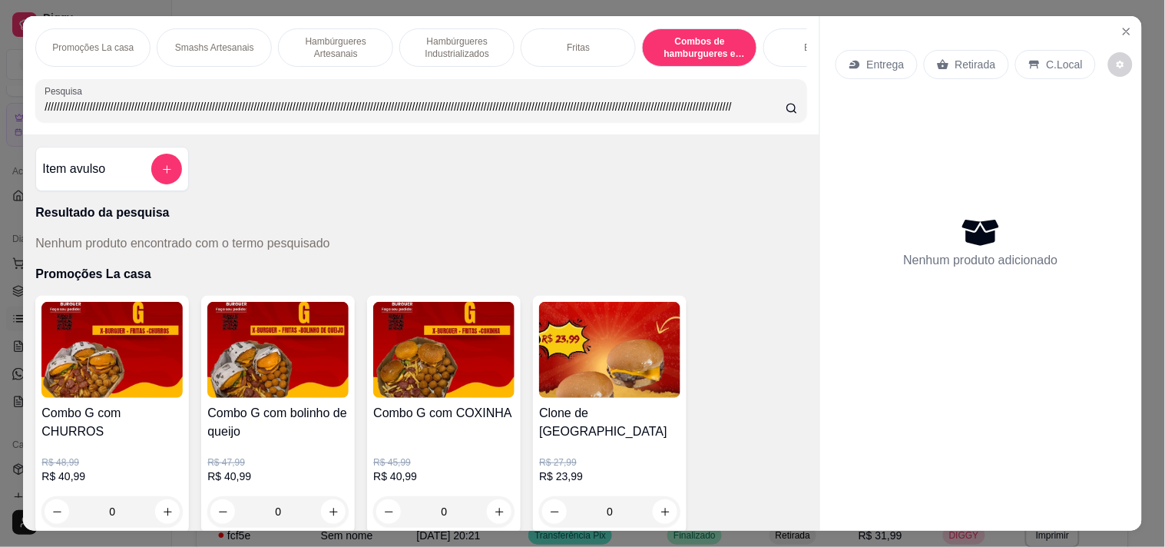
click at [655, 35] on p "Combos de hamburgueres e fritas" at bounding box center [699, 47] width 89 height 25
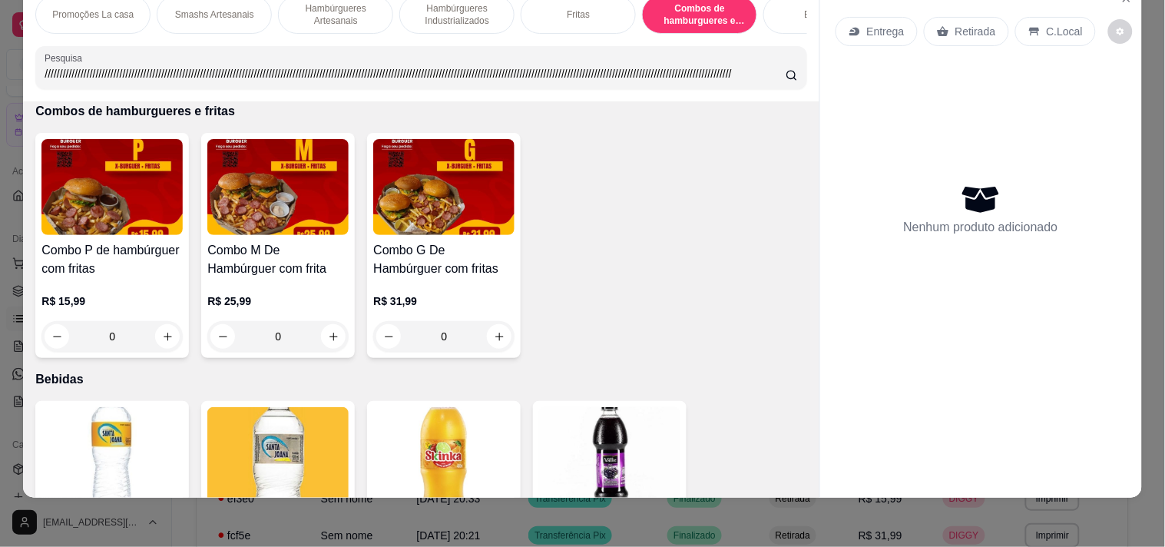
click at [74, 260] on h4 "Combo P de hambúrguer com fritas" at bounding box center [111, 259] width 141 height 37
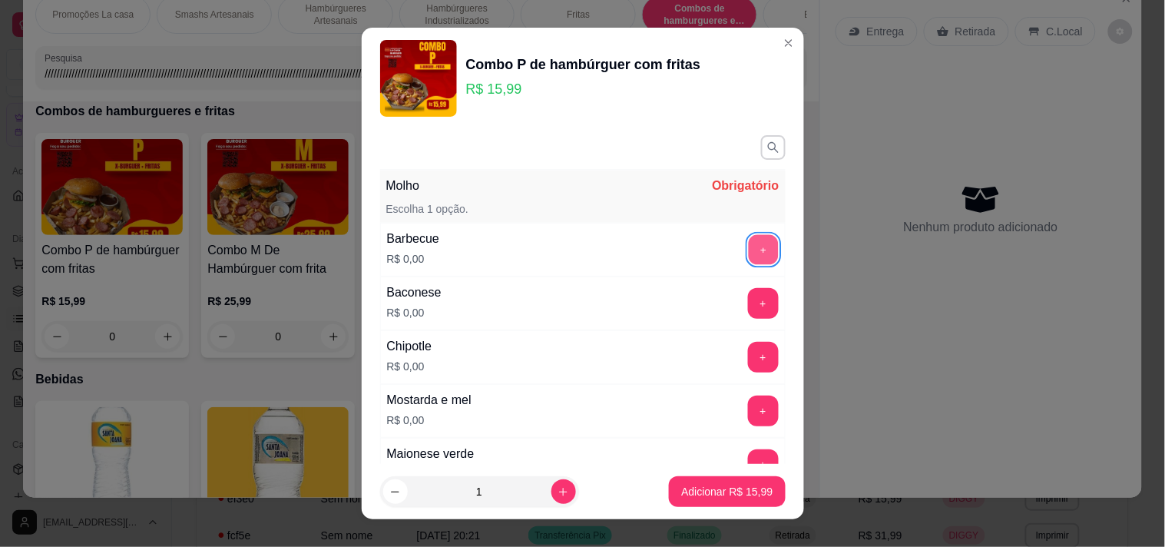
click at [748, 259] on button "+" at bounding box center [763, 249] width 30 height 30
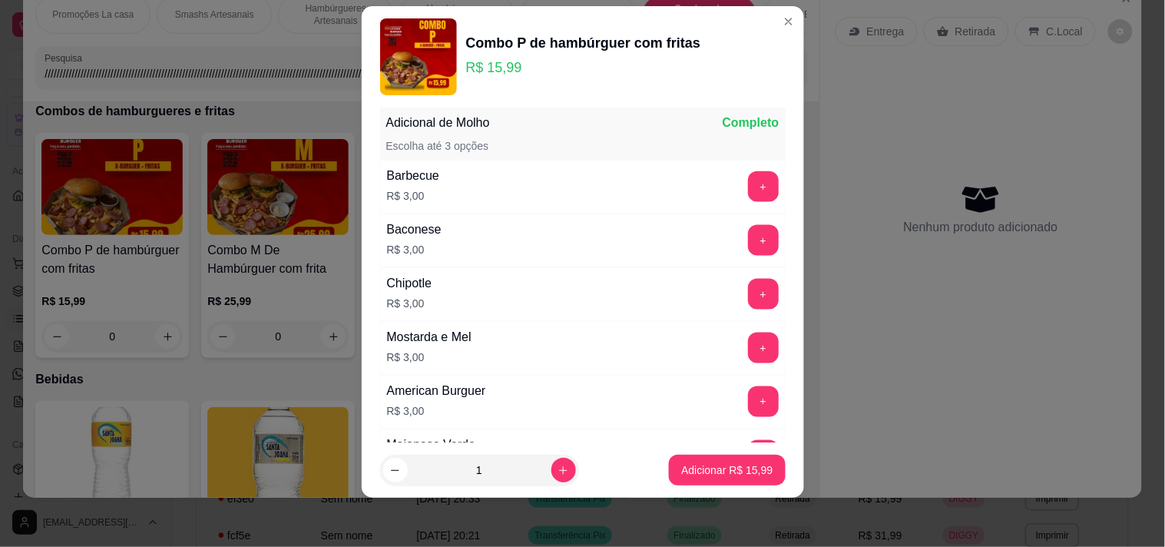
scroll to position [471, 0]
click at [694, 459] on button "Adicionar R$ 15,99" at bounding box center [727, 471] width 113 height 30
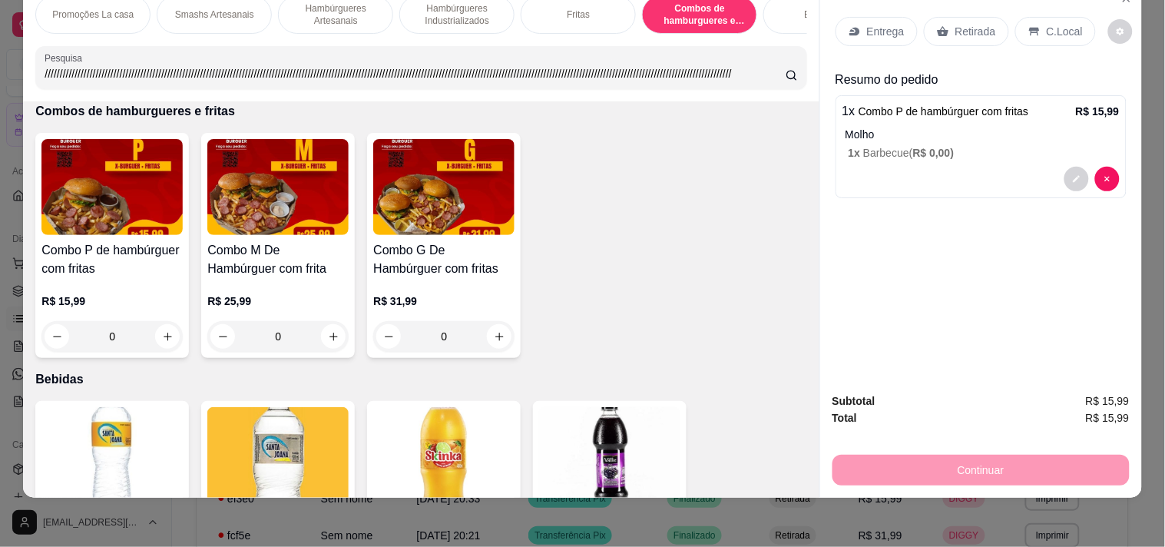
click at [777, 6] on div "Bebidas" at bounding box center [821, 14] width 115 height 38
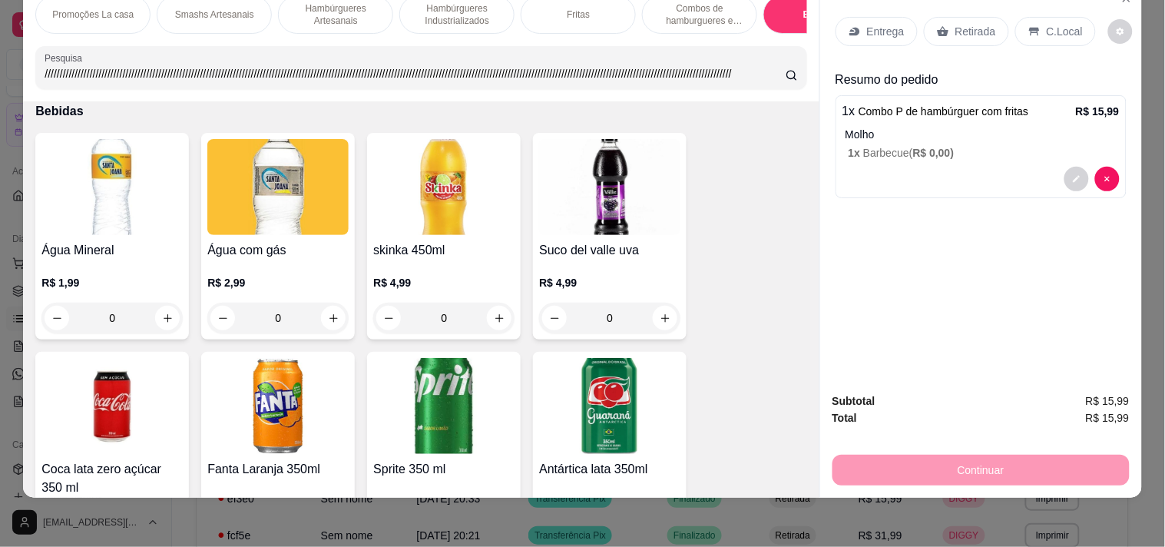
click at [604, 409] on img at bounding box center [609, 406] width 141 height 96
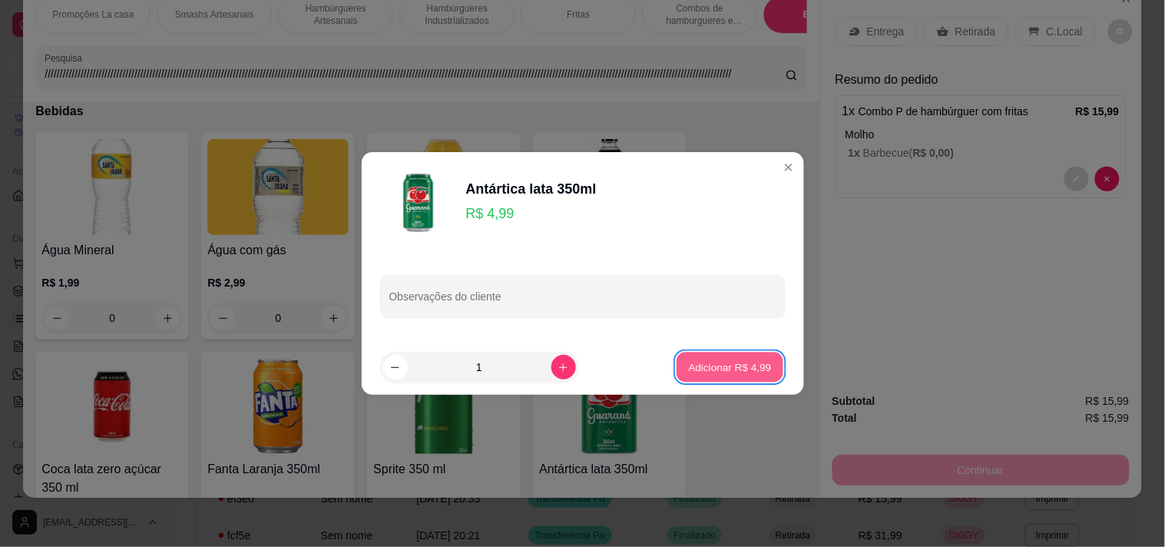
click at [715, 356] on button "Adicionar R$ 4,99" at bounding box center [730, 368] width 107 height 30
type input "1"
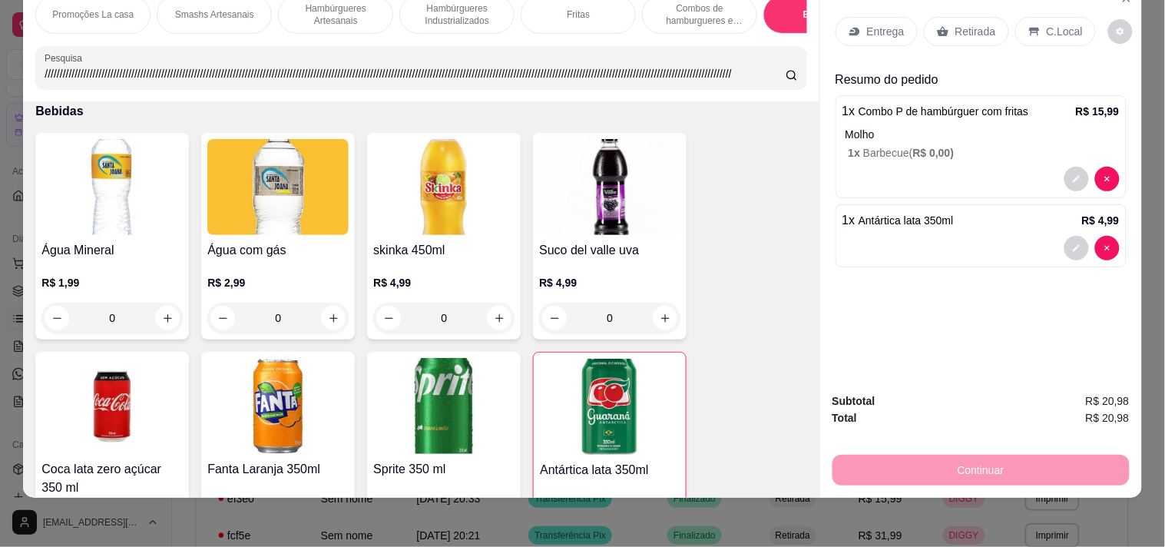
click at [958, 24] on p "Retirada" at bounding box center [976, 31] width 41 height 15
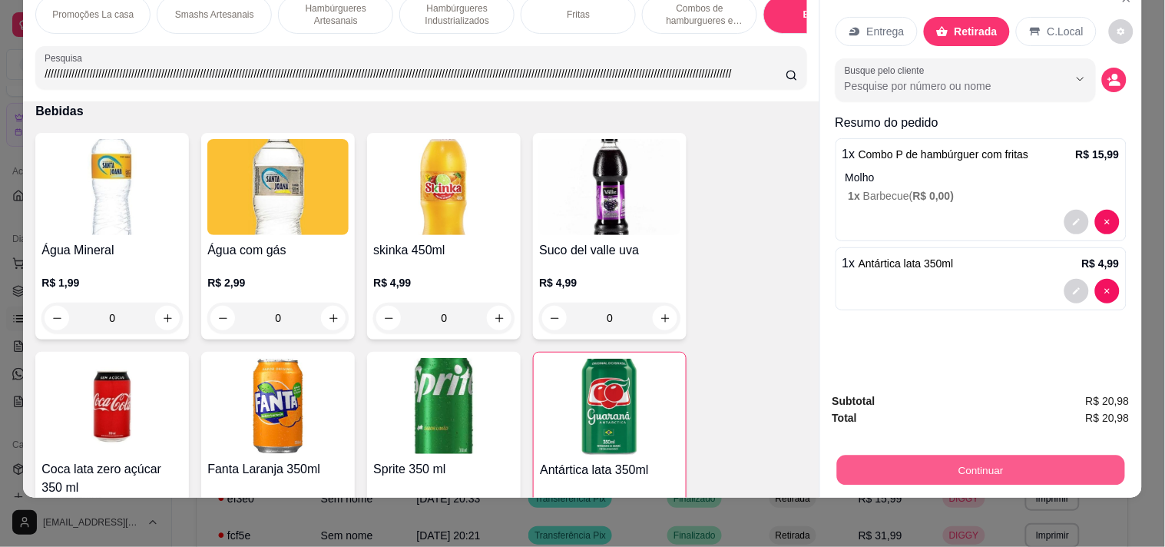
click at [905, 463] on button "Continuar" at bounding box center [981, 470] width 288 height 30
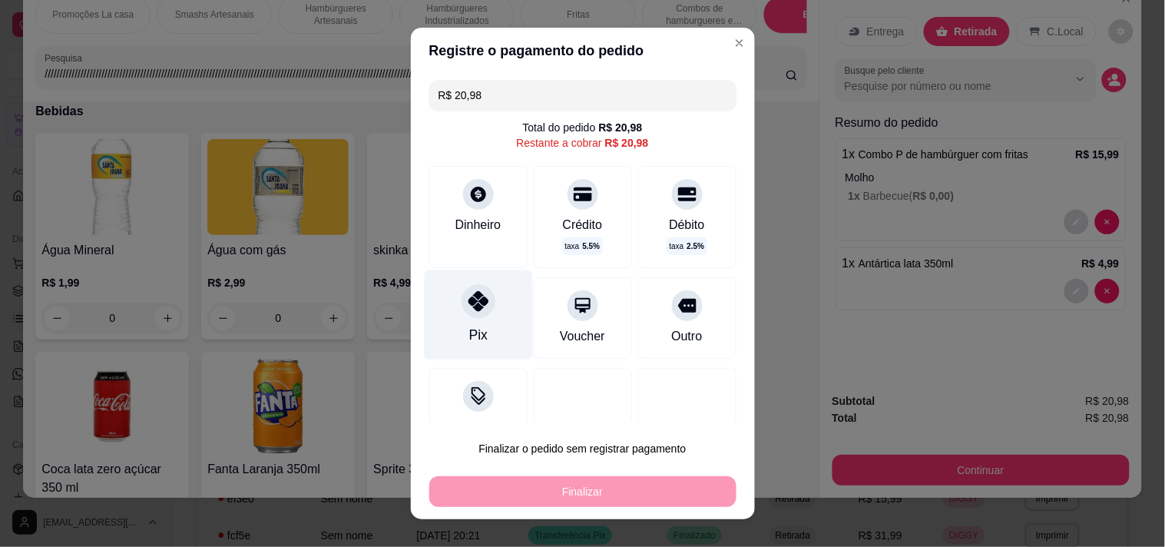
click at [462, 294] on div at bounding box center [479, 301] width 34 height 34
type input "R$ 0,00"
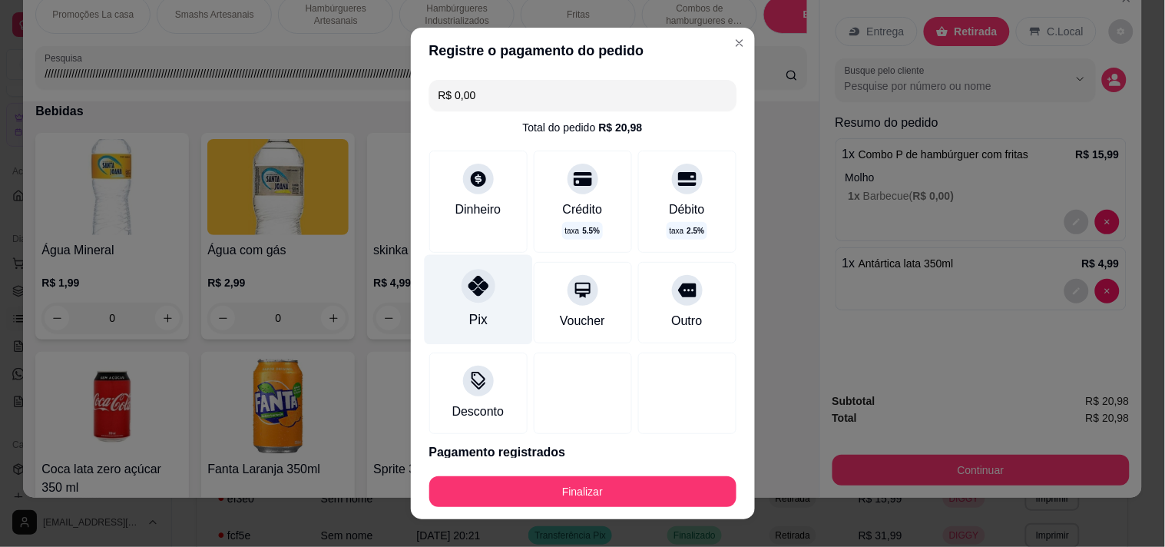
click at [462, 294] on div at bounding box center [479, 286] width 34 height 34
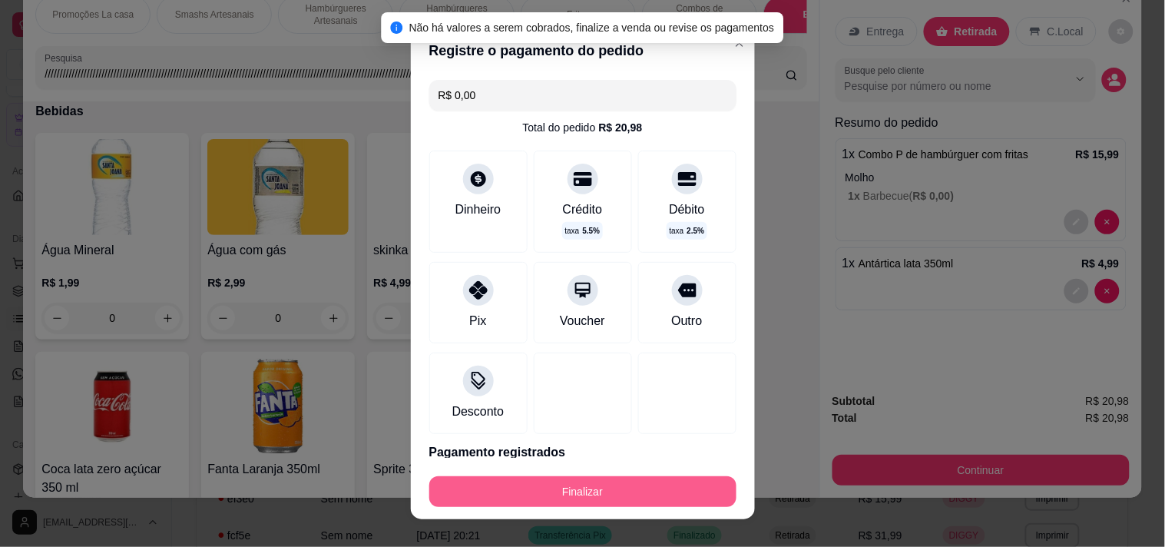
click at [563, 501] on button "Finalizar" at bounding box center [582, 491] width 307 height 31
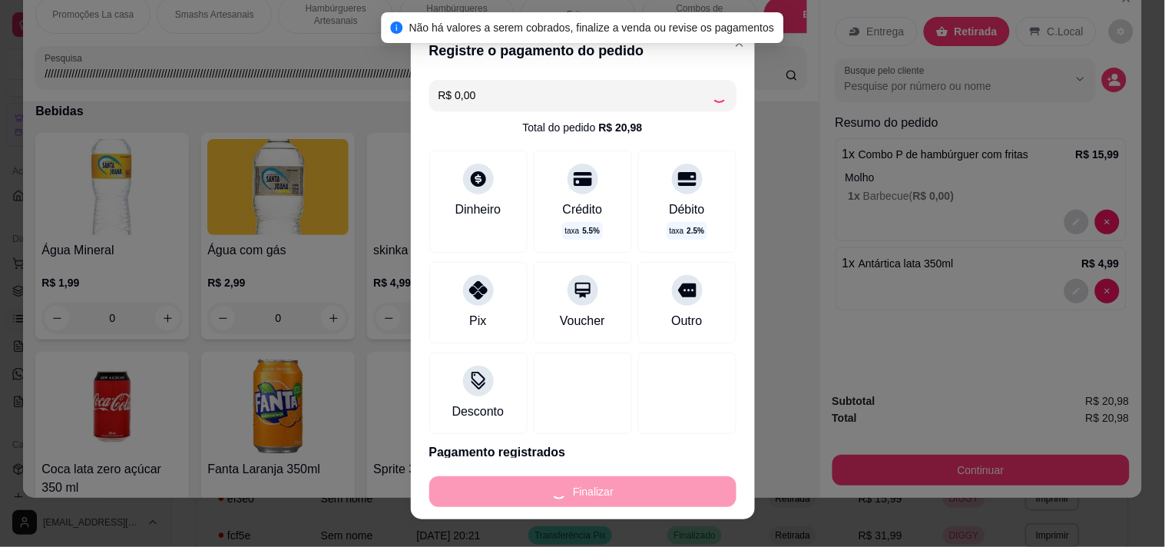
type input "0"
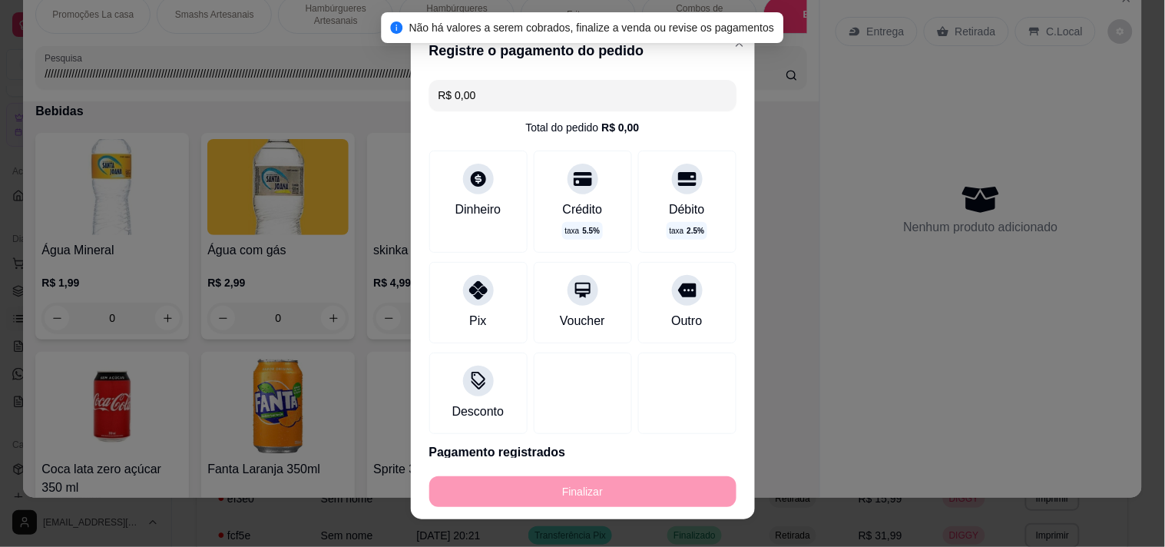
type input "-R$ 20,98"
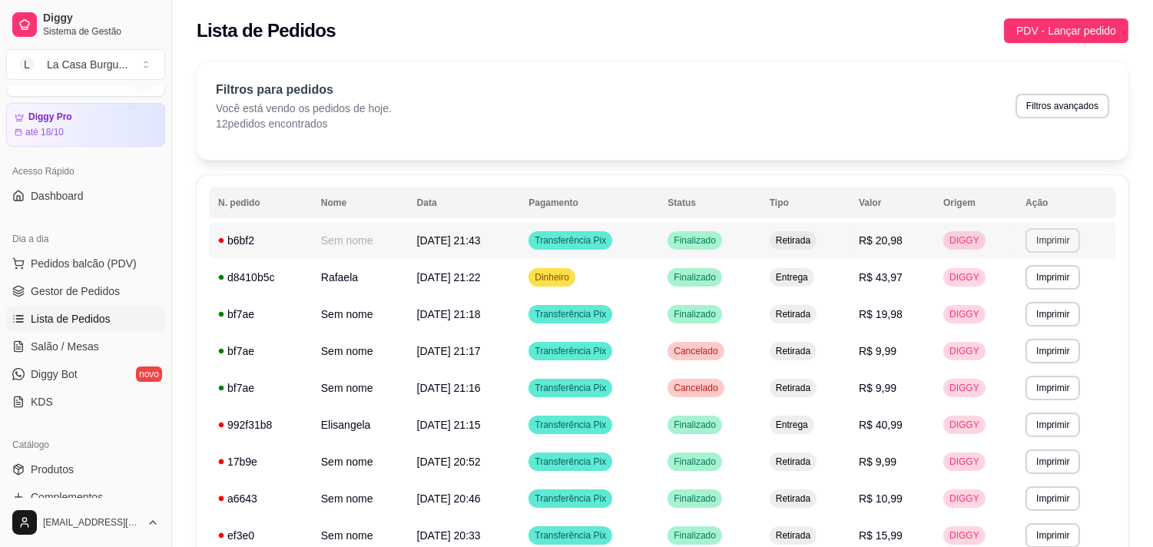
click at [1070, 244] on button "Imprimir" at bounding box center [1052, 240] width 55 height 25
click at [1038, 284] on button "IMPRESSORA" at bounding box center [1027, 294] width 108 height 24
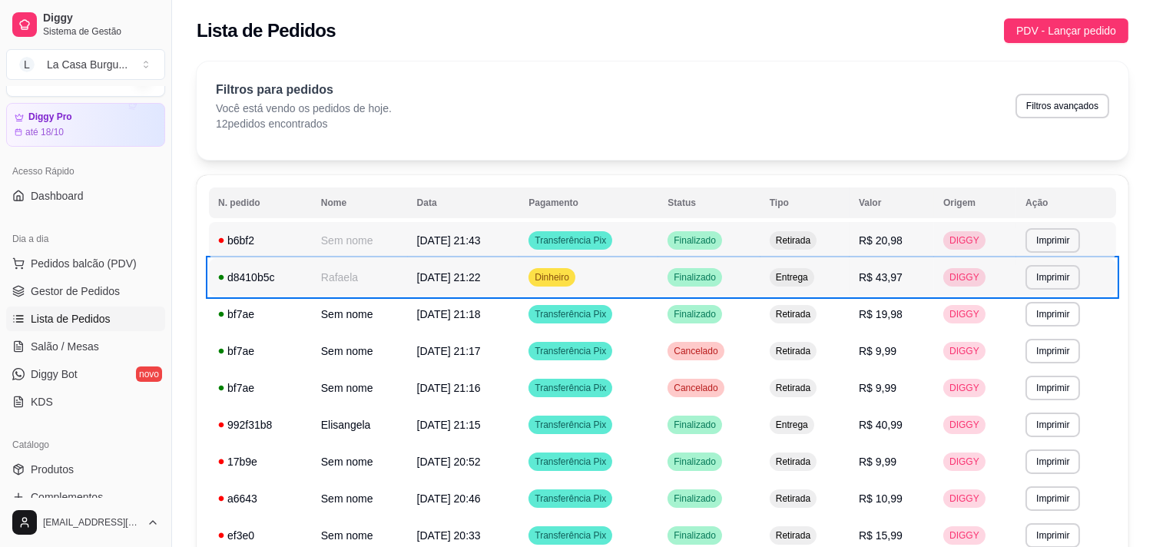
click at [1018, 273] on td "**********" at bounding box center [1066, 277] width 100 height 37
